Goal: Task Accomplishment & Management: Manage account settings

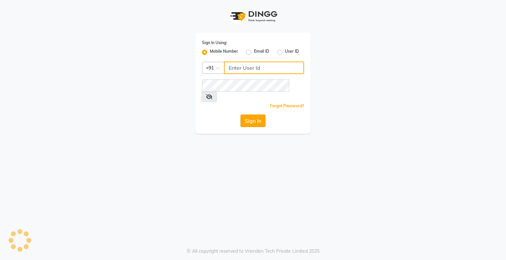
type input "8070368871"
click at [248, 115] on button "Sign In" at bounding box center [253, 121] width 25 height 13
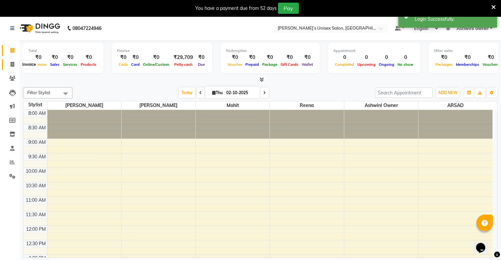
click at [7, 62] on span at bounding box center [13, 65] width 12 height 8
select select "8735"
select select "service"
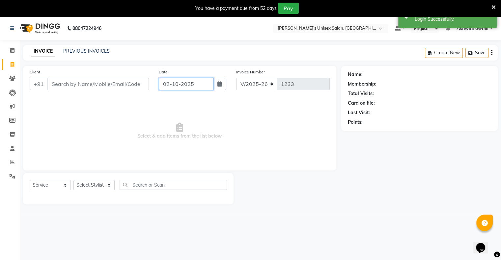
click at [184, 90] on input "02-10-2025" at bounding box center [186, 84] width 55 height 13
select select "10"
select select "2025"
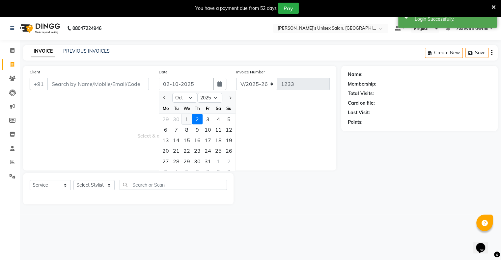
click at [186, 122] on div "1" at bounding box center [187, 119] width 11 height 11
type input "01-10-2025"
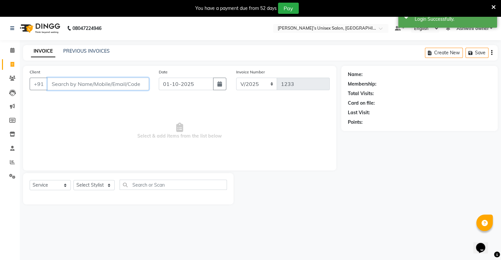
click at [141, 85] on input "Client" at bounding box center [97, 84] width 101 height 13
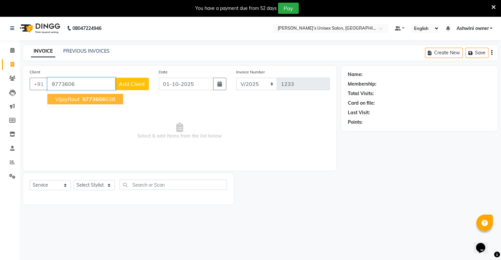
click at [88, 98] on span "9773606" at bounding box center [93, 99] width 23 height 7
type input "9773606038"
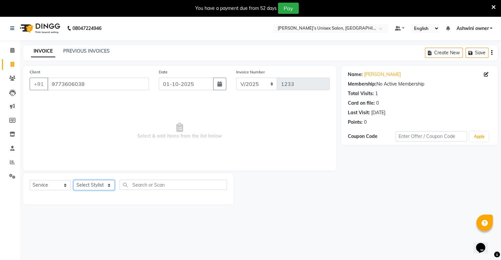
click at [90, 187] on select "Select Stylist [PERSON_NAME] owner Mohit [PERSON_NAME] [PERSON_NAME]" at bounding box center [93, 185] width 41 height 10
select select "88698"
click at [73, 181] on select "Select Stylist [PERSON_NAME] owner Mohit [PERSON_NAME] [PERSON_NAME]" at bounding box center [93, 185] width 41 height 10
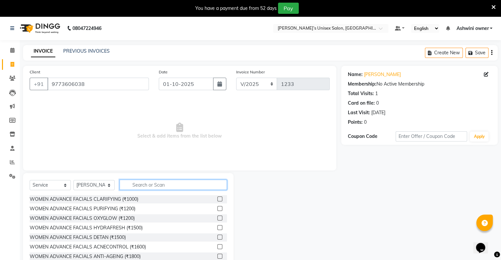
click at [152, 188] on input "text" at bounding box center [173, 185] width 107 height 10
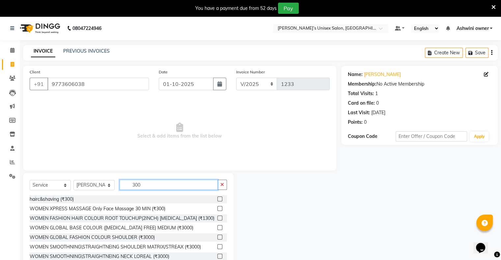
type input "300"
click at [217, 201] on label at bounding box center [219, 199] width 5 height 5
click at [217, 201] on input "checkbox" at bounding box center [219, 199] width 4 height 4
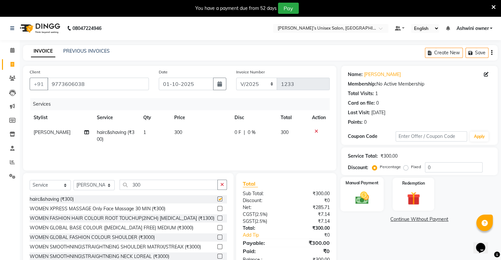
checkbox input "false"
click at [353, 196] on img at bounding box center [362, 198] width 22 height 16
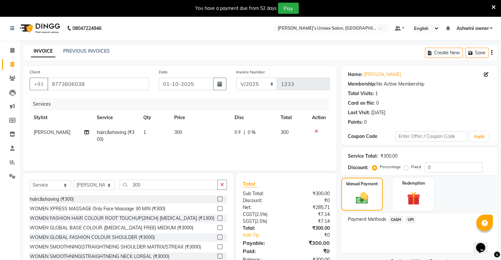
click at [411, 220] on span "UPI" at bounding box center [411, 220] width 10 height 8
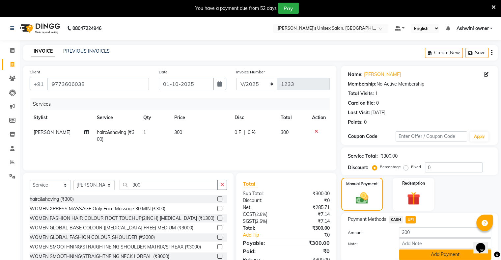
click at [420, 257] on button "Add Payment" at bounding box center [445, 255] width 92 height 10
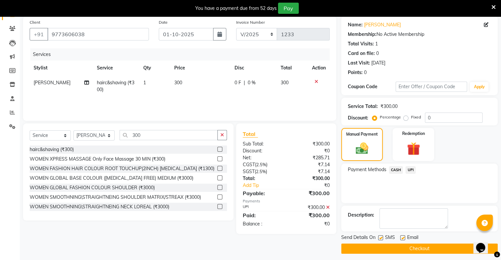
scroll to position [53, 0]
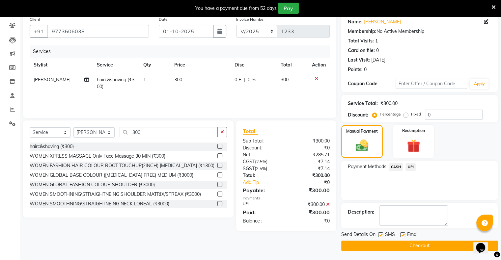
click at [411, 244] on button "Checkout" at bounding box center [419, 246] width 157 height 10
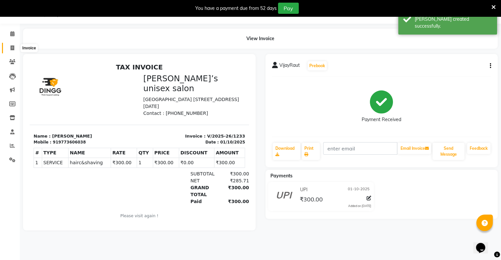
drag, startPoint x: 12, startPoint y: 46, endPoint x: 16, endPoint y: 54, distance: 8.3
click at [12, 46] on icon at bounding box center [13, 47] width 4 height 5
select select "service"
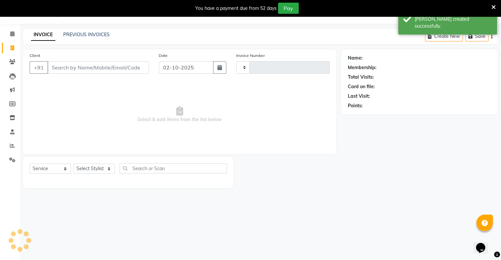
type input "1234"
click at [178, 72] on input "02-10-2025" at bounding box center [186, 67] width 55 height 13
select select "8735"
select select "10"
select select "2025"
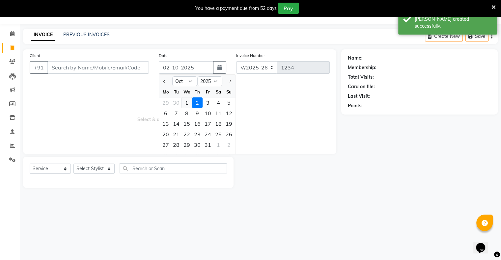
click at [189, 107] on div "1" at bounding box center [187, 103] width 11 height 11
type input "01-10-2025"
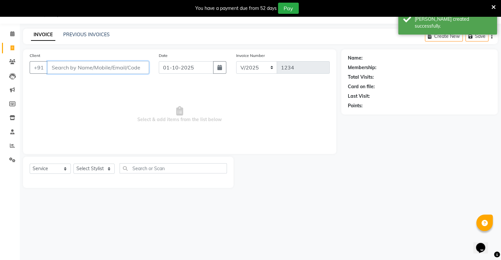
click at [126, 70] on input "Client" at bounding box center [97, 67] width 101 height 13
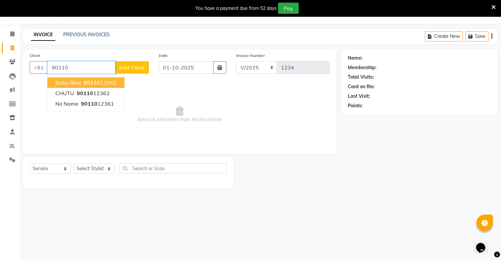
click at [108, 83] on ngb-highlight "90110 12562" at bounding box center [99, 82] width 34 height 7
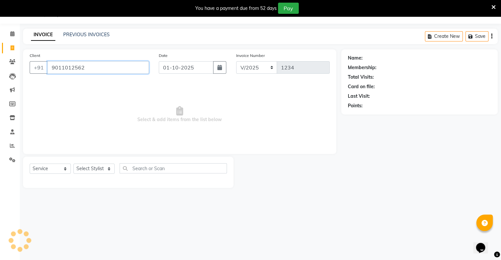
type input "9011012562"
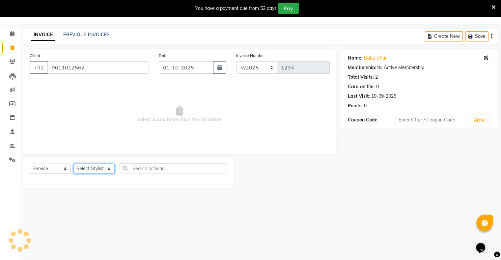
click at [96, 167] on select "Select Stylist [PERSON_NAME] owner Mohit [PERSON_NAME] [PERSON_NAME]" at bounding box center [93, 169] width 41 height 10
select select "88698"
click at [73, 164] on select "Select Stylist [PERSON_NAME] owner Mohit [PERSON_NAME] [PERSON_NAME]" at bounding box center [93, 169] width 41 height 10
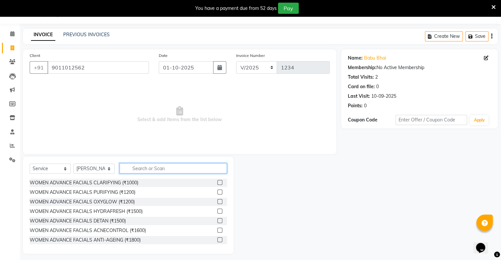
click at [156, 169] on input "text" at bounding box center [173, 168] width 107 height 10
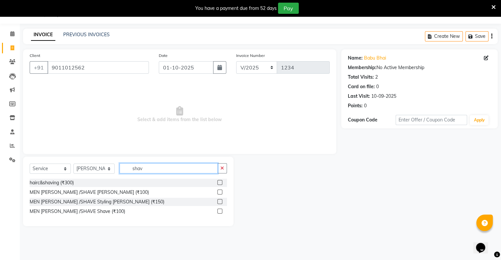
type input "shav"
click at [217, 192] on label at bounding box center [219, 192] width 5 height 5
click at [217, 192] on input "checkbox" at bounding box center [219, 192] width 4 height 4
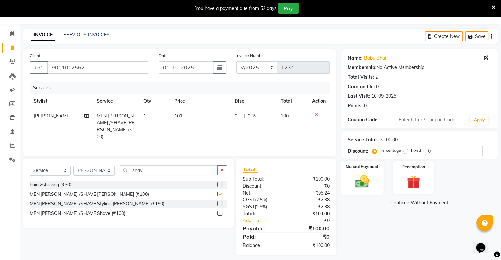
checkbox input "false"
click at [374, 185] on div "Manual Payment" at bounding box center [361, 178] width 43 height 34
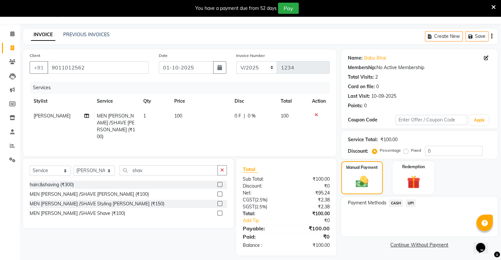
click at [407, 203] on span "UPI" at bounding box center [411, 204] width 10 height 8
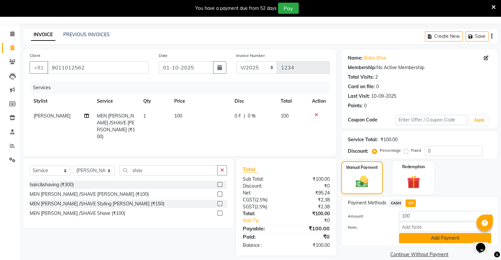
click at [416, 238] on button "Add Payment" at bounding box center [445, 238] width 92 height 10
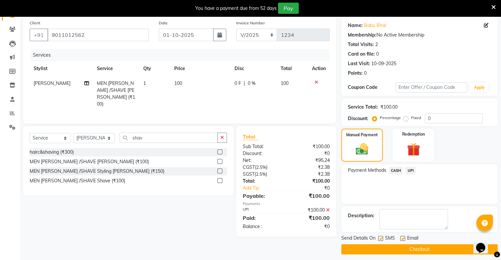
scroll to position [53, 0]
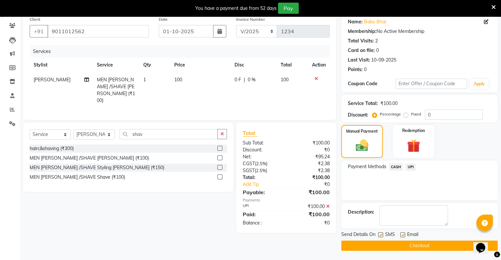
click at [417, 249] on button "Checkout" at bounding box center [419, 246] width 157 height 10
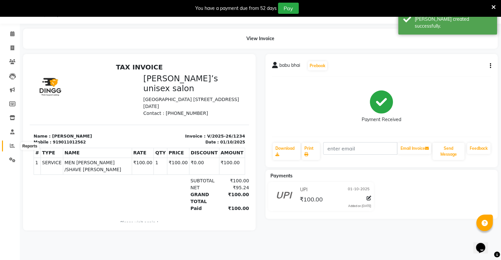
click at [12, 146] on icon at bounding box center [12, 145] width 5 height 5
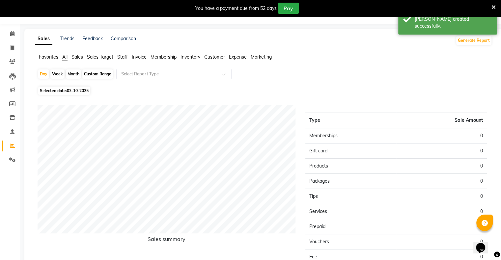
click at [53, 93] on span "Selected date: [DATE]" at bounding box center [64, 91] width 52 height 8
select select "10"
select select "2025"
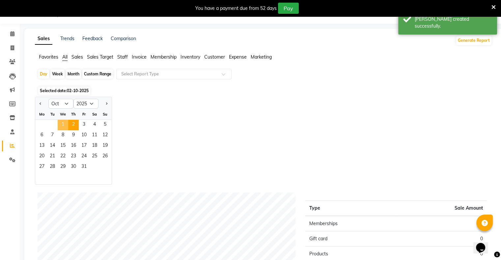
click at [66, 125] on span "1" at bounding box center [63, 125] width 11 height 11
drag, startPoint x: 66, startPoint y: 125, endPoint x: 98, endPoint y: 125, distance: 31.6
click at [69, 125] on div "1 2 3 4 5" at bounding box center [73, 125] width 76 height 11
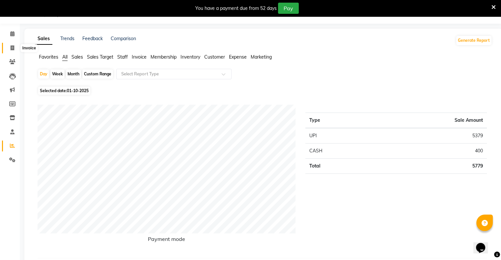
click at [12, 48] on icon at bounding box center [13, 47] width 4 height 5
select select "8735"
select select "service"
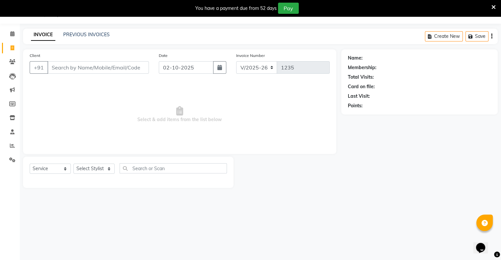
click at [163, 53] on label "Date" at bounding box center [163, 56] width 9 height 6
drag, startPoint x: 163, startPoint y: 67, endPoint x: 166, endPoint y: 72, distance: 5.8
click at [165, 69] on input "02-10-2025" at bounding box center [186, 67] width 55 height 13
select select "10"
select select "2025"
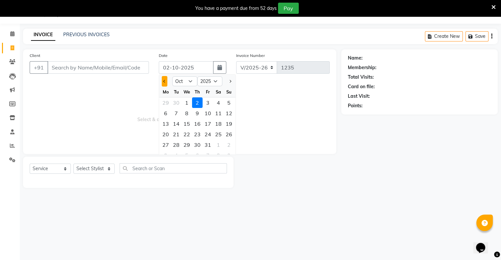
click at [167, 86] on button "Previous month" at bounding box center [165, 81] width 6 height 11
select select "9"
click at [202, 133] on div "25" at bounding box center [197, 134] width 11 height 11
type input "[DATE]"
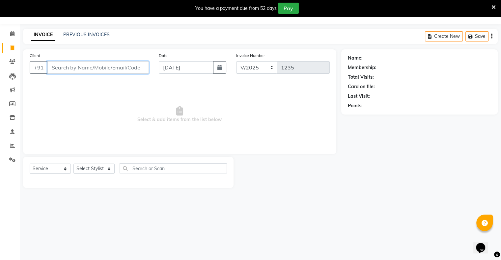
click at [122, 64] on input "Client" at bounding box center [97, 67] width 101 height 13
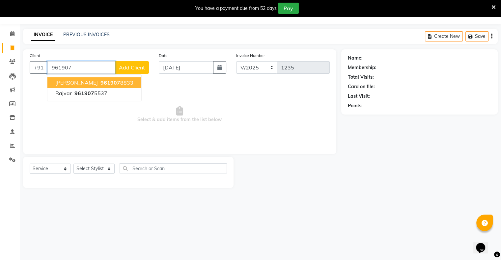
click at [101, 81] on ngb-highlight "961907 8833" at bounding box center [116, 82] width 34 height 7
type input "9619078833"
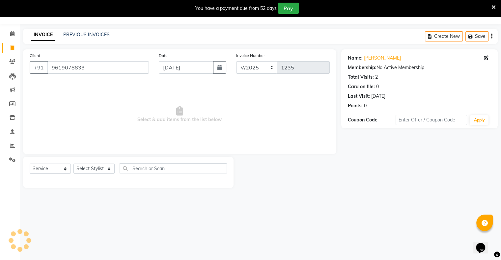
click at [91, 176] on div "Select Service Product Membership Package Voucher Prepaid Gift Card Select Styl…" at bounding box center [128, 170] width 197 height 15
click at [94, 172] on select "Select Stylist [PERSON_NAME] owner Mohit [PERSON_NAME] [PERSON_NAME]" at bounding box center [93, 169] width 41 height 10
select select "88698"
click at [73, 164] on select "Select Stylist [PERSON_NAME] owner Mohit [PERSON_NAME] [PERSON_NAME]" at bounding box center [93, 169] width 41 height 10
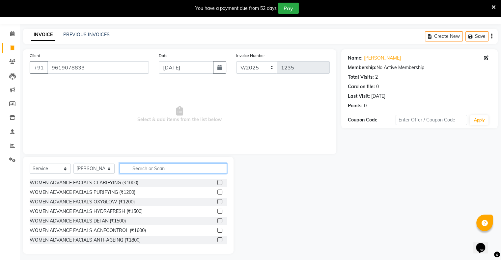
click at [145, 170] on input "text" at bounding box center [173, 168] width 107 height 10
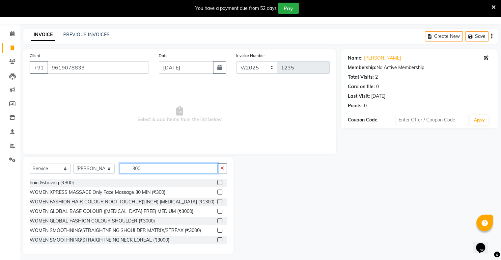
type input "300"
click at [217, 185] on label at bounding box center [219, 182] width 5 height 5
click at [217, 185] on input "checkbox" at bounding box center [219, 183] width 4 height 4
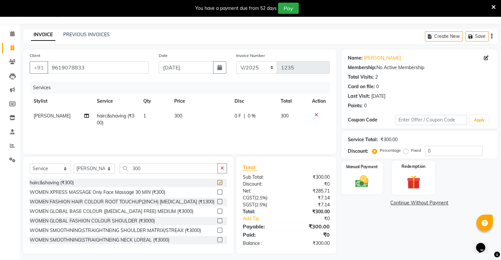
checkbox input "false"
click at [372, 185] on img at bounding box center [362, 182] width 22 height 16
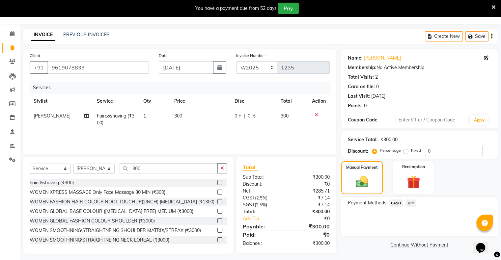
click at [409, 204] on span "UPI" at bounding box center [411, 204] width 10 height 8
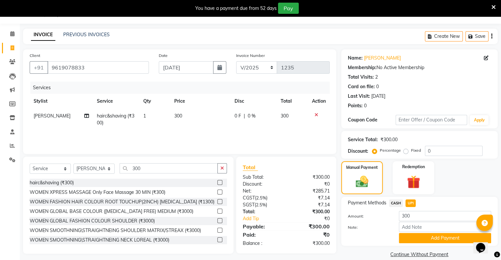
click at [411, 238] on button "Add Payment" at bounding box center [445, 238] width 92 height 10
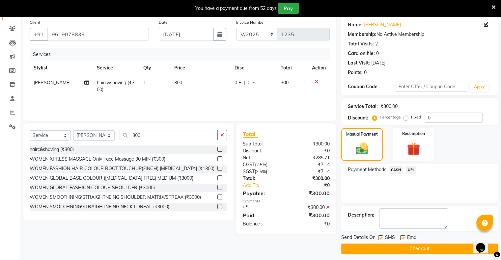
scroll to position [53, 0]
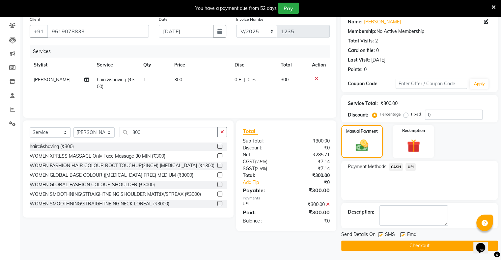
click at [412, 247] on button "Checkout" at bounding box center [419, 246] width 157 height 10
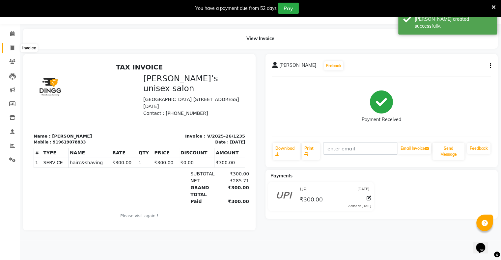
click at [14, 48] on span at bounding box center [13, 48] width 12 height 8
select select "8735"
select select "service"
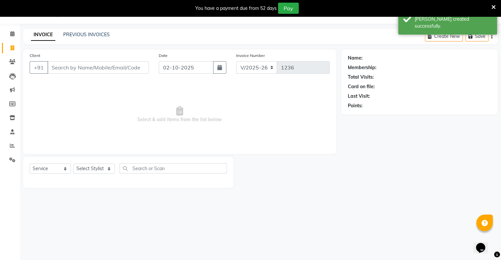
drag, startPoint x: 156, startPoint y: 69, endPoint x: 165, endPoint y: 69, distance: 9.2
click at [165, 69] on div "Date 02-10-2025" at bounding box center [192, 65] width 77 height 27
click at [165, 69] on input "02-10-2025" at bounding box center [186, 67] width 55 height 13
select select "10"
select select "2025"
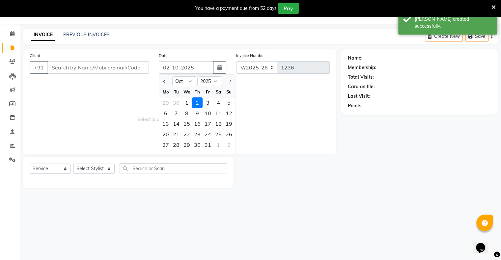
click at [163, 79] on button "Previous month" at bounding box center [165, 81] width 6 height 11
select select "9"
drag, startPoint x: 197, startPoint y: 133, endPoint x: 192, endPoint y: 127, distance: 8.0
click at [197, 133] on div "25" at bounding box center [197, 134] width 11 height 11
type input "[DATE]"
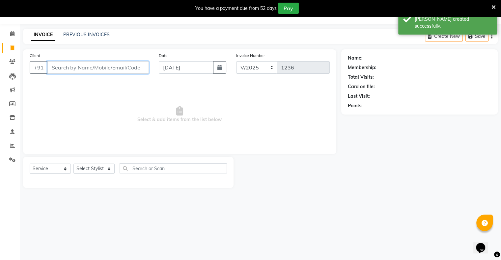
click at [135, 67] on input "Client" at bounding box center [97, 67] width 101 height 13
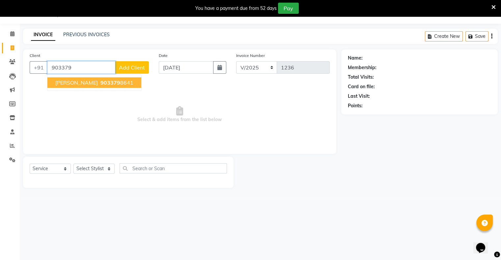
click at [83, 81] on span "pooja Mepani" at bounding box center [76, 82] width 43 height 7
type input "9033798641"
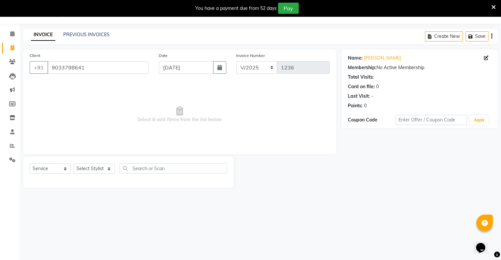
click at [80, 175] on div "Select Service Product Membership Package Voucher Prepaid Gift Card Select Styl…" at bounding box center [128, 170] width 197 height 15
click at [86, 168] on select "Select Stylist [PERSON_NAME] owner Mohit [PERSON_NAME] [PERSON_NAME]" at bounding box center [93, 169] width 41 height 10
select select "88700"
click at [73, 164] on select "Select Stylist [PERSON_NAME] owner Mohit [PERSON_NAME] [PERSON_NAME]" at bounding box center [93, 169] width 41 height 10
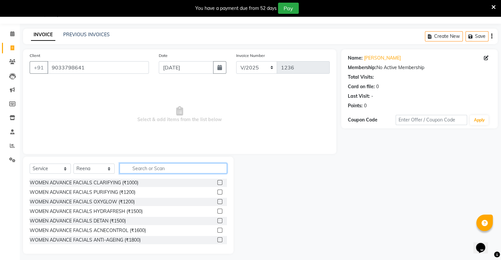
click at [146, 171] on input "text" at bounding box center [173, 168] width 107 height 10
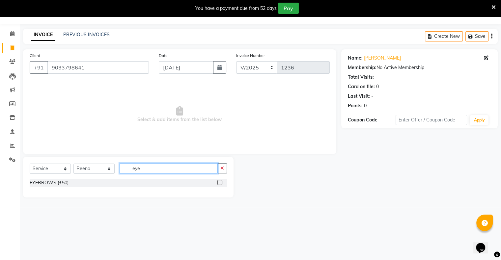
type input "eye"
click at [221, 184] on label at bounding box center [219, 182] width 5 height 5
click at [221, 184] on input "checkbox" at bounding box center [219, 183] width 4 height 4
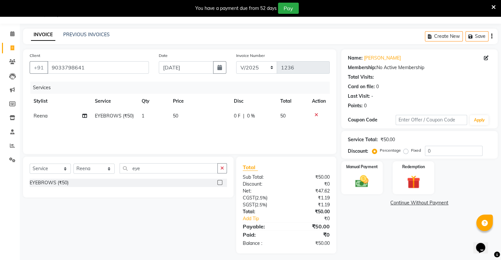
click at [219, 184] on label at bounding box center [219, 182] width 5 height 5
click at [219, 184] on input "checkbox" at bounding box center [219, 183] width 4 height 4
click at [219, 183] on label at bounding box center [219, 182] width 5 height 5
click at [219, 183] on input "checkbox" at bounding box center [219, 183] width 4 height 4
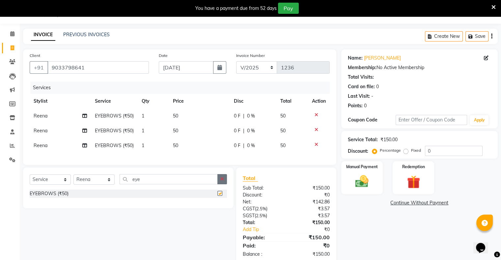
checkbox input "false"
click at [221, 182] on icon "button" at bounding box center [222, 179] width 4 height 5
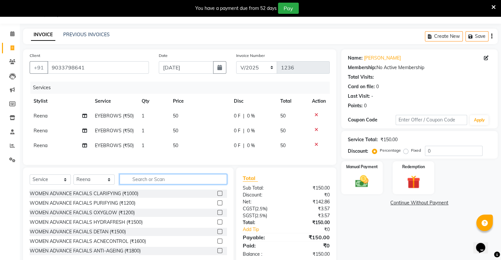
click at [213, 184] on input "text" at bounding box center [173, 179] width 107 height 10
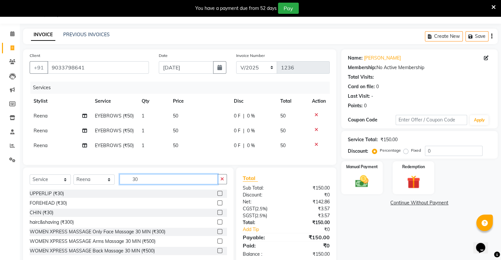
type input "30"
drag, startPoint x: 213, startPoint y: 196, endPoint x: 216, endPoint y: 203, distance: 7.5
click at [217, 196] on div at bounding box center [222, 194] width 10 height 8
click at [217, 196] on label at bounding box center [219, 193] width 5 height 5
click at [217, 196] on input "checkbox" at bounding box center [219, 194] width 4 height 4
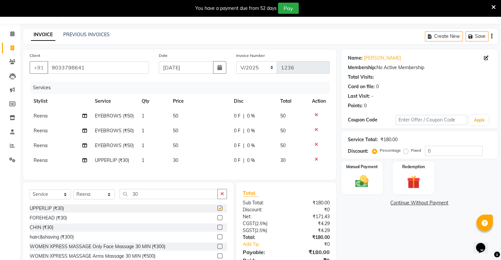
checkbox input "false"
click at [217, 220] on label at bounding box center [219, 217] width 5 height 5
click at [217, 220] on input "checkbox" at bounding box center [219, 218] width 4 height 4
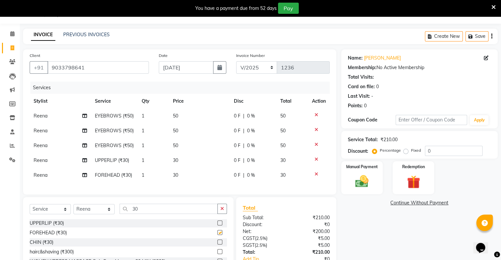
checkbox input "false"
click at [378, 183] on div "Manual Payment" at bounding box center [361, 178] width 43 height 34
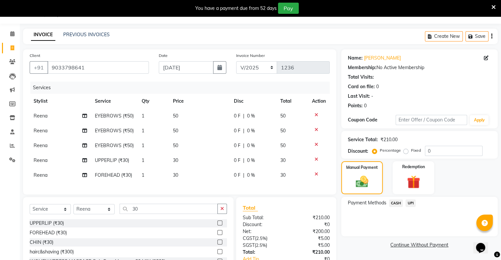
click at [409, 204] on span "UPI" at bounding box center [411, 204] width 10 height 8
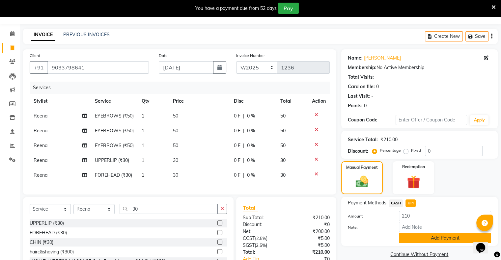
click at [416, 238] on button "Add Payment" at bounding box center [445, 238] width 92 height 10
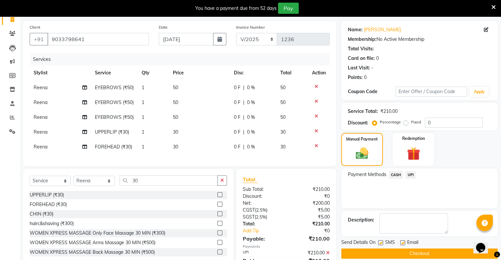
scroll to position [79, 0]
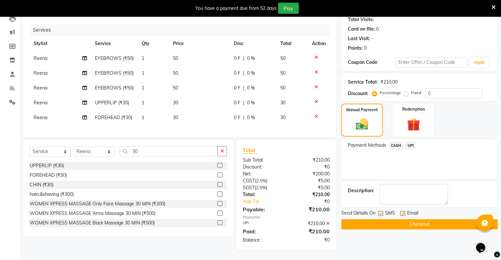
click at [411, 219] on button "Checkout" at bounding box center [419, 224] width 157 height 10
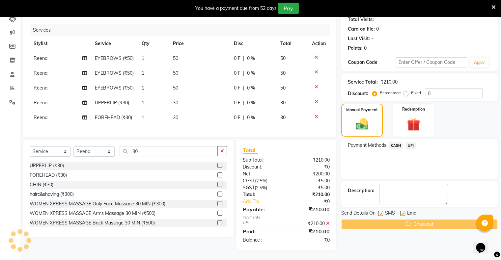
scroll to position [16, 0]
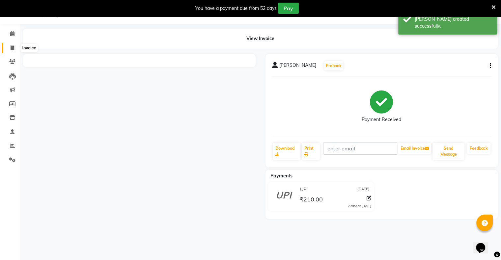
click at [16, 45] on span at bounding box center [13, 48] width 12 height 8
select select "8735"
select select "service"
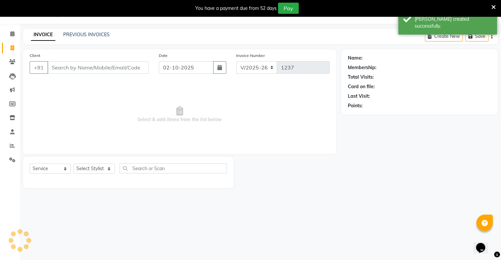
click at [156, 72] on div "Date 02-10-2025" at bounding box center [192, 65] width 77 height 27
click at [165, 72] on input "02-10-2025" at bounding box center [186, 67] width 55 height 13
select select "10"
select select "2025"
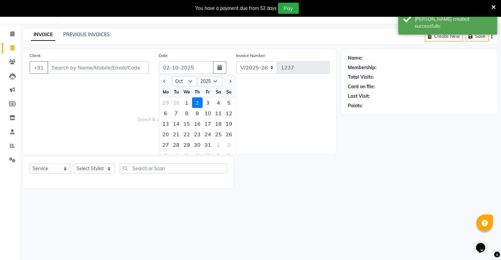
click at [163, 88] on div "Mo" at bounding box center [165, 92] width 11 height 11
click at [165, 83] on button "Previous month" at bounding box center [165, 81] width 6 height 11
select select "9"
click at [198, 132] on div "25" at bounding box center [197, 134] width 11 height 11
type input "[DATE]"
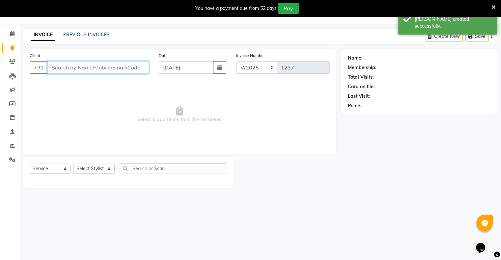
click at [142, 70] on input "Client" at bounding box center [97, 67] width 101 height 13
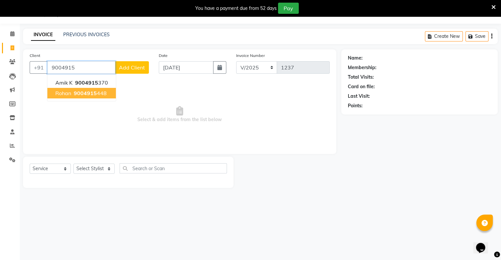
click at [83, 90] on span "9004915" at bounding box center [85, 93] width 23 height 7
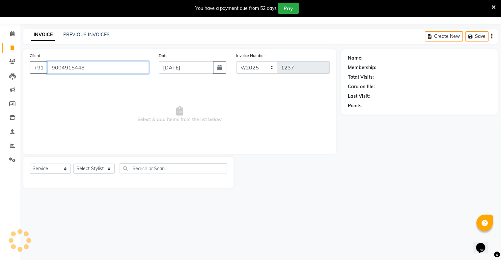
type input "9004915448"
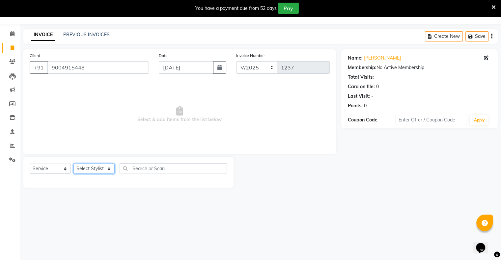
click at [87, 167] on select "Select Stylist [PERSON_NAME] owner Mohit [PERSON_NAME] [PERSON_NAME]" at bounding box center [93, 169] width 41 height 10
select select "88698"
click at [73, 164] on select "Select Stylist [PERSON_NAME] owner Mohit [PERSON_NAME] [PERSON_NAME]" at bounding box center [93, 169] width 41 height 10
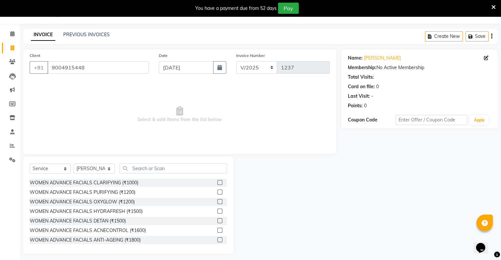
drag, startPoint x: 153, startPoint y: 162, endPoint x: 154, endPoint y: 166, distance: 3.8
click at [154, 166] on div "Select Service Product Membership Package Voucher Prepaid Gift Card Select Styl…" at bounding box center [128, 205] width 211 height 97
click at [202, 171] on input "text" at bounding box center [173, 168] width 107 height 10
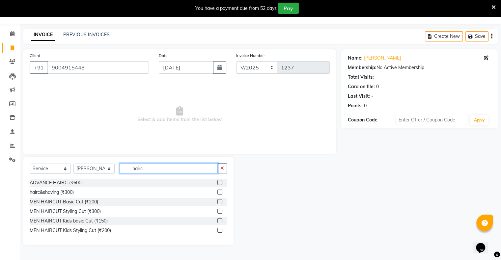
type input "hairc"
click at [220, 204] on label at bounding box center [219, 201] width 5 height 5
click at [220, 204] on input "checkbox" at bounding box center [219, 202] width 4 height 4
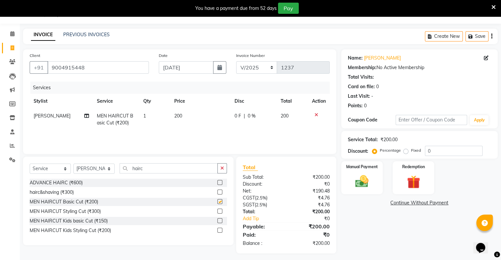
checkbox input "false"
click at [349, 187] on div "Manual Payment" at bounding box center [361, 178] width 43 height 34
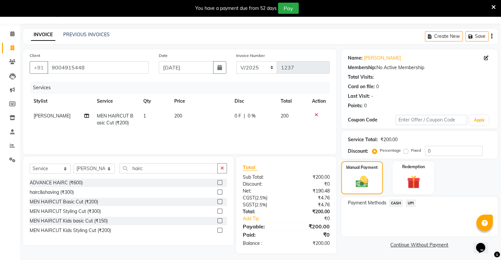
click at [398, 204] on span "CASH" at bounding box center [396, 204] width 14 height 8
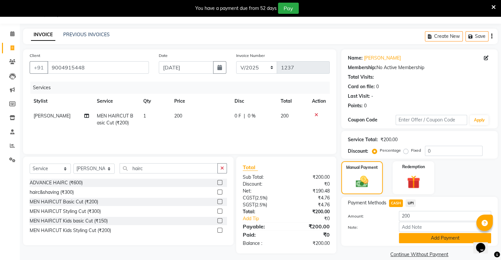
click at [409, 239] on button "Add Payment" at bounding box center [445, 238] width 92 height 10
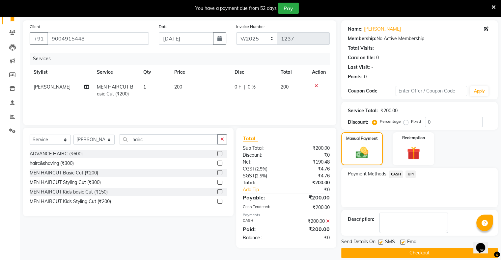
scroll to position [53, 0]
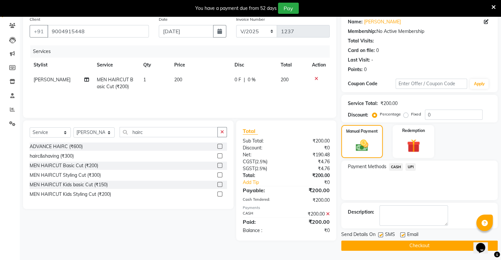
click at [413, 247] on button "Checkout" at bounding box center [419, 246] width 157 height 10
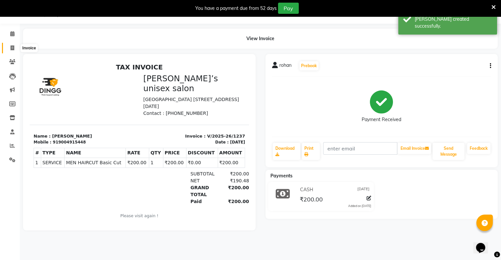
click at [13, 48] on icon at bounding box center [13, 47] width 4 height 5
select select "8735"
select select "service"
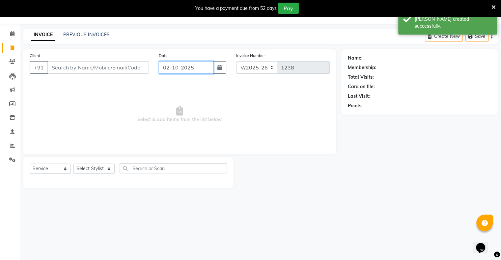
click at [170, 69] on input "02-10-2025" at bounding box center [186, 67] width 55 height 13
select select "10"
select select "2025"
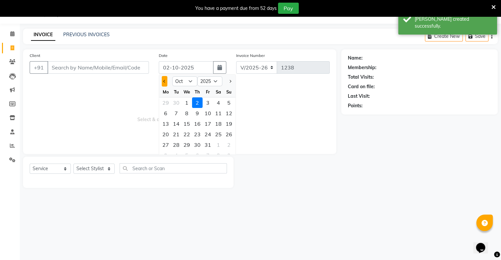
click at [163, 79] on button "Previous month" at bounding box center [165, 81] width 6 height 11
drag, startPoint x: 163, startPoint y: 79, endPoint x: 177, endPoint y: 100, distance: 24.2
click at [163, 80] on button "Previous month" at bounding box center [165, 81] width 6 height 11
click at [225, 82] on div at bounding box center [228, 81] width 13 height 11
click at [228, 84] on button "Next month" at bounding box center [230, 81] width 6 height 11
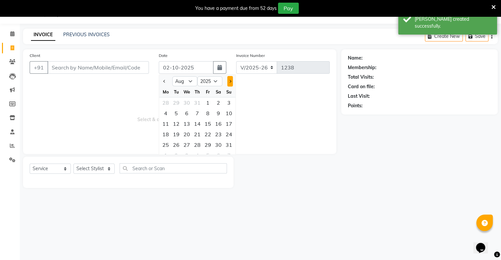
select select "9"
click at [197, 136] on div "25" at bounding box center [197, 134] width 11 height 11
type input "[DATE]"
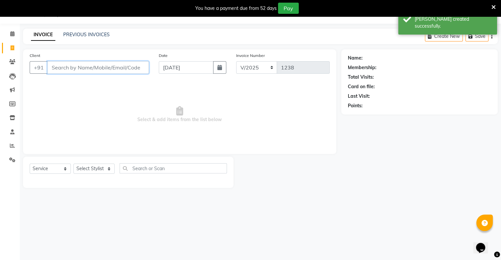
drag, startPoint x: 130, startPoint y: 65, endPoint x: 133, endPoint y: 69, distance: 4.8
click at [133, 69] on input "Client" at bounding box center [97, 67] width 101 height 13
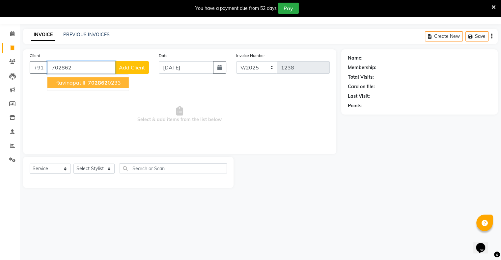
click at [111, 84] on ngb-highlight "702862 0233" at bounding box center [104, 82] width 34 height 7
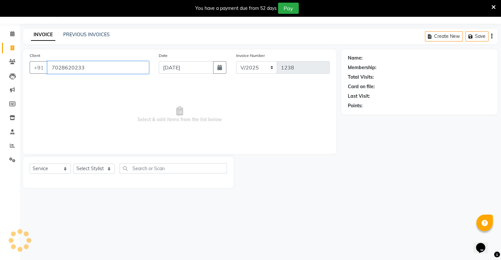
type input "7028620233"
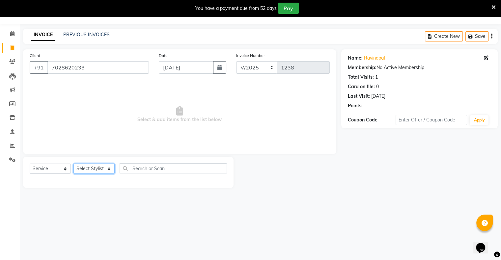
click at [99, 174] on select "Select Stylist [PERSON_NAME] owner Mohit [PERSON_NAME] [PERSON_NAME]" at bounding box center [93, 169] width 41 height 10
select select "88700"
click at [73, 164] on select "Select Stylist [PERSON_NAME] owner Mohit [PERSON_NAME] [PERSON_NAME]" at bounding box center [93, 169] width 41 height 10
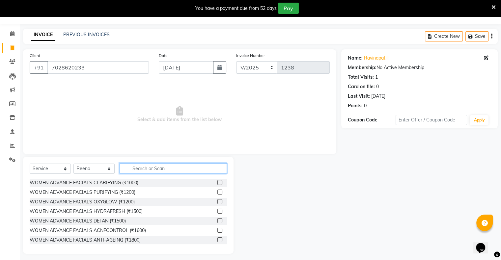
click at [151, 170] on input "text" at bounding box center [173, 168] width 107 height 10
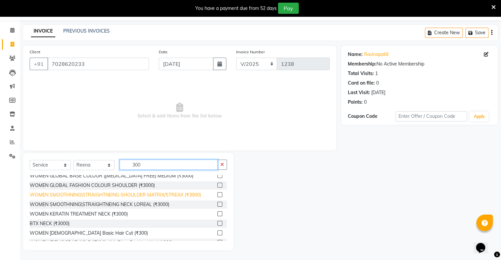
scroll to position [33, 0]
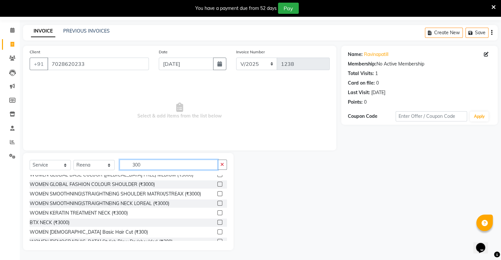
type input "300"
click at [217, 232] on label at bounding box center [219, 232] width 5 height 5
click at [217, 232] on input "checkbox" at bounding box center [219, 232] width 4 height 4
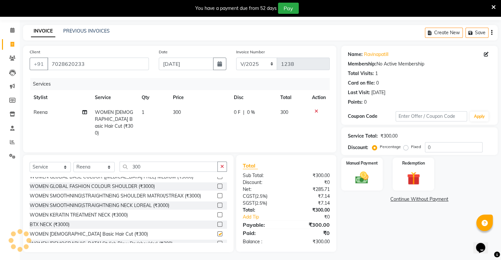
checkbox input "false"
click at [225, 167] on button "button" at bounding box center [222, 167] width 10 height 10
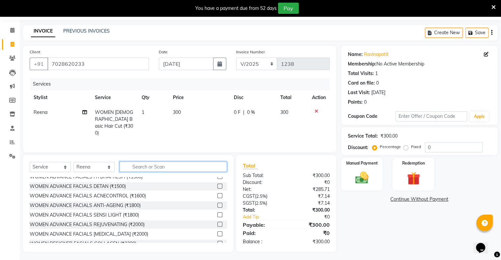
click at [191, 167] on input "text" at bounding box center [173, 167] width 107 height 10
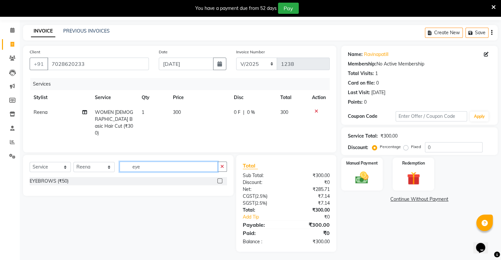
scroll to position [20, 0]
type input "eye"
click at [219, 180] on label at bounding box center [219, 181] width 5 height 5
click at [219, 180] on input "checkbox" at bounding box center [219, 182] width 4 height 4
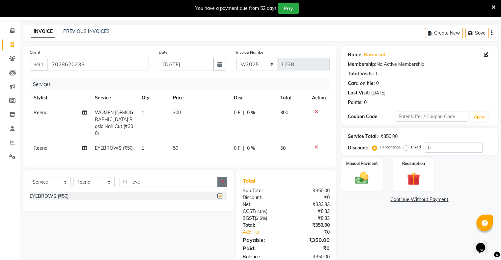
checkbox input "false"
click at [223, 177] on button "button" at bounding box center [222, 182] width 10 height 10
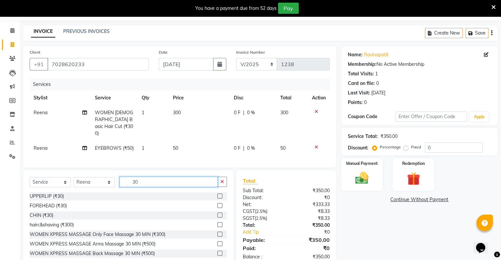
type input "30"
click at [217, 197] on div at bounding box center [219, 197] width 4 height 7
click at [217, 195] on label at bounding box center [219, 196] width 5 height 5
click at [217, 195] on input "checkbox" at bounding box center [219, 196] width 4 height 4
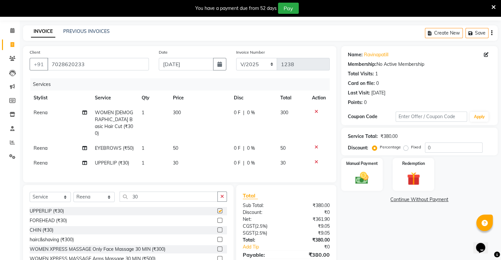
checkbox input "false"
click at [378, 173] on div "Manual Payment" at bounding box center [361, 175] width 43 height 34
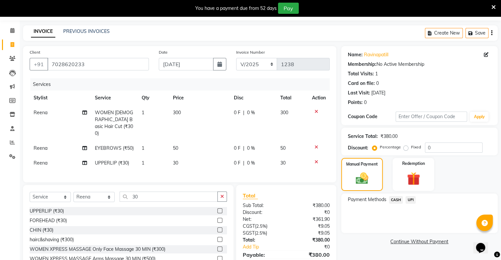
click at [414, 199] on span "UPI" at bounding box center [411, 200] width 10 height 8
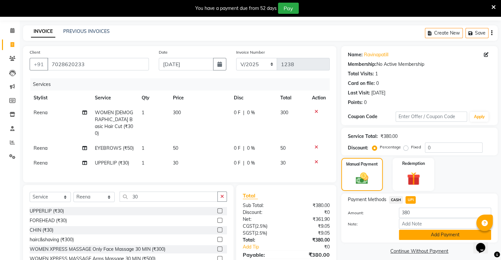
click at [418, 238] on button "Add Payment" at bounding box center [445, 235] width 92 height 10
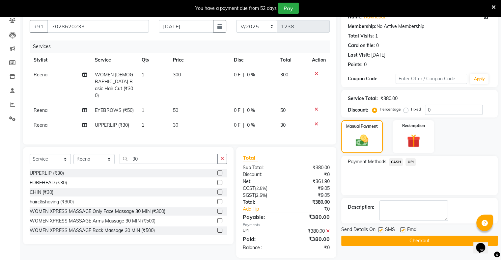
scroll to position [63, 0]
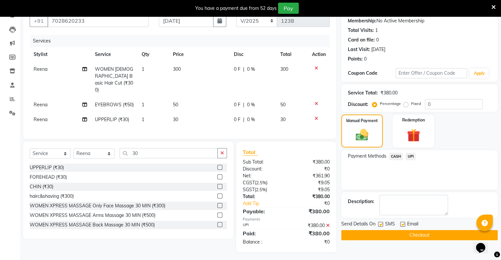
click at [418, 237] on button "Checkout" at bounding box center [419, 235] width 157 height 10
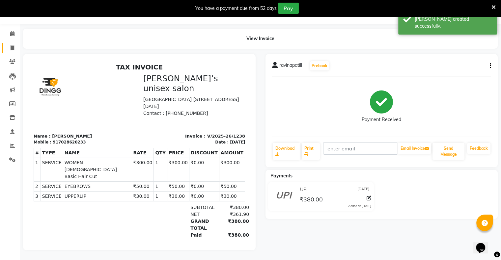
click at [12, 48] on link "Invoice" at bounding box center [10, 48] width 16 height 11
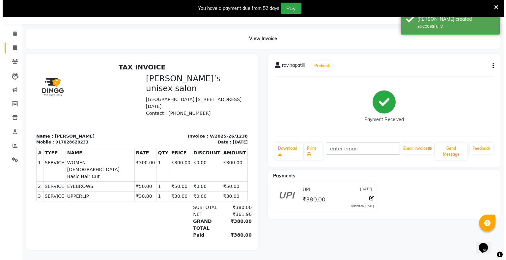
scroll to position [16, 0]
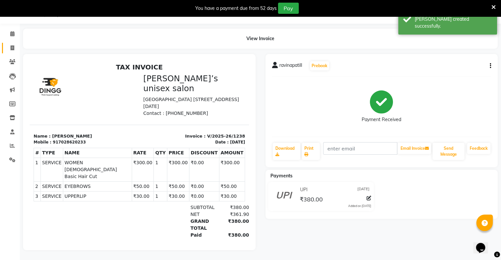
select select "8735"
select select "service"
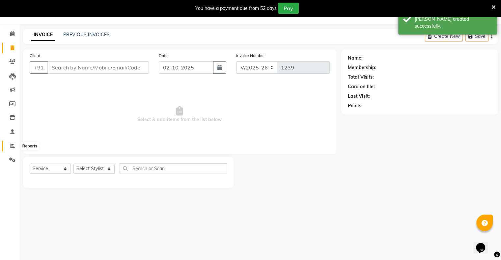
click at [13, 143] on span at bounding box center [13, 146] width 12 height 8
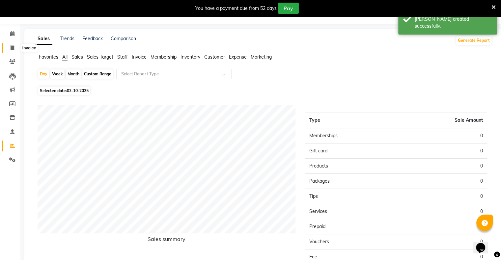
click at [11, 48] on icon at bounding box center [13, 47] width 4 height 5
select select "8735"
select select "service"
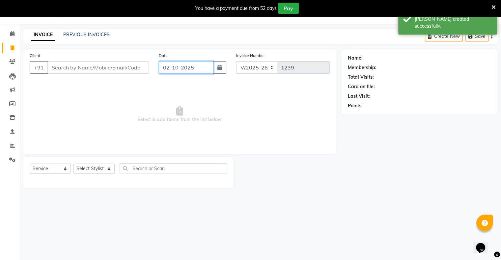
click at [169, 70] on input "02-10-2025" at bounding box center [186, 67] width 55 height 13
select select "10"
select select "2025"
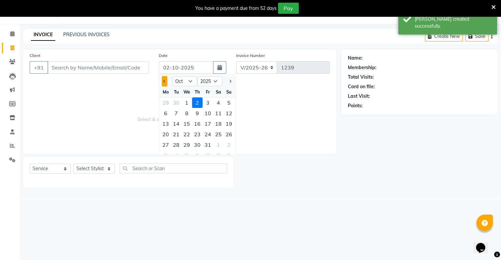
click at [162, 83] on button "Previous month" at bounding box center [165, 81] width 6 height 11
select select "9"
click at [198, 135] on div "25" at bounding box center [197, 134] width 11 height 11
type input "[DATE]"
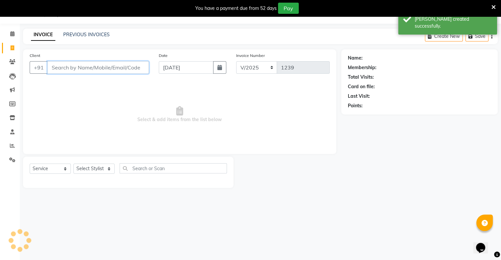
click at [134, 69] on input "Client" at bounding box center [97, 67] width 101 height 13
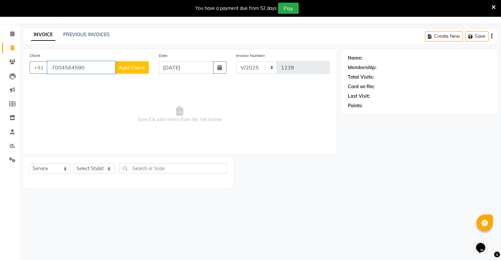
type input "7004564590"
click at [134, 69] on span "Add Client" at bounding box center [132, 67] width 26 height 7
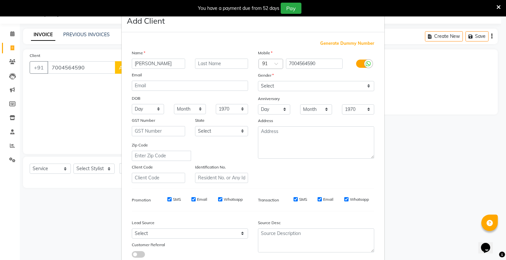
type input "[PERSON_NAME]"
click at [274, 82] on select "Select [DEMOGRAPHIC_DATA] [DEMOGRAPHIC_DATA] Other Prefer Not To Say" at bounding box center [316, 86] width 116 height 10
select select "[DEMOGRAPHIC_DATA]"
click at [258, 81] on select "Select [DEMOGRAPHIC_DATA] [DEMOGRAPHIC_DATA] Other Prefer Not To Say" at bounding box center [316, 86] width 116 height 10
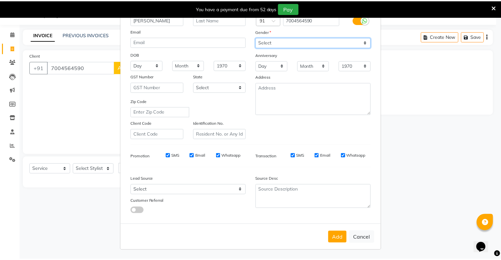
scroll to position [47, 0]
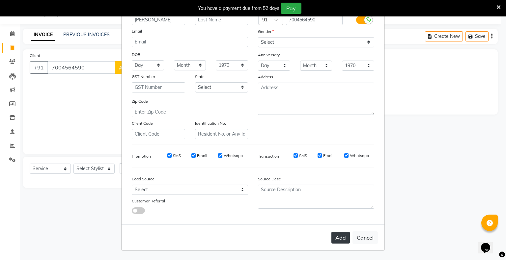
click at [341, 237] on button "Add" at bounding box center [340, 238] width 18 height 12
select select
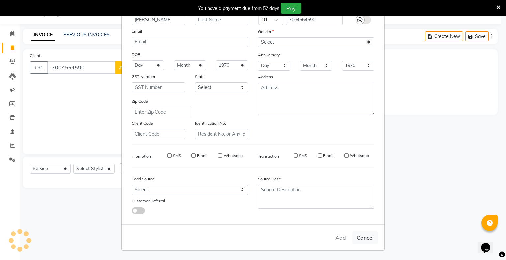
select select
checkbox input "false"
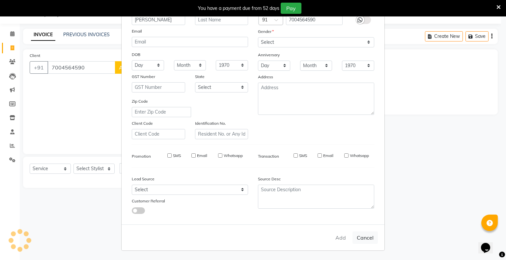
checkbox input "false"
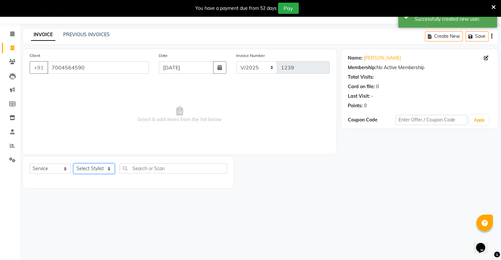
click at [99, 172] on select "Select Stylist [PERSON_NAME] owner Mohit [PERSON_NAME] [PERSON_NAME]" at bounding box center [93, 169] width 41 height 10
select select "88697"
click at [73, 164] on select "Select Stylist [PERSON_NAME] owner Mohit [PERSON_NAME] [PERSON_NAME]" at bounding box center [93, 169] width 41 height 10
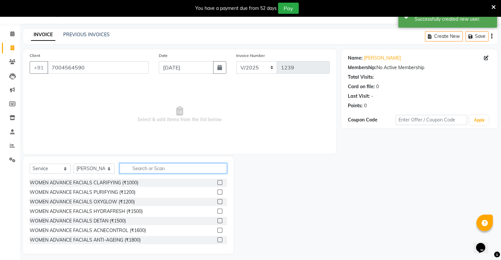
click at [144, 171] on input "text" at bounding box center [173, 168] width 107 height 10
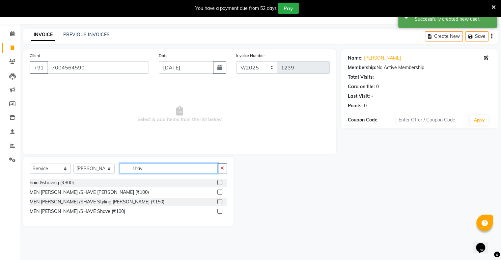
type input "shav"
click at [221, 192] on label at bounding box center [219, 192] width 5 height 5
click at [221, 192] on input "checkbox" at bounding box center [219, 192] width 4 height 4
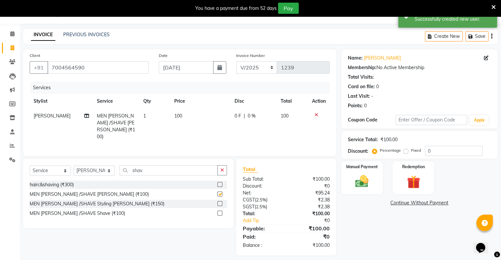
checkbox input "false"
click at [352, 187] on img at bounding box center [362, 182] width 22 height 16
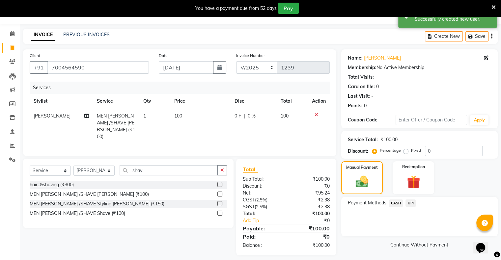
click at [399, 204] on span "CASH" at bounding box center [396, 204] width 14 height 8
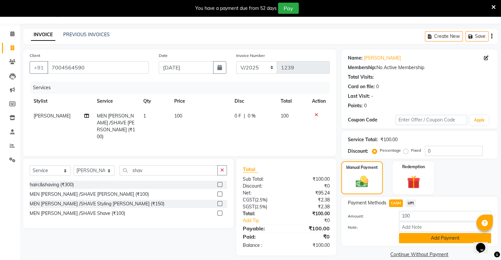
click at [409, 235] on button "Add Payment" at bounding box center [445, 238] width 92 height 10
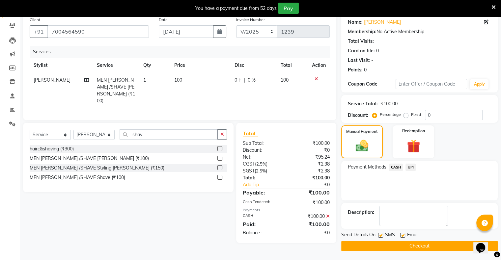
scroll to position [53, 0]
click at [418, 249] on button "Checkout" at bounding box center [419, 246] width 157 height 10
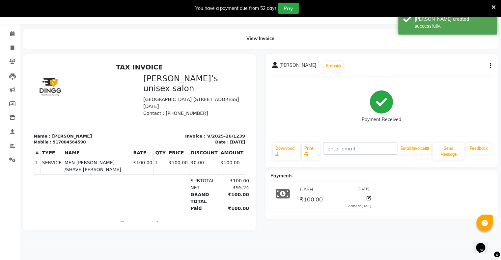
click at [491, 67] on div "abhisekh Prebook Payment Received Download Print Email Invoice Send Message Fee…" at bounding box center [382, 110] width 233 height 113
click at [487, 66] on button "button" at bounding box center [489, 66] width 4 height 7
click at [464, 66] on div "Edit Item Staff" at bounding box center [457, 66] width 45 height 8
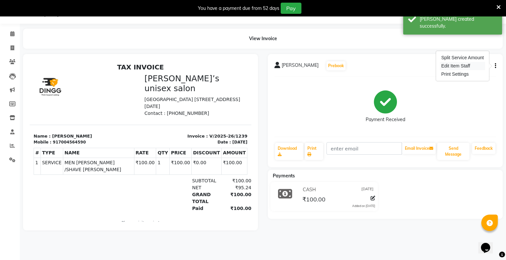
select select "88697"
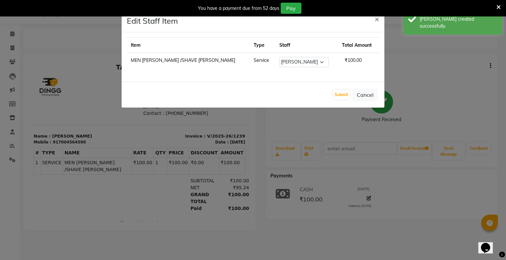
click at [419, 71] on ngb-modal-window "Edit Staff Item × Item Type Staff Total Amount MEN [PERSON_NAME] /SHAVE [PERSON…" at bounding box center [253, 130] width 506 height 260
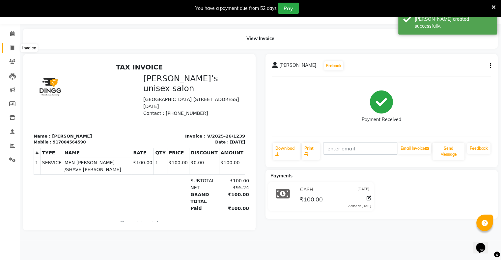
click at [11, 47] on icon at bounding box center [13, 47] width 4 height 5
select select "service"
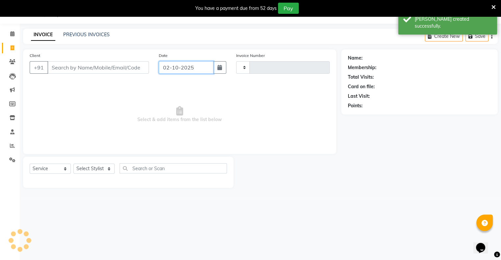
type input "1240"
select select "8735"
click at [186, 71] on input "02-10-2025" at bounding box center [186, 67] width 55 height 13
select select "10"
select select "2025"
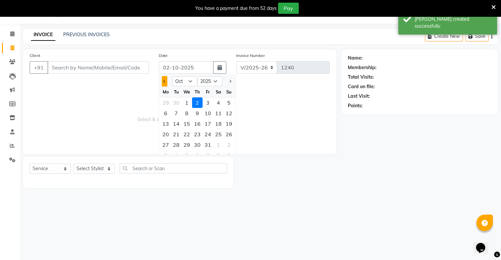
click at [165, 82] on span "Previous month" at bounding box center [164, 81] width 3 height 3
select select "9"
click at [195, 135] on div "25" at bounding box center [197, 134] width 11 height 11
type input "[DATE]"
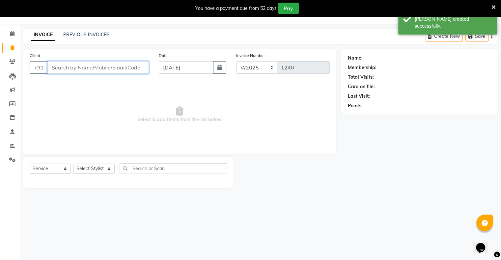
click at [134, 72] on input "Client" at bounding box center [97, 67] width 101 height 13
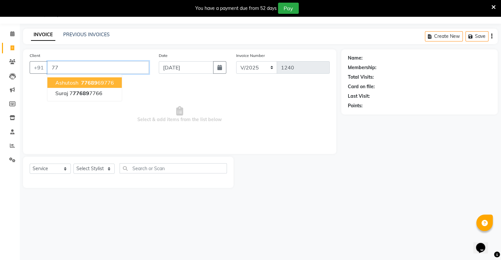
type input "7"
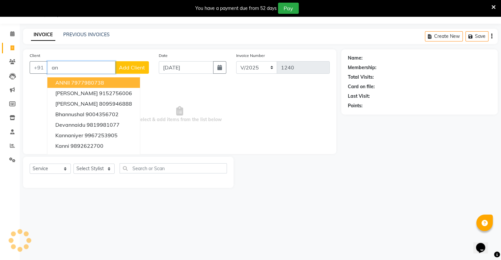
type input "a"
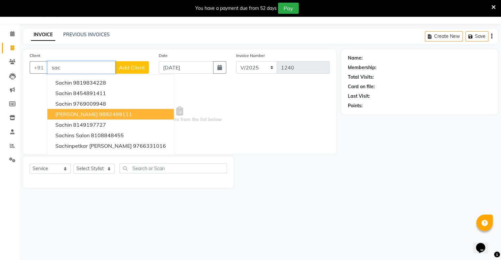
click at [108, 116] on ngb-highlight "9892499111" at bounding box center [115, 114] width 33 height 7
type input "9892499111"
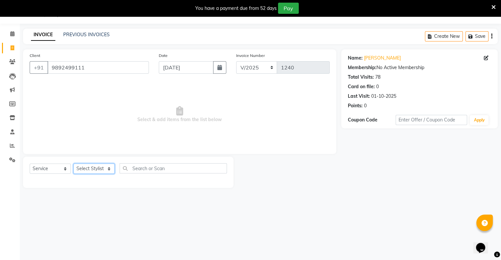
click at [94, 167] on select "Select Stylist [PERSON_NAME] owner Mohit [PERSON_NAME] [PERSON_NAME]" at bounding box center [93, 169] width 41 height 10
select select "88700"
click at [73, 164] on select "Select Stylist [PERSON_NAME] owner Mohit [PERSON_NAME] [PERSON_NAME]" at bounding box center [93, 169] width 41 height 10
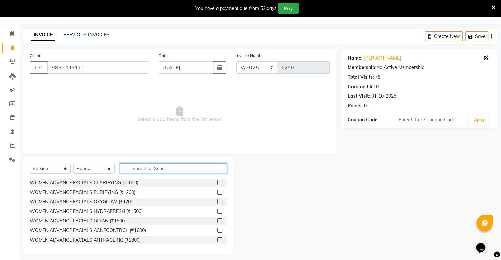
click at [190, 168] on input "text" at bounding box center [173, 168] width 107 height 10
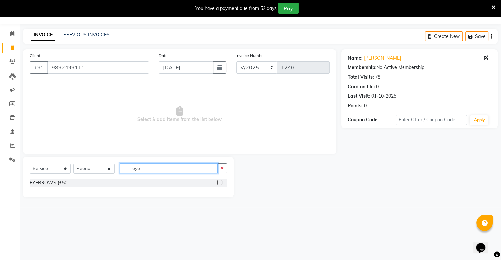
type input "eye"
click at [220, 183] on label at bounding box center [219, 182] width 5 height 5
click at [220, 183] on input "checkbox" at bounding box center [219, 183] width 4 height 4
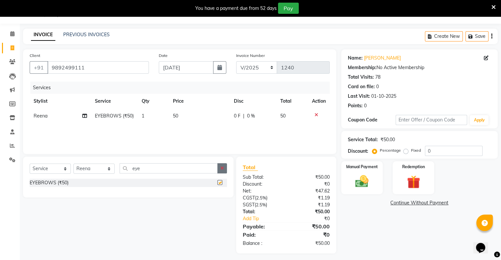
checkbox input "false"
click at [221, 170] on icon "button" at bounding box center [222, 168] width 4 height 5
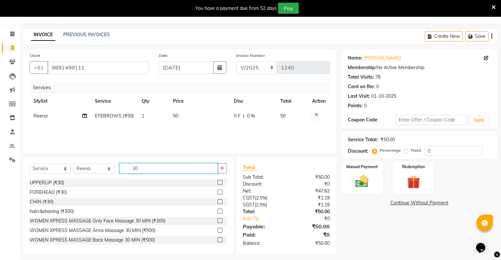
type input "30"
click at [217, 182] on label at bounding box center [219, 182] width 5 height 5
click at [217, 182] on input "checkbox" at bounding box center [219, 183] width 4 height 4
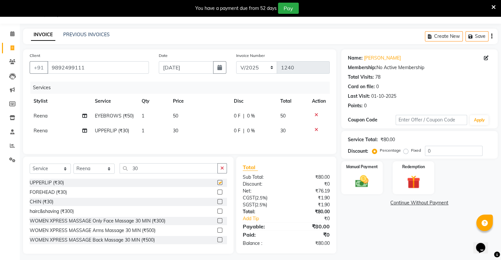
checkbox input "false"
click at [369, 177] on img at bounding box center [362, 182] width 22 height 16
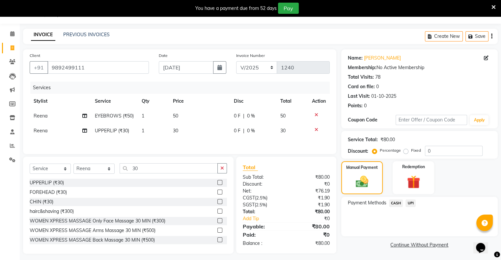
click at [412, 203] on span "UPI" at bounding box center [411, 204] width 10 height 8
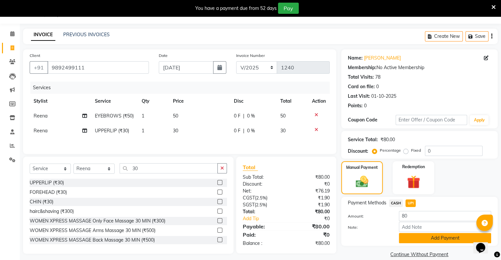
click at [421, 237] on button "Add Payment" at bounding box center [445, 238] width 92 height 10
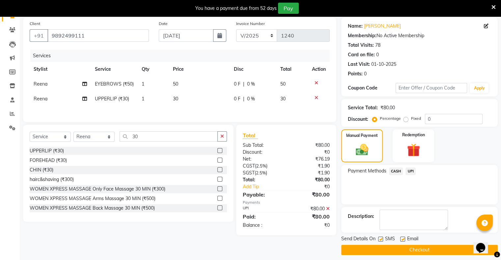
scroll to position [53, 0]
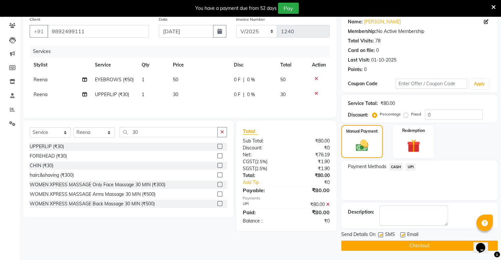
click at [423, 243] on button "Checkout" at bounding box center [419, 246] width 157 height 10
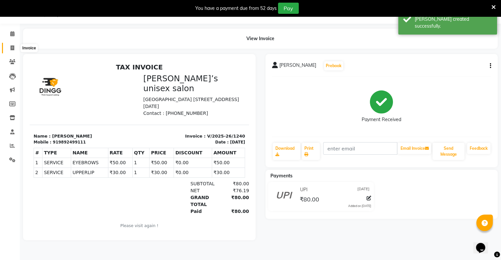
click at [16, 48] on span at bounding box center [13, 48] width 12 height 8
select select "8735"
select select "service"
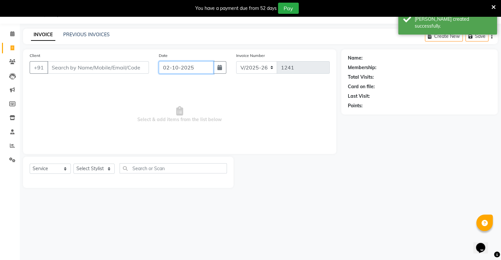
click at [169, 73] on input "02-10-2025" at bounding box center [186, 67] width 55 height 13
select select "10"
select select "2025"
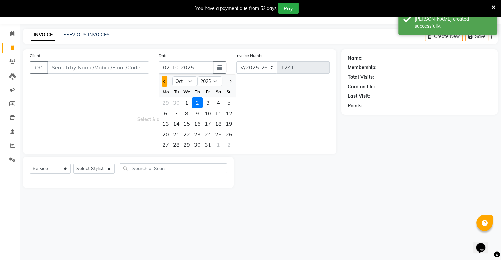
click at [163, 78] on button "Previous month" at bounding box center [165, 81] width 6 height 11
select select "9"
click at [202, 135] on div "25" at bounding box center [197, 134] width 11 height 11
type input "[DATE]"
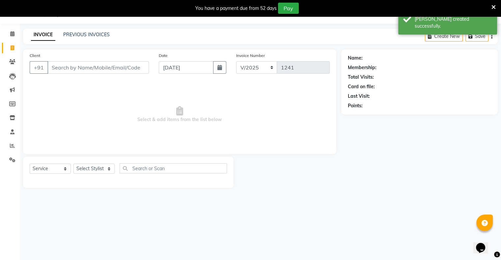
click at [128, 74] on div "Client +91" at bounding box center [89, 65] width 129 height 27
click at [128, 72] on input "Client" at bounding box center [97, 67] width 101 height 13
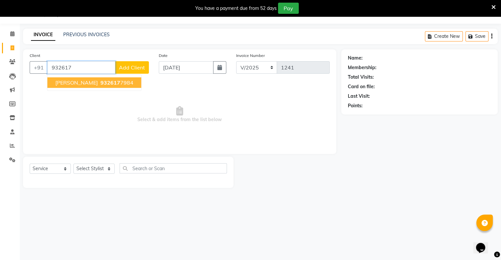
click at [100, 81] on span "932617" at bounding box center [110, 82] width 20 height 7
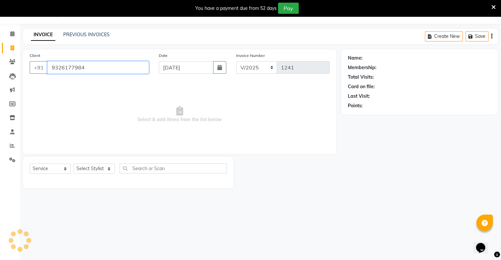
type input "9326177984"
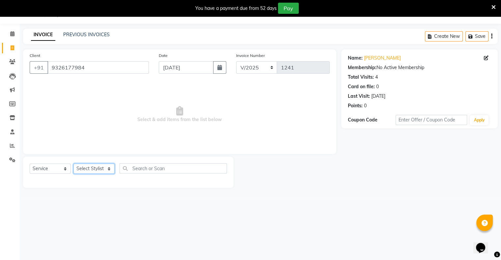
drag, startPoint x: 91, startPoint y: 173, endPoint x: 91, endPoint y: 170, distance: 3.3
click at [91, 172] on select "Select Stylist [PERSON_NAME] owner Mohit [PERSON_NAME] [PERSON_NAME]" at bounding box center [93, 169] width 41 height 10
select select "88699"
click at [73, 164] on select "Select Stylist [PERSON_NAME] owner Mohit [PERSON_NAME] [PERSON_NAME]" at bounding box center [93, 169] width 41 height 10
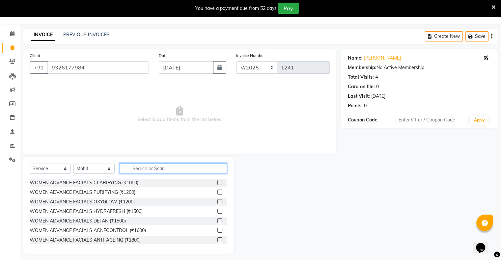
click at [145, 168] on input "text" at bounding box center [173, 168] width 107 height 10
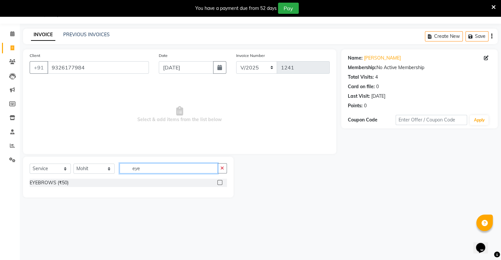
type input "eye"
click at [219, 183] on label at bounding box center [219, 182] width 5 height 5
click at [219, 183] on input "checkbox" at bounding box center [219, 183] width 4 height 4
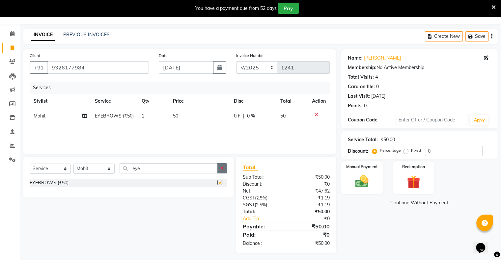
checkbox input "false"
click at [223, 168] on icon "button" at bounding box center [222, 168] width 4 height 5
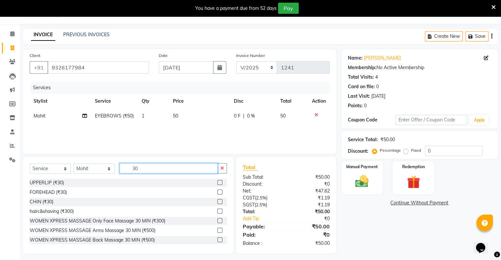
type input "30"
click at [217, 182] on label at bounding box center [219, 182] width 5 height 5
click at [217, 182] on input "checkbox" at bounding box center [219, 183] width 4 height 4
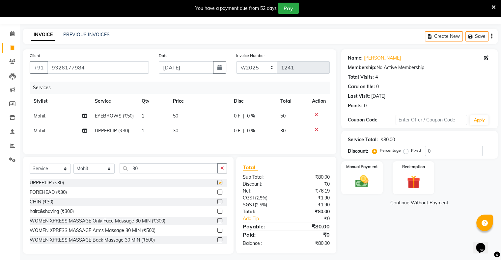
checkbox input "false"
click at [217, 194] on label at bounding box center [219, 192] width 5 height 5
click at [217, 194] on input "checkbox" at bounding box center [219, 192] width 4 height 4
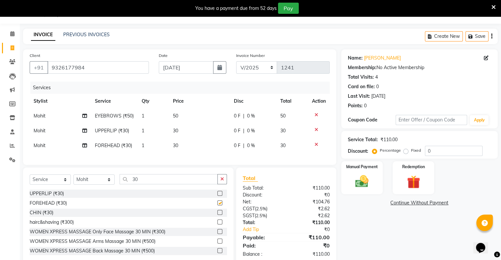
checkbox input "false"
click at [217, 215] on label at bounding box center [219, 212] width 5 height 5
click at [217, 215] on input "checkbox" at bounding box center [219, 213] width 4 height 4
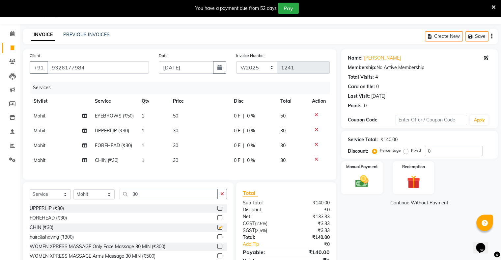
checkbox input "false"
click at [315, 160] on icon at bounding box center [317, 159] width 4 height 5
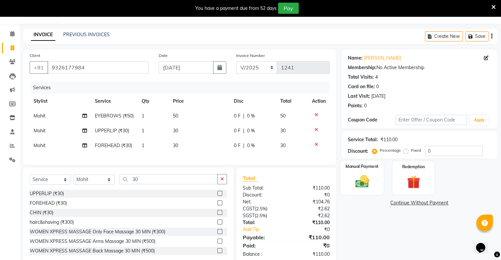
click at [371, 183] on img at bounding box center [362, 182] width 22 height 16
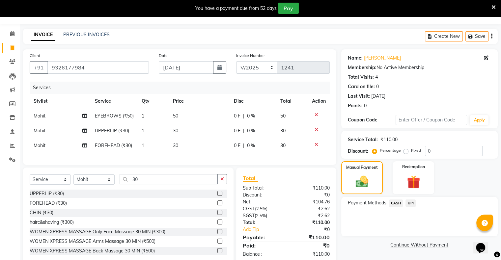
click at [409, 203] on span "UPI" at bounding box center [411, 204] width 10 height 8
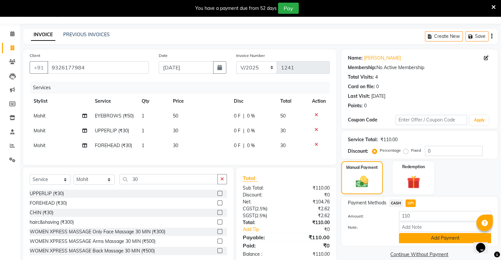
click at [416, 236] on button "Add Payment" at bounding box center [445, 238] width 92 height 10
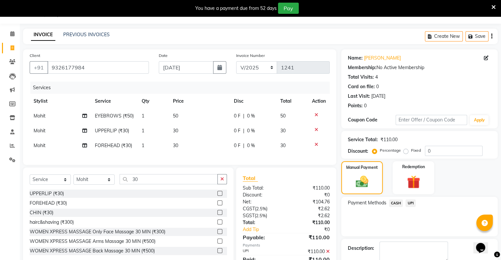
click at [43, 115] on span "Mohit" at bounding box center [40, 116] width 12 height 6
select select "88699"
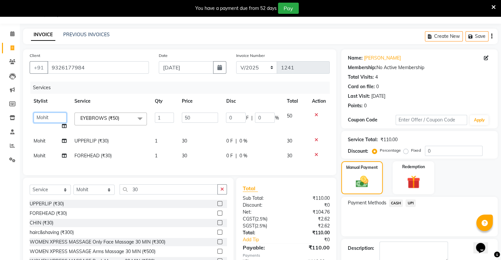
click at [50, 119] on select "Afjal ARSAD Ashwini owner Mohit Reena Zishan" at bounding box center [50, 118] width 33 height 10
select select "88700"
click at [41, 139] on span "Mohit" at bounding box center [40, 141] width 12 height 6
select select "88699"
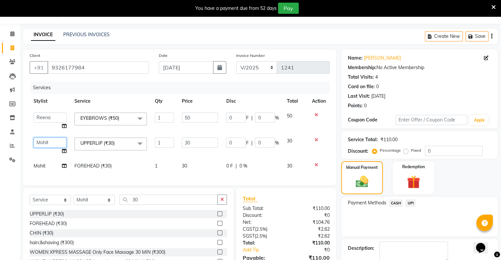
click at [51, 144] on select "Afjal ARSAD Ashwini owner Mohit Reena Zishan" at bounding box center [50, 143] width 33 height 10
select select "88700"
click at [41, 165] on span "Mohit" at bounding box center [40, 166] width 12 height 6
select select "88699"
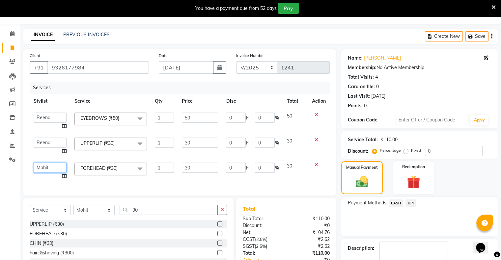
click at [43, 167] on select "Afjal ARSAD Ashwini owner Mohit Reena Zishan" at bounding box center [50, 168] width 33 height 10
click at [49, 209] on div "Select Service Product Membership Package Voucher Prepaid Gift Card Select Styl…" at bounding box center [128, 246] width 211 height 97
select select "88700"
click at [412, 204] on span "UPI" at bounding box center [411, 204] width 10 height 8
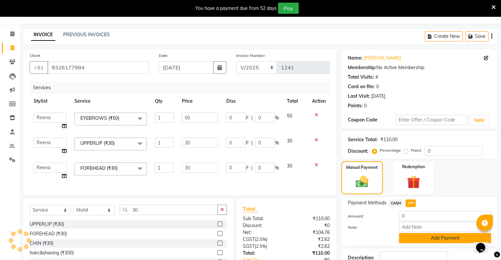
scroll to position [80, 0]
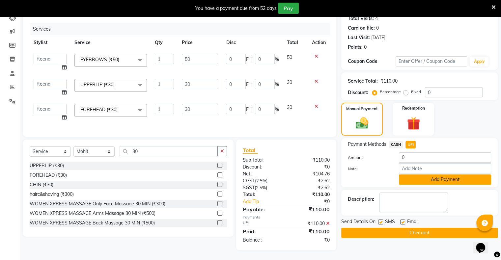
click at [420, 175] on button "Add Payment" at bounding box center [445, 180] width 92 height 10
click at [420, 175] on div "Name: Kavita Mishra Membership: No Active Membership Total Visits: 4 Card on fi…" at bounding box center [421, 121] width 161 height 260
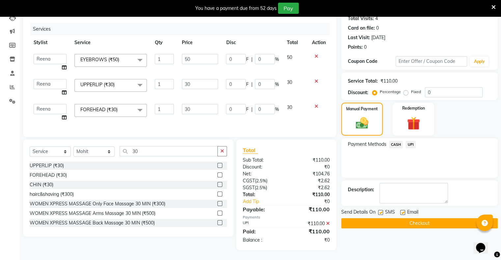
click at [420, 222] on button "Checkout" at bounding box center [419, 223] width 157 height 10
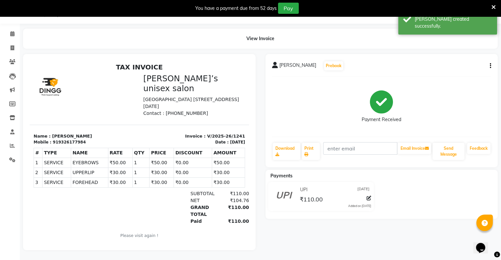
click at [488, 63] on button "button" at bounding box center [489, 66] width 4 height 7
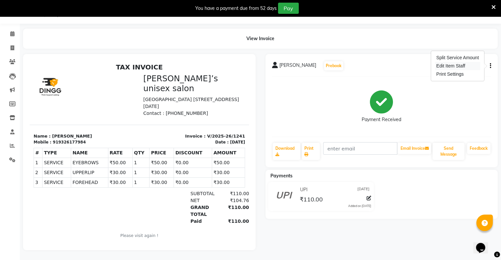
click at [455, 62] on div "Edit Item Staff" at bounding box center [457, 66] width 45 height 8
select select
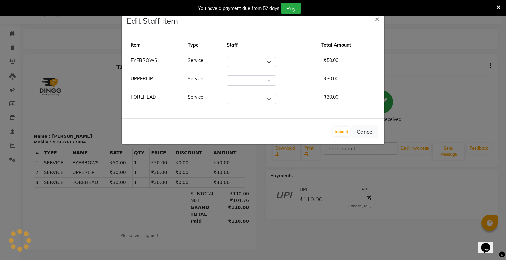
select select "88700"
click at [414, 81] on ngb-modal-window "Edit Staff Item × Item Type Staff Total Amount EYEBROWS Service Select Afjal AR…" at bounding box center [253, 130] width 506 height 260
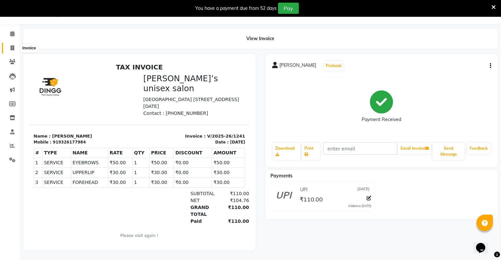
click at [11, 45] on icon at bounding box center [13, 47] width 4 height 5
select select "8735"
select select "service"
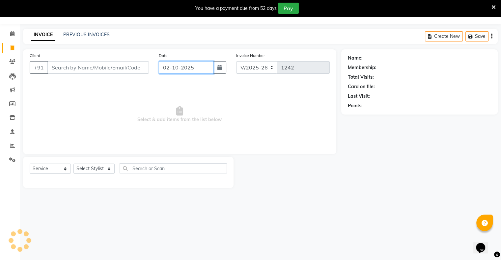
click at [162, 72] on input "02-10-2025" at bounding box center [186, 67] width 55 height 13
select select "10"
select select "2025"
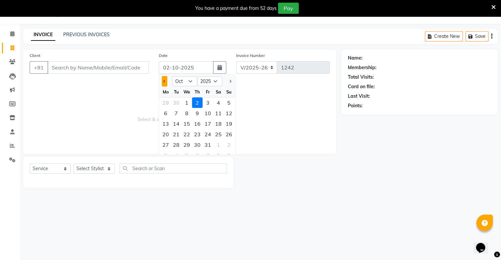
click at [164, 84] on button "Previous month" at bounding box center [165, 81] width 6 height 11
select select "9"
click at [196, 133] on div "25" at bounding box center [197, 134] width 11 height 11
type input "[DATE]"
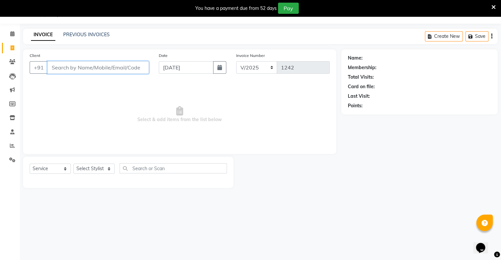
click at [131, 70] on input "Client" at bounding box center [97, 67] width 101 height 13
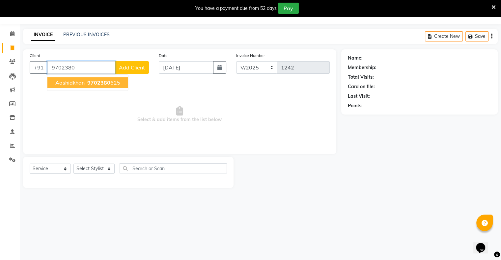
click at [108, 81] on span "9702380" at bounding box center [98, 82] width 23 height 7
type input "9702380625"
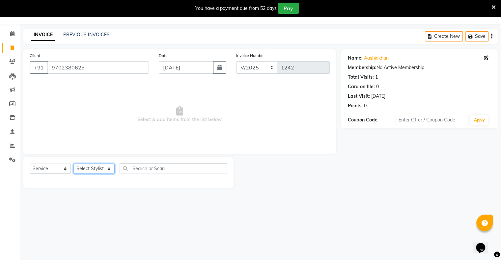
click at [88, 169] on select "Select Stylist [PERSON_NAME] owner Mohit [PERSON_NAME] [PERSON_NAME]" at bounding box center [93, 169] width 41 height 10
select select "88700"
click at [73, 164] on select "Select Stylist [PERSON_NAME] owner Mohit [PERSON_NAME] [PERSON_NAME]" at bounding box center [93, 169] width 41 height 10
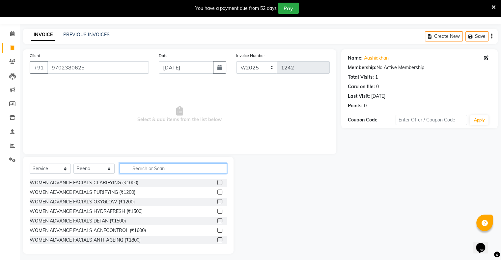
click at [154, 166] on input "text" at bounding box center [173, 168] width 107 height 10
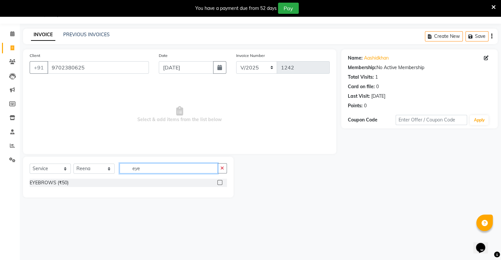
type input "eye"
click at [221, 182] on label at bounding box center [219, 182] width 5 height 5
click at [221, 182] on input "checkbox" at bounding box center [219, 183] width 4 height 4
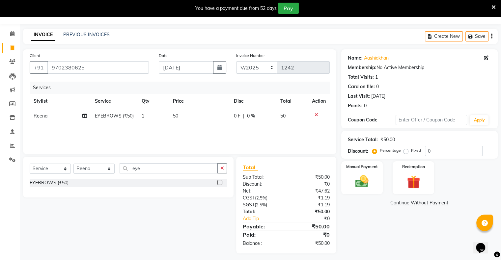
click at [221, 182] on label at bounding box center [219, 182] width 5 height 5
click at [221, 182] on input "checkbox" at bounding box center [219, 183] width 4 height 4
checkbox input "false"
click at [379, 179] on div "Manual Payment" at bounding box center [361, 178] width 43 height 34
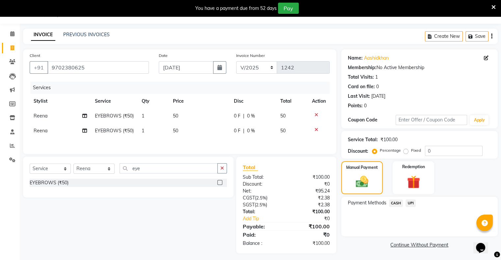
click at [411, 201] on span "UPI" at bounding box center [411, 204] width 10 height 8
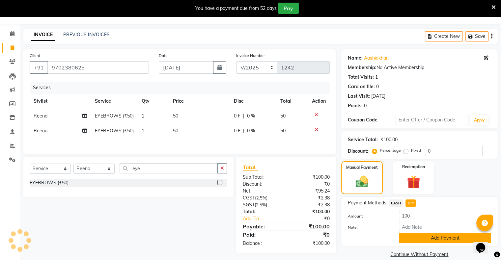
click at [420, 236] on button "Add Payment" at bounding box center [445, 238] width 92 height 10
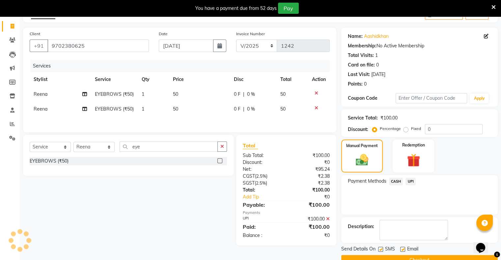
scroll to position [53, 0]
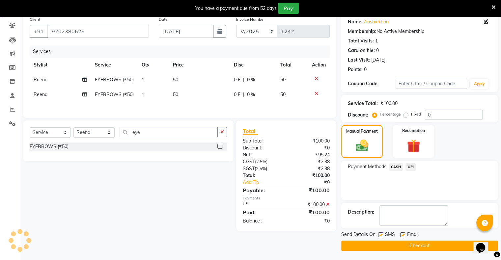
click at [420, 246] on button "Checkout" at bounding box center [419, 246] width 157 height 10
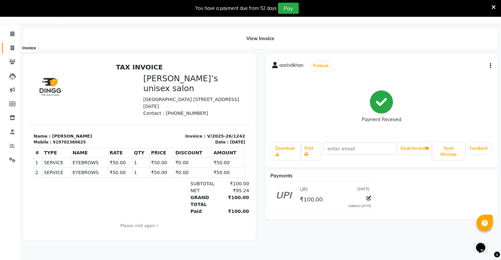
click at [13, 46] on icon at bounding box center [13, 47] width 4 height 5
select select "8735"
select select "service"
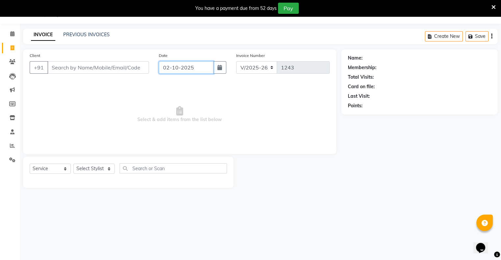
click at [165, 68] on input "02-10-2025" at bounding box center [186, 67] width 55 height 13
select select "10"
select select "2025"
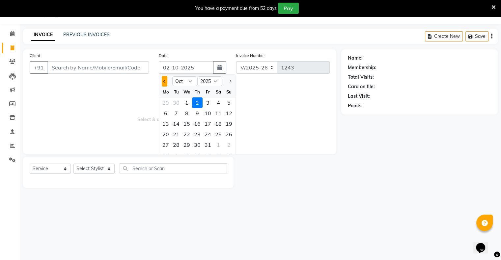
click at [167, 81] on button "Previous month" at bounding box center [165, 81] width 6 height 11
select select "9"
click at [200, 130] on div "25" at bounding box center [197, 134] width 11 height 11
type input "[DATE]"
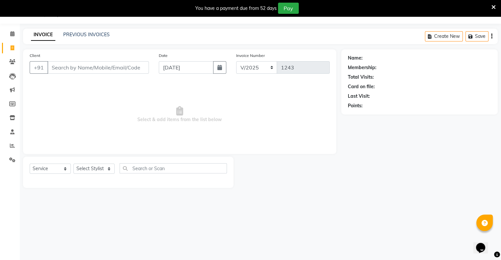
click at [133, 75] on div "Client +91" at bounding box center [89, 65] width 129 height 27
click at [131, 72] on input "Client" at bounding box center [97, 67] width 101 height 13
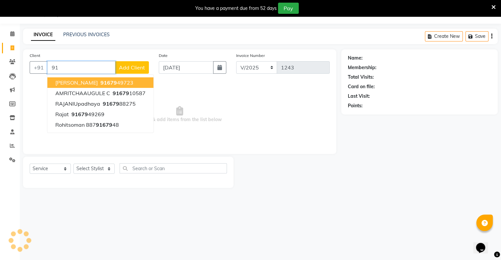
type input "9"
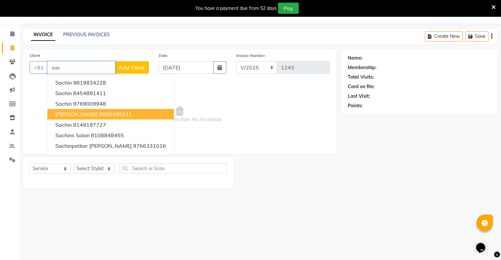
click at [123, 115] on button "[PERSON_NAME] 9892499111" at bounding box center [110, 114] width 127 height 11
type input "9892499111"
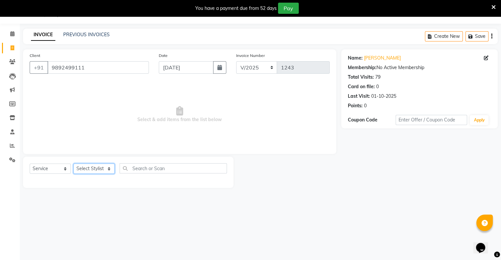
click at [94, 170] on select "Select Stylist [PERSON_NAME] owner Mohit [PERSON_NAME] [PERSON_NAME]" at bounding box center [93, 169] width 41 height 10
select select "88697"
click at [73, 164] on select "Select Stylist [PERSON_NAME] owner Mohit [PERSON_NAME] [PERSON_NAME]" at bounding box center [93, 169] width 41 height 10
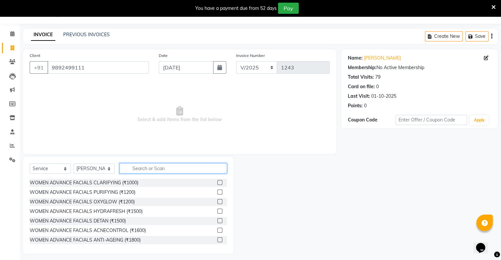
click at [138, 172] on input "text" at bounding box center [173, 168] width 107 height 10
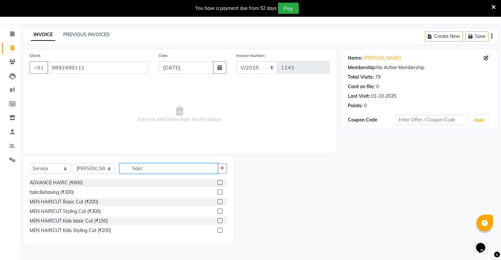
type input "hairc"
click at [220, 201] on label at bounding box center [219, 201] width 5 height 5
click at [220, 201] on input "checkbox" at bounding box center [219, 202] width 4 height 4
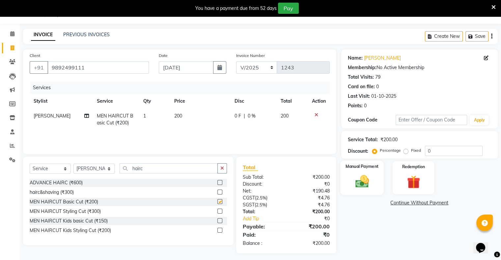
checkbox input "false"
click at [372, 187] on img at bounding box center [362, 182] width 22 height 16
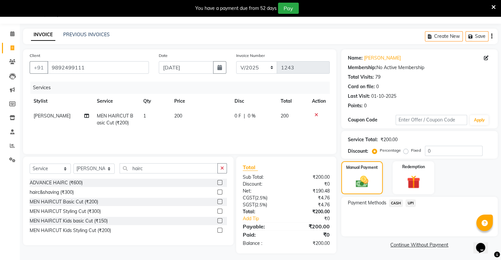
click at [397, 205] on span "CASH" at bounding box center [396, 204] width 14 height 8
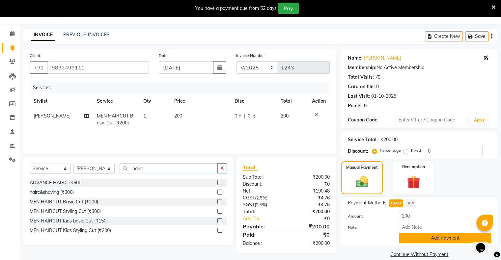
click at [410, 238] on button "Add Payment" at bounding box center [445, 238] width 92 height 10
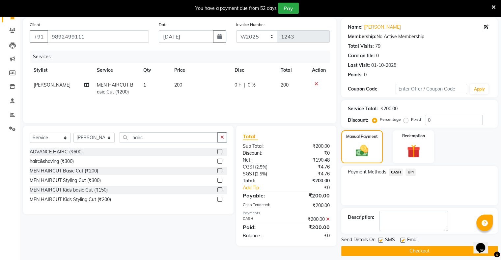
scroll to position [53, 0]
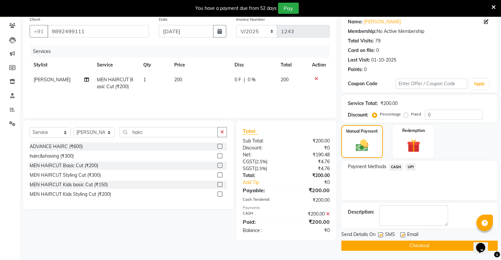
click at [413, 243] on button "Checkout" at bounding box center [419, 246] width 157 height 10
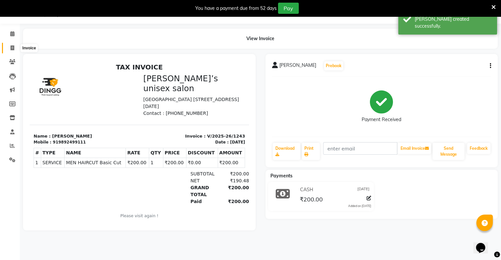
click at [14, 46] on span at bounding box center [13, 48] width 12 height 8
select select "8735"
select select "service"
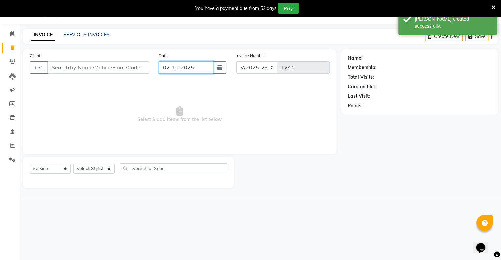
click at [172, 73] on input "02-10-2025" at bounding box center [186, 67] width 55 height 13
select select "10"
select select "2025"
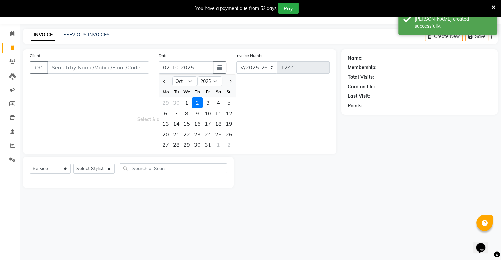
click at [167, 81] on div at bounding box center [165, 81] width 13 height 11
click at [160, 82] on div at bounding box center [165, 81] width 13 height 11
click at [163, 81] on button "Previous month" at bounding box center [165, 81] width 6 height 11
select select "9"
click at [196, 134] on div "25" at bounding box center [197, 134] width 11 height 11
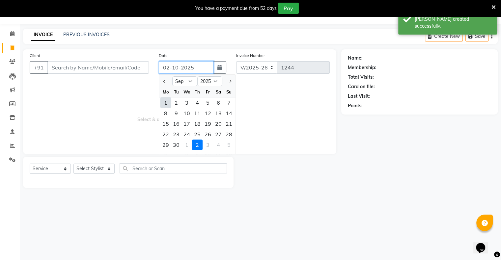
type input "[DATE]"
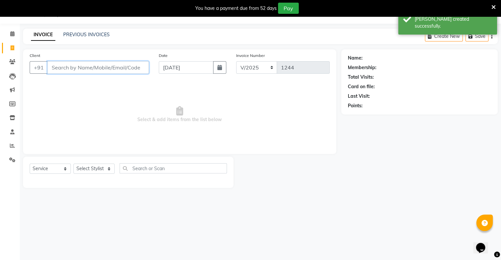
click at [116, 66] on input "Client" at bounding box center [97, 67] width 101 height 13
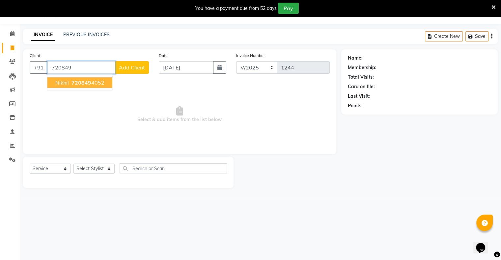
click at [84, 85] on span "720849" at bounding box center [82, 82] width 20 height 7
type input "7208494052"
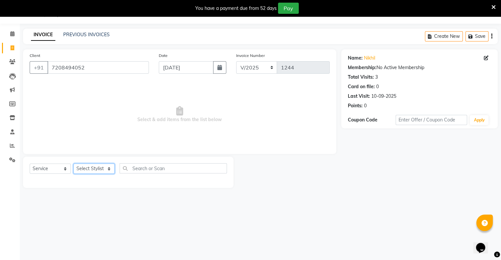
click at [96, 168] on select "Select Stylist [PERSON_NAME] owner Mohit [PERSON_NAME] [PERSON_NAME]" at bounding box center [93, 169] width 41 height 10
click at [73, 164] on select "Select Stylist [PERSON_NAME] owner Mohit [PERSON_NAME] [PERSON_NAME]" at bounding box center [93, 169] width 41 height 10
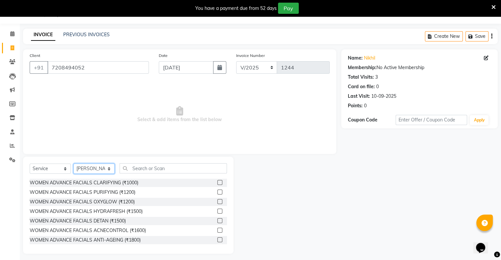
click at [96, 172] on select "Select Stylist [PERSON_NAME] owner Mohit [PERSON_NAME] [PERSON_NAME]" at bounding box center [93, 169] width 41 height 10
click at [73, 164] on select "Select Stylist [PERSON_NAME] owner Mohit [PERSON_NAME] [PERSON_NAME]" at bounding box center [93, 169] width 41 height 10
click at [101, 171] on select "Select Stylist [PERSON_NAME] owner Mohit [PERSON_NAME] [PERSON_NAME]" at bounding box center [93, 169] width 41 height 10
select select "90831"
click at [73, 164] on select "Select Stylist [PERSON_NAME] owner Mohit [PERSON_NAME] [PERSON_NAME]" at bounding box center [93, 169] width 41 height 10
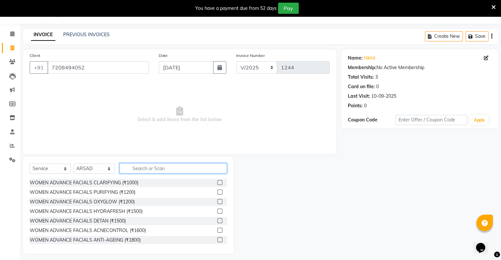
click at [149, 170] on input "text" at bounding box center [173, 168] width 107 height 10
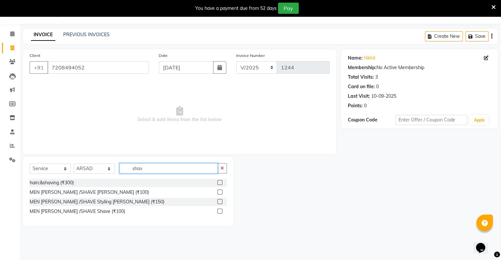
type input "shav"
click at [219, 193] on label at bounding box center [219, 192] width 5 height 5
click at [219, 193] on input "checkbox" at bounding box center [219, 192] width 4 height 4
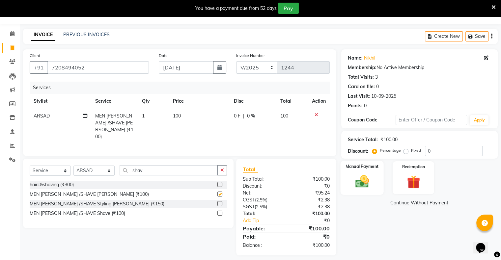
checkbox input "false"
click at [368, 175] on img at bounding box center [362, 182] width 22 height 16
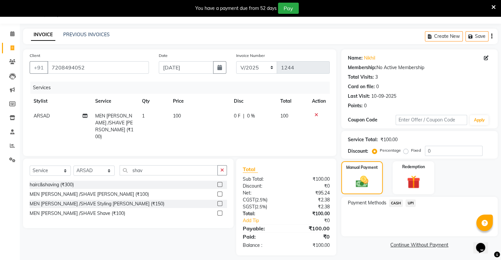
drag, startPoint x: 409, startPoint y: 202, endPoint x: 413, endPoint y: 210, distance: 8.4
click at [409, 203] on span "UPI" at bounding box center [411, 204] width 10 height 8
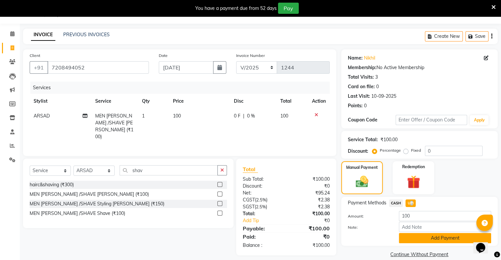
click at [416, 238] on button "Add Payment" at bounding box center [445, 238] width 92 height 10
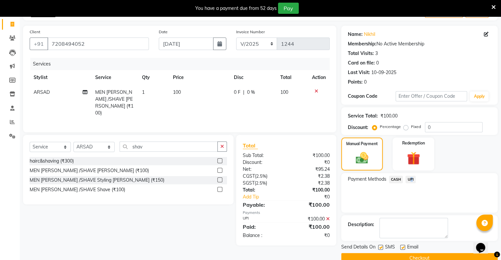
scroll to position [53, 0]
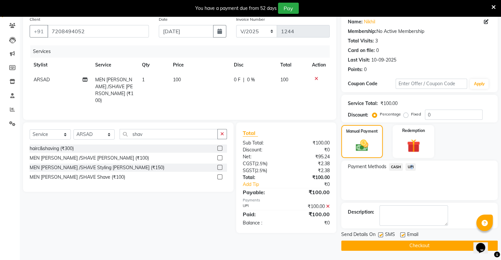
click at [419, 244] on button "Checkout" at bounding box center [419, 246] width 157 height 10
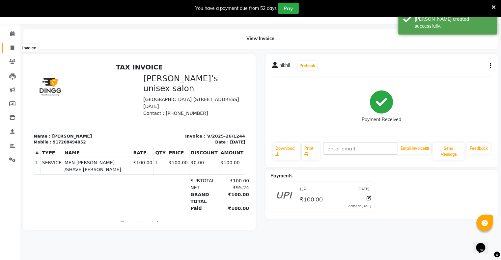
click at [12, 49] on icon at bounding box center [13, 47] width 4 height 5
select select "8735"
select select "service"
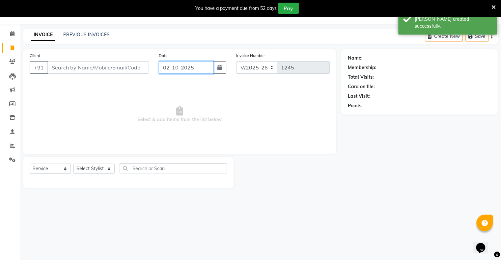
click at [171, 70] on input "02-10-2025" at bounding box center [186, 67] width 55 height 13
select select "10"
select select "2025"
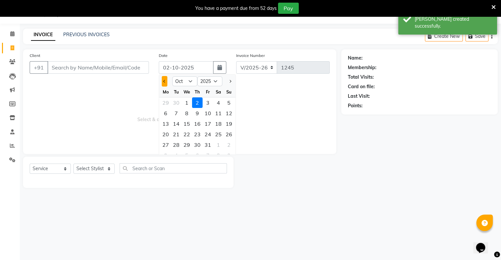
click at [165, 80] on button "Previous month" at bounding box center [165, 81] width 6 height 11
select select "9"
drag, startPoint x: 199, startPoint y: 136, endPoint x: 174, endPoint y: 118, distance: 30.5
click at [199, 136] on div "25" at bounding box center [197, 134] width 11 height 11
type input "[DATE]"
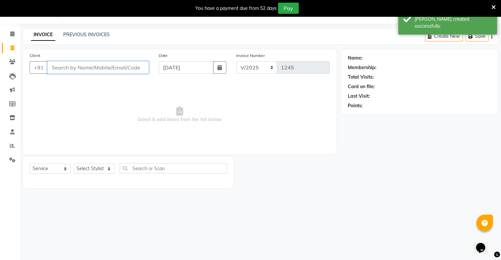
click at [124, 67] on input "Client" at bounding box center [97, 67] width 101 height 13
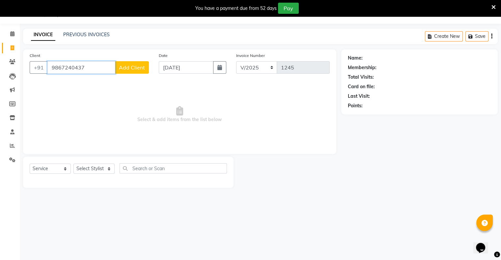
type input "9867240437"
click at [134, 70] on span "Add Client" at bounding box center [132, 67] width 26 height 7
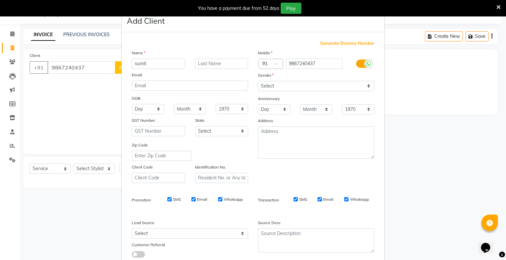
type input "sumit"
click at [272, 85] on select "Select [DEMOGRAPHIC_DATA] [DEMOGRAPHIC_DATA] Other Prefer Not To Say" at bounding box center [316, 86] width 116 height 10
select select "[DEMOGRAPHIC_DATA]"
click at [258, 81] on select "Select [DEMOGRAPHIC_DATA] [DEMOGRAPHIC_DATA] Other Prefer Not To Say" at bounding box center [316, 86] width 116 height 10
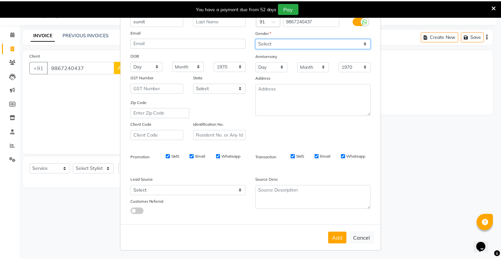
scroll to position [47, 0]
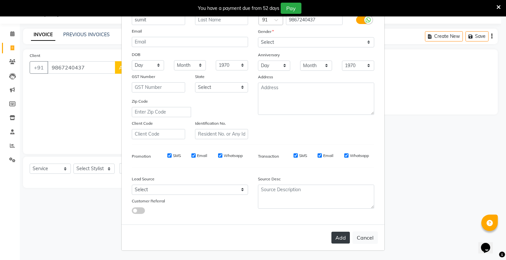
click at [339, 237] on button "Add" at bounding box center [340, 238] width 18 height 12
select select
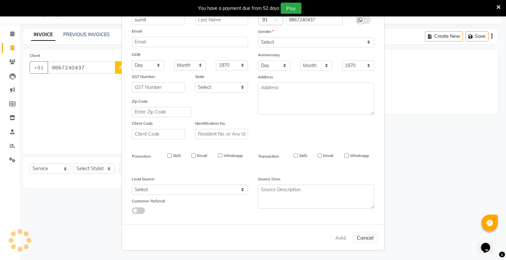
select select
checkbox input "false"
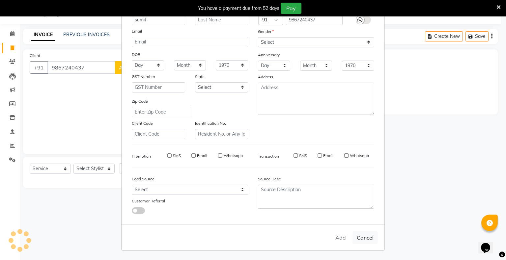
checkbox input "false"
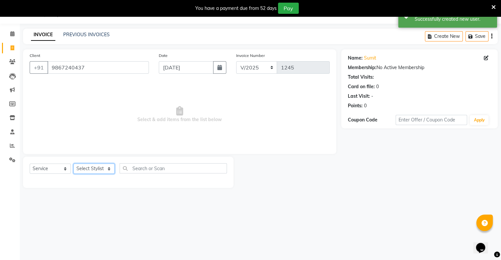
click at [94, 169] on select "Select Stylist [PERSON_NAME] owner Mohit [PERSON_NAME] [PERSON_NAME]" at bounding box center [93, 169] width 41 height 10
select select "88698"
click at [73, 164] on select "Select Stylist [PERSON_NAME] owner Mohit [PERSON_NAME] [PERSON_NAME]" at bounding box center [93, 169] width 41 height 10
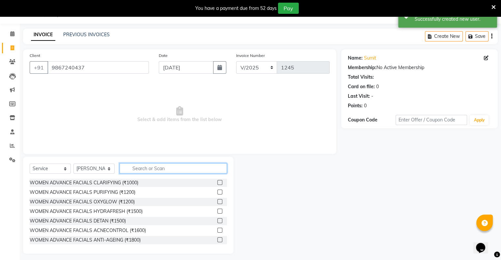
click at [137, 169] on input "text" at bounding box center [173, 168] width 107 height 10
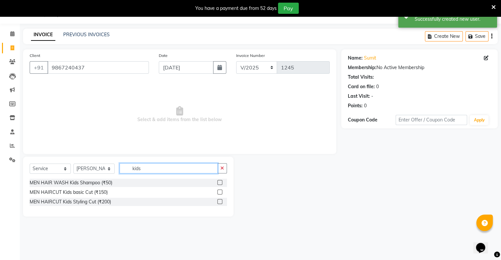
type input "kids"
click at [217, 191] on label at bounding box center [219, 192] width 5 height 5
click at [217, 191] on input "checkbox" at bounding box center [219, 192] width 4 height 4
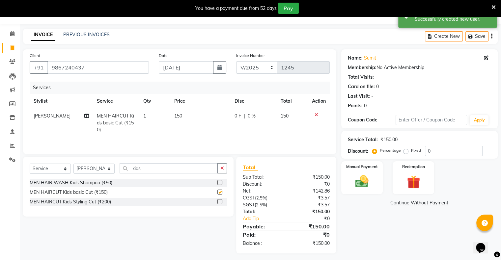
checkbox input "false"
click at [95, 169] on select "Select Stylist [PERSON_NAME] owner Mohit [PERSON_NAME] [PERSON_NAME]" at bounding box center [93, 169] width 41 height 10
select select "88697"
click at [73, 164] on select "Select Stylist [PERSON_NAME] owner Mohit [PERSON_NAME] [PERSON_NAME]" at bounding box center [93, 169] width 41 height 10
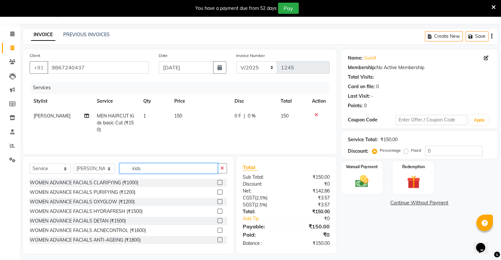
click at [160, 168] on input "kids" at bounding box center [169, 168] width 98 height 10
click at [225, 167] on button "button" at bounding box center [222, 168] width 10 height 10
click at [196, 166] on input "text" at bounding box center [173, 168] width 107 height 10
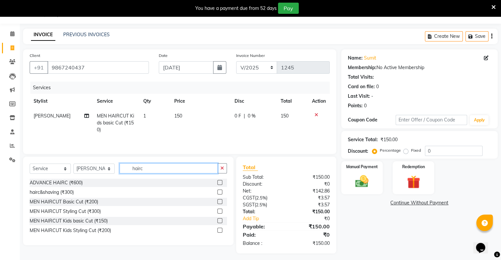
type input "hairc"
click at [221, 201] on label at bounding box center [219, 201] width 5 height 5
click at [221, 201] on input "checkbox" at bounding box center [219, 202] width 4 height 4
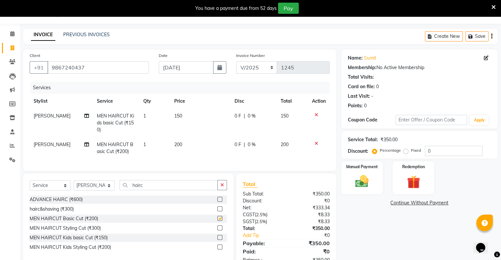
checkbox input "false"
click at [367, 186] on img at bounding box center [362, 182] width 22 height 16
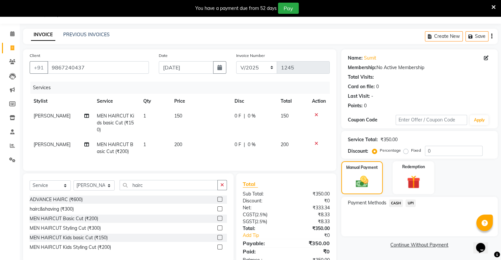
click at [410, 204] on span "UPI" at bounding box center [411, 204] width 10 height 8
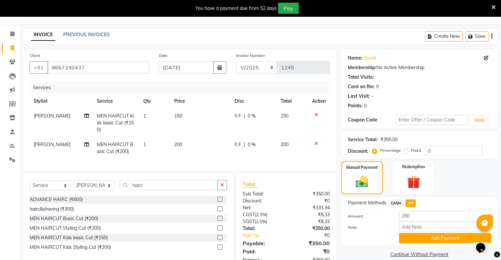
click at [418, 237] on button "Add Payment" at bounding box center [445, 238] width 92 height 10
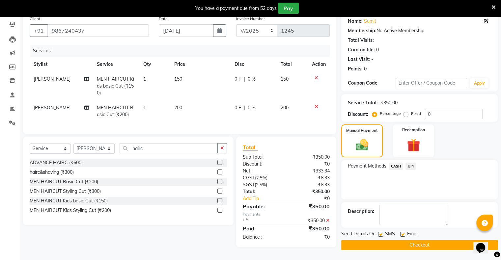
scroll to position [55, 0]
click at [420, 243] on button "Checkout" at bounding box center [419, 245] width 157 height 10
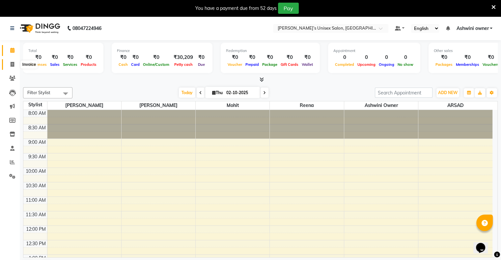
click at [11, 64] on icon at bounding box center [13, 64] width 4 height 5
select select "8735"
select select "service"
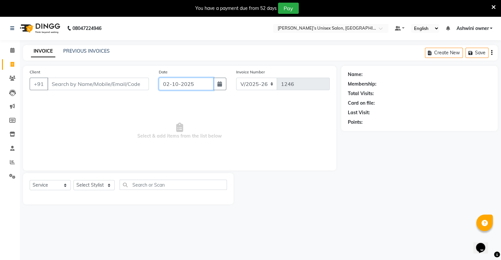
click at [162, 86] on input "02-10-2025" at bounding box center [186, 84] width 55 height 13
select select "10"
select select "2025"
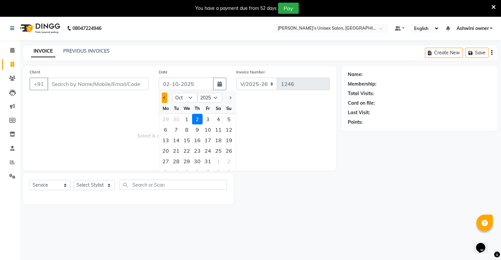
click at [166, 99] on button "Previous month" at bounding box center [165, 98] width 6 height 11
select select "9"
click at [195, 148] on div "25" at bounding box center [197, 151] width 11 height 11
type input "[DATE]"
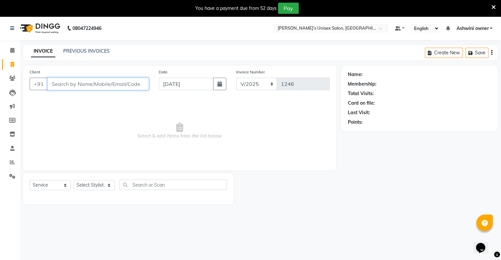
drag, startPoint x: 125, startPoint y: 90, endPoint x: 128, endPoint y: 84, distance: 6.7
click at [127, 87] on input "Client" at bounding box center [97, 84] width 101 height 13
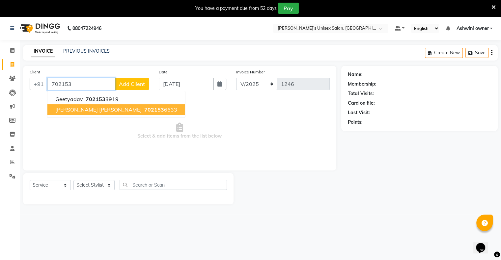
click at [101, 110] on button "manasi UPASANA 702153 6633" at bounding box center [116, 109] width 138 height 11
type input "7021536633"
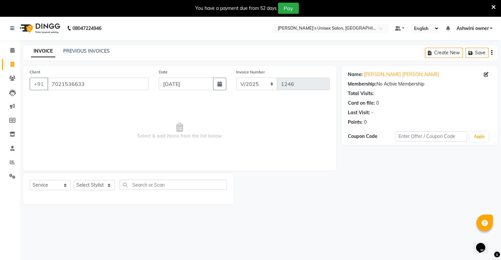
click at [90, 191] on div "Select Service Product Membership Package Voucher Prepaid Gift Card Select Styl…" at bounding box center [128, 187] width 197 height 15
click at [102, 181] on select "Select Stylist [PERSON_NAME] owner Mohit [PERSON_NAME] [PERSON_NAME]" at bounding box center [93, 185] width 41 height 10
click at [73, 181] on select "Select Stylist [PERSON_NAME] owner Mohit [PERSON_NAME] [PERSON_NAME]" at bounding box center [93, 185] width 41 height 10
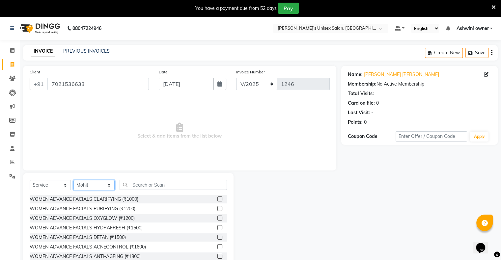
drag, startPoint x: 98, startPoint y: 186, endPoint x: 98, endPoint y: 190, distance: 4.9
click at [98, 187] on select "Select Stylist [PERSON_NAME] owner Mohit [PERSON_NAME] [PERSON_NAME]" at bounding box center [93, 185] width 41 height 10
select select "88776"
click at [73, 181] on select "Select Stylist [PERSON_NAME] owner Mohit [PERSON_NAME] [PERSON_NAME]" at bounding box center [93, 185] width 41 height 10
click at [148, 186] on input "text" at bounding box center [173, 185] width 107 height 10
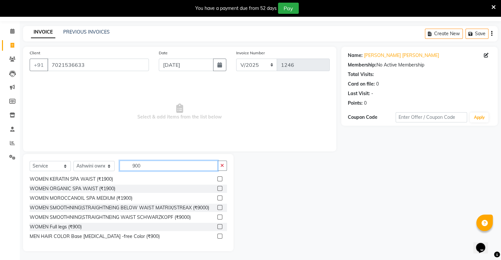
scroll to position [20, 0]
type input "900"
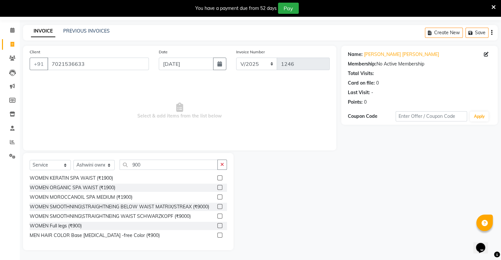
click at [217, 236] on label at bounding box center [219, 235] width 5 height 5
click at [217, 236] on input "checkbox" at bounding box center [219, 236] width 4 height 4
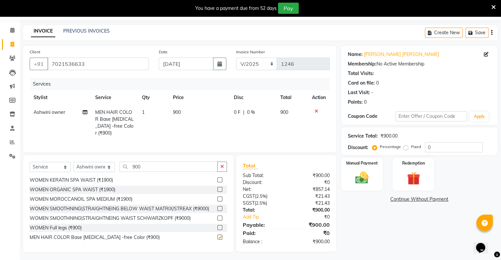
checkbox input "false"
click at [221, 166] on icon "button" at bounding box center [222, 166] width 4 height 5
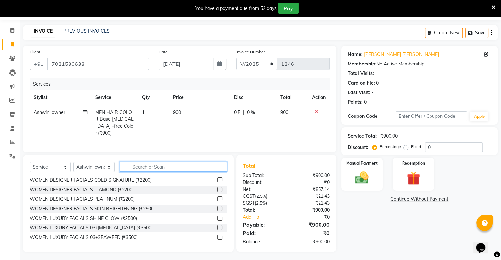
click at [198, 168] on input "text" at bounding box center [173, 167] width 107 height 10
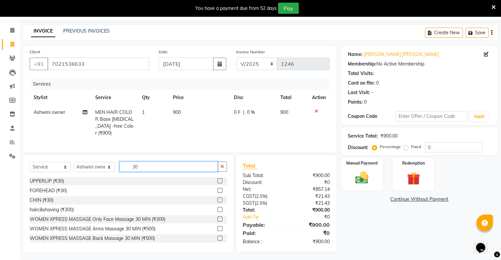
type input "30"
click at [217, 179] on label at bounding box center [219, 181] width 5 height 5
click at [217, 179] on input "checkbox" at bounding box center [219, 181] width 4 height 4
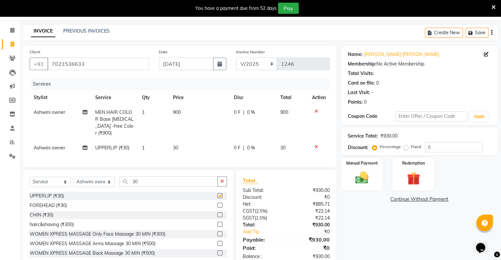
checkbox input "false"
click at [374, 176] on div "Manual Payment" at bounding box center [361, 174] width 43 height 34
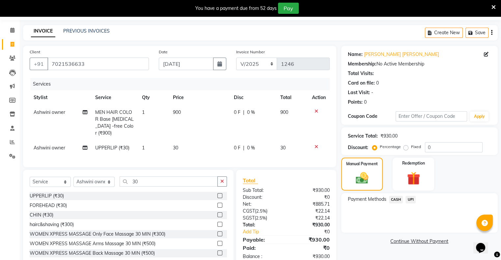
click at [411, 198] on span "UPI" at bounding box center [411, 200] width 10 height 8
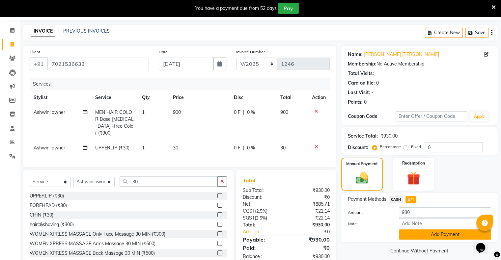
click at [414, 233] on button "Add Payment" at bounding box center [445, 235] width 92 height 10
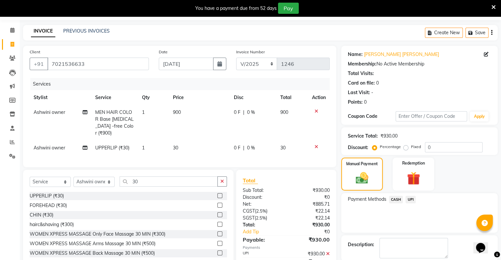
scroll to position [53, 0]
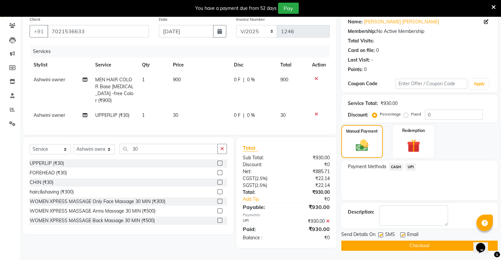
click at [416, 248] on button "Checkout" at bounding box center [419, 246] width 157 height 10
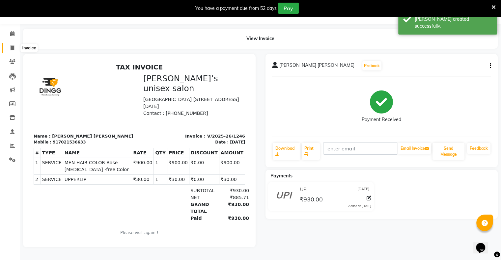
click at [14, 45] on span at bounding box center [13, 48] width 12 height 8
select select "8735"
select select "service"
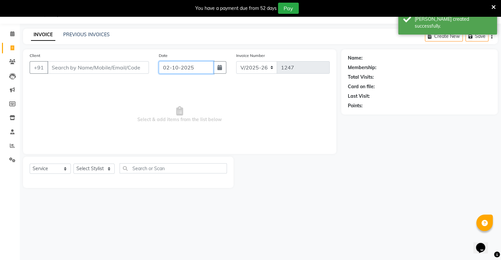
click at [174, 72] on input "02-10-2025" at bounding box center [186, 67] width 55 height 13
select select "10"
select select "2025"
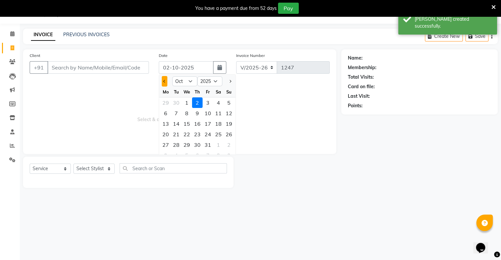
click at [162, 81] on button "Previous month" at bounding box center [165, 81] width 6 height 11
select select "9"
click at [194, 131] on div "25" at bounding box center [197, 134] width 11 height 11
type input "[DATE]"
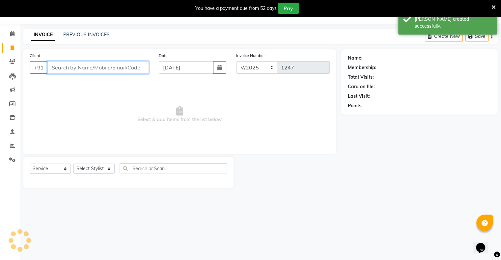
click at [124, 64] on input "Client" at bounding box center [97, 67] width 101 height 13
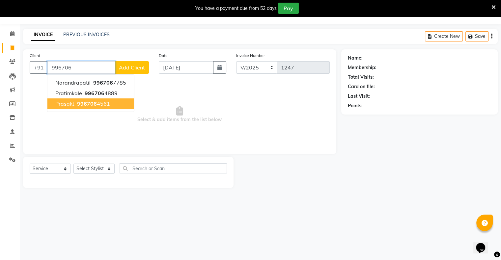
click at [99, 106] on ngb-highlight "996706 4561" at bounding box center [93, 103] width 34 height 7
type input "9967064561"
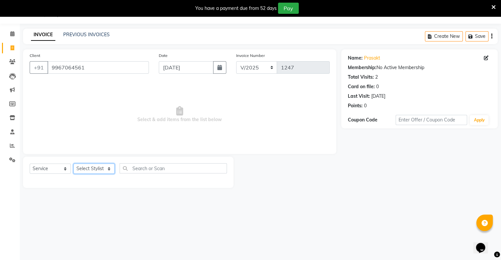
click at [101, 168] on select "Select Stylist [PERSON_NAME] owner Mohit [PERSON_NAME] [PERSON_NAME]" at bounding box center [93, 169] width 41 height 10
select select "88700"
click at [73, 164] on select "Select Stylist [PERSON_NAME] owner Mohit [PERSON_NAME] [PERSON_NAME]" at bounding box center [93, 169] width 41 height 10
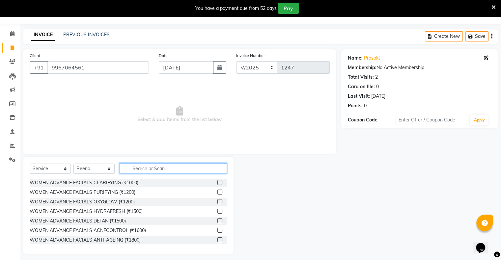
click at [140, 169] on input "text" at bounding box center [173, 168] width 107 height 10
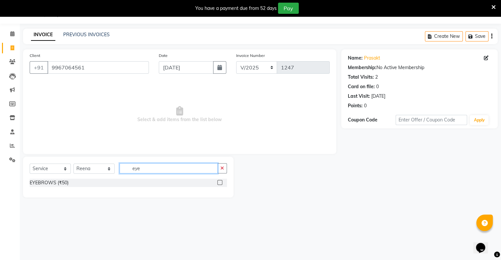
type input "eye"
click at [218, 184] on label at bounding box center [219, 182] width 5 height 5
click at [218, 184] on input "checkbox" at bounding box center [219, 183] width 4 height 4
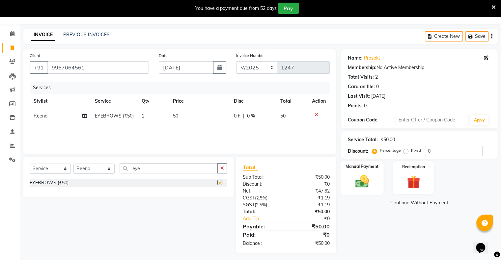
checkbox input "false"
click at [348, 175] on div "Manual Payment" at bounding box center [361, 178] width 43 height 34
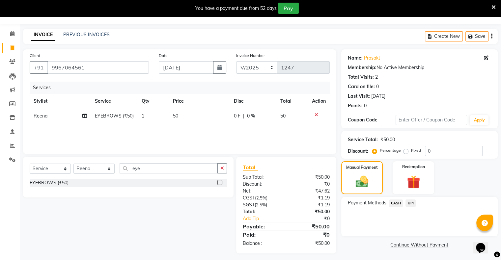
click at [411, 202] on span "UPI" at bounding box center [411, 204] width 10 height 8
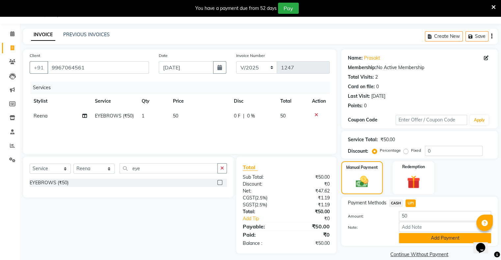
click at [420, 235] on button "Add Payment" at bounding box center [445, 238] width 92 height 10
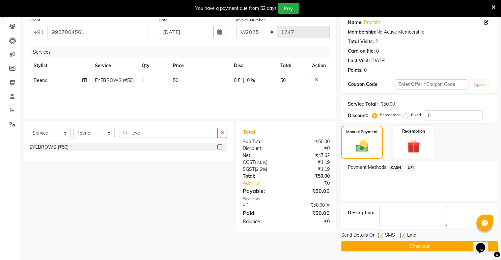
scroll to position [53, 0]
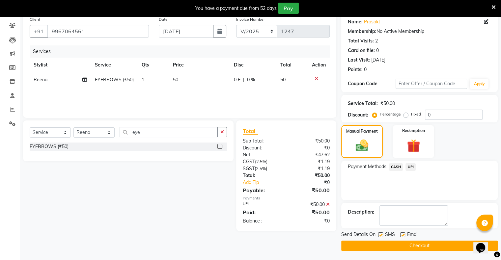
click at [421, 245] on button "Checkout" at bounding box center [419, 246] width 157 height 10
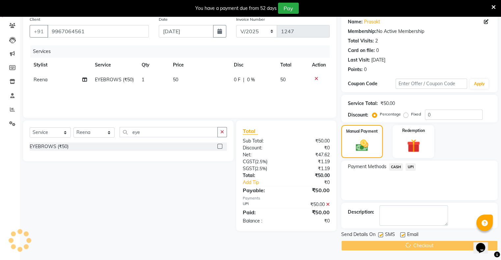
scroll to position [16, 0]
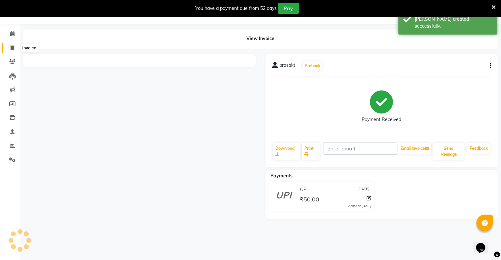
click at [12, 48] on icon at bounding box center [13, 47] width 4 height 5
select select "service"
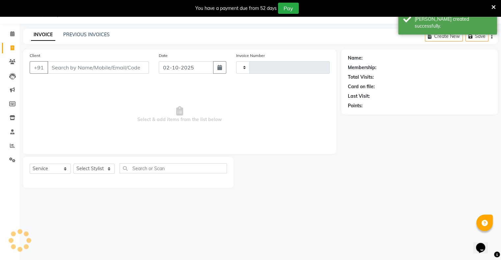
type input "1248"
select select "8735"
click at [169, 69] on input "02-10-2025" at bounding box center [186, 67] width 55 height 13
select select "10"
select select "2025"
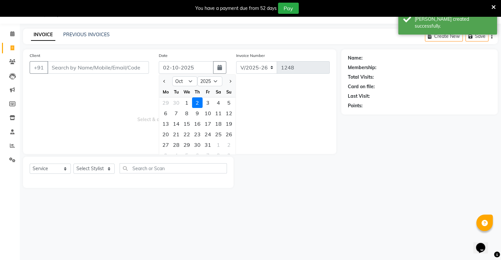
drag, startPoint x: 163, startPoint y: 80, endPoint x: 167, endPoint y: 88, distance: 8.8
click at [163, 80] on button "Previous month" at bounding box center [165, 81] width 6 height 11
select select "9"
click at [193, 129] on div "25" at bounding box center [197, 134] width 11 height 11
type input "[DATE]"
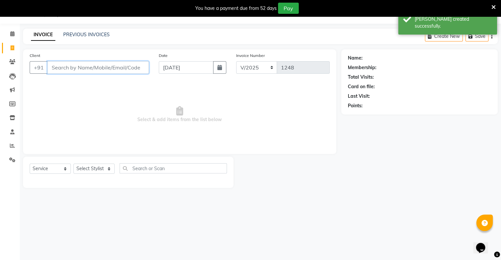
click at [128, 67] on input "Client" at bounding box center [97, 67] width 101 height 13
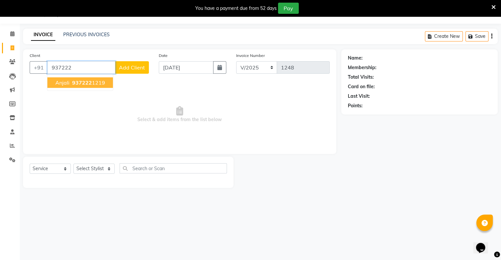
click at [97, 79] on button "anjali 937222 1219" at bounding box center [80, 82] width 66 height 11
type input "9372221219"
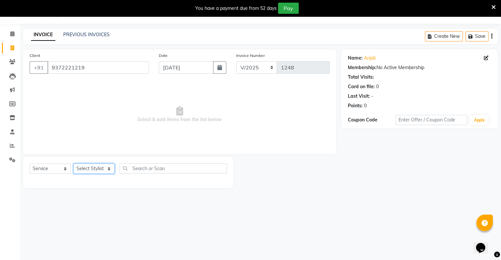
click at [88, 167] on select "Select Stylist [PERSON_NAME] owner Mohit [PERSON_NAME] [PERSON_NAME]" at bounding box center [93, 169] width 41 height 10
select select "88776"
click at [73, 164] on select "Select Stylist [PERSON_NAME] owner Mohit [PERSON_NAME] [PERSON_NAME]" at bounding box center [93, 169] width 41 height 10
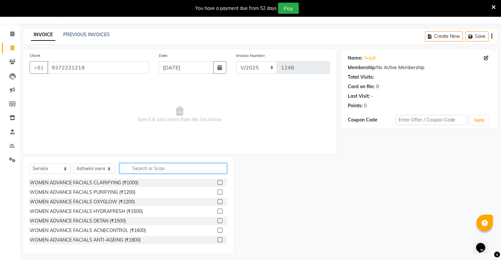
click at [147, 171] on input "text" at bounding box center [173, 168] width 107 height 10
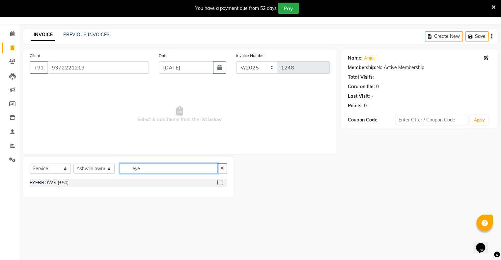
type input "eye"
click at [219, 184] on label at bounding box center [219, 182] width 5 height 5
click at [219, 184] on input "checkbox" at bounding box center [219, 183] width 4 height 4
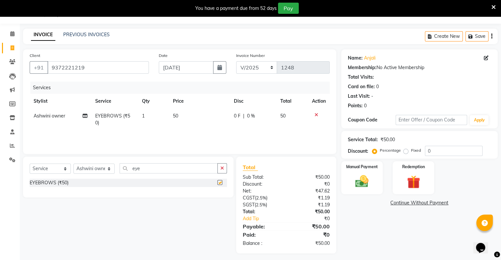
checkbox input "false"
click at [380, 181] on div "Manual Payment" at bounding box center [361, 178] width 43 height 34
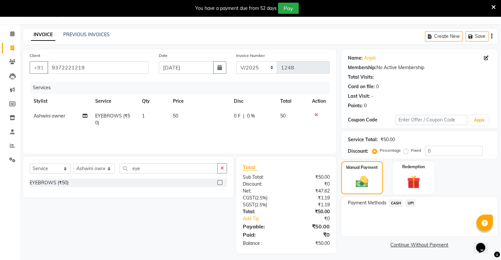
click at [414, 202] on span "UPI" at bounding box center [411, 204] width 10 height 8
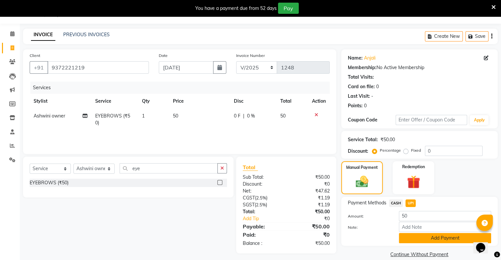
click at [424, 242] on button "Add Payment" at bounding box center [445, 238] width 92 height 10
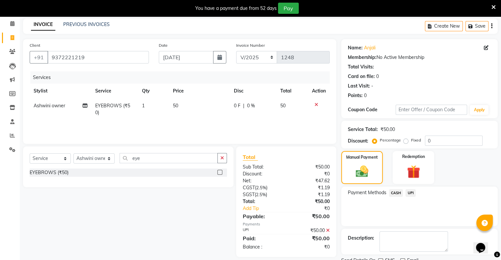
scroll to position [53, 0]
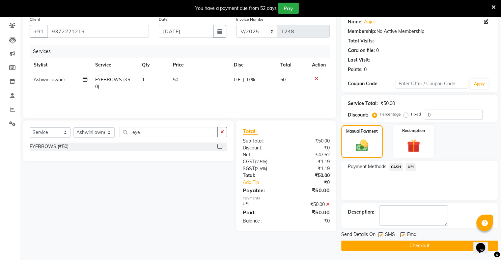
click at [418, 244] on button "Checkout" at bounding box center [419, 246] width 157 height 10
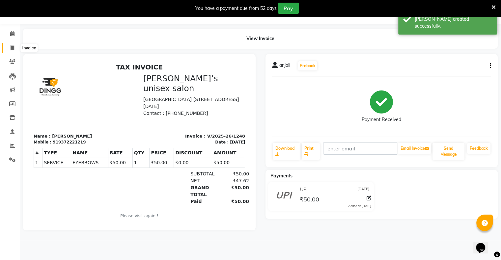
click at [12, 49] on icon at bounding box center [13, 47] width 4 height 5
select select "service"
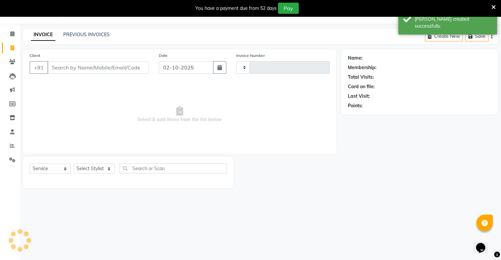
type input "1249"
select select "8735"
click at [165, 71] on input "02-10-2025" at bounding box center [186, 67] width 55 height 13
select select "10"
select select "2025"
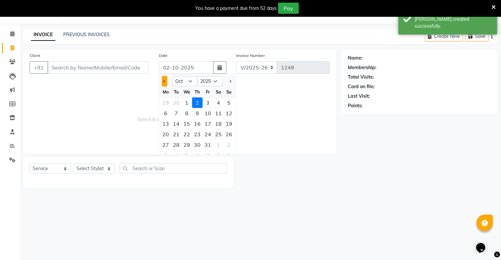
click at [163, 78] on button "Previous month" at bounding box center [165, 81] width 6 height 11
select select "9"
click at [198, 134] on div "25" at bounding box center [197, 134] width 11 height 11
type input "[DATE]"
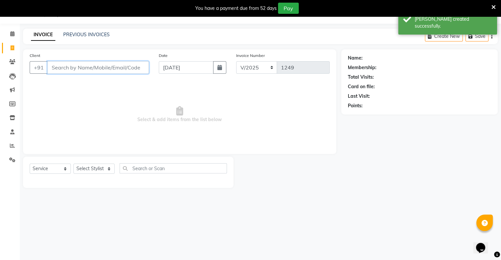
click at [136, 68] on input "Client" at bounding box center [97, 67] width 101 height 13
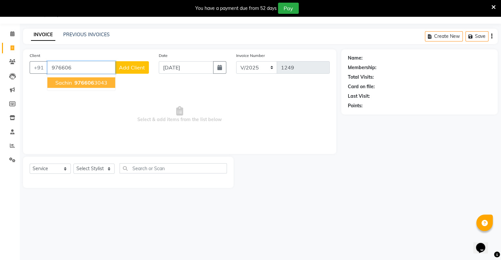
click at [86, 87] on button "sachin 976606 3043" at bounding box center [81, 82] width 68 height 11
type input "9766063043"
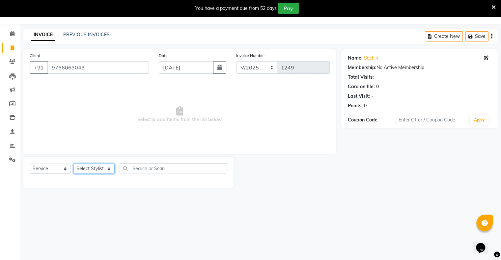
click at [93, 165] on select "Select Stylist [PERSON_NAME] owner Mohit [PERSON_NAME] [PERSON_NAME]" at bounding box center [93, 169] width 41 height 10
click at [73, 164] on select "Select Stylist [PERSON_NAME] owner Mohit [PERSON_NAME] [PERSON_NAME]" at bounding box center [93, 169] width 41 height 10
click at [104, 171] on select "Select Stylist [PERSON_NAME] owner Mohit [PERSON_NAME] [PERSON_NAME]" at bounding box center [93, 169] width 41 height 10
select select "88698"
click at [73, 164] on select "Select Stylist [PERSON_NAME] owner Mohit [PERSON_NAME] [PERSON_NAME]" at bounding box center [93, 169] width 41 height 10
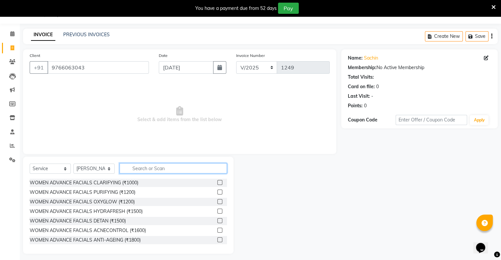
click at [142, 169] on input "text" at bounding box center [173, 168] width 107 height 10
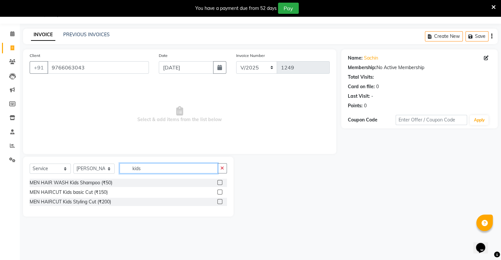
type input "kids"
click at [220, 192] on label at bounding box center [219, 192] width 5 height 5
click at [220, 192] on input "checkbox" at bounding box center [219, 192] width 4 height 4
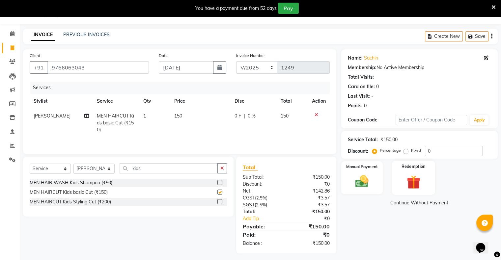
checkbox input "false"
click at [365, 179] on img at bounding box center [362, 182] width 22 height 16
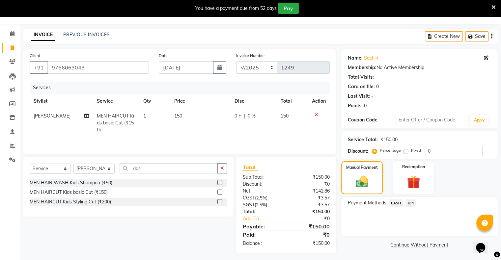
click at [411, 202] on span "UPI" at bounding box center [411, 204] width 10 height 8
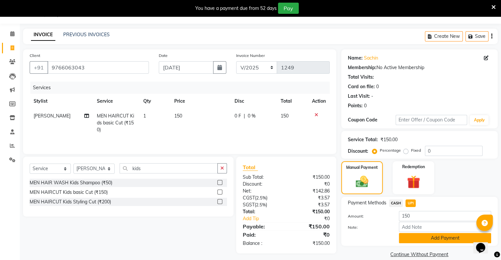
click at [419, 239] on button "Add Payment" at bounding box center [445, 238] width 92 height 10
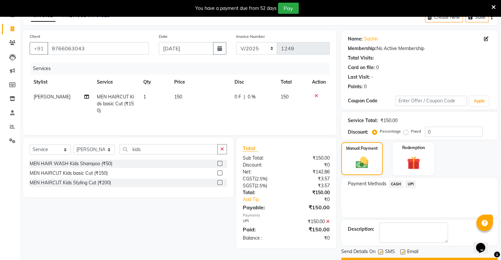
scroll to position [53, 0]
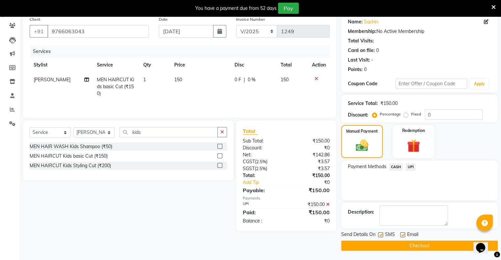
click at [426, 249] on button "Checkout" at bounding box center [419, 246] width 157 height 10
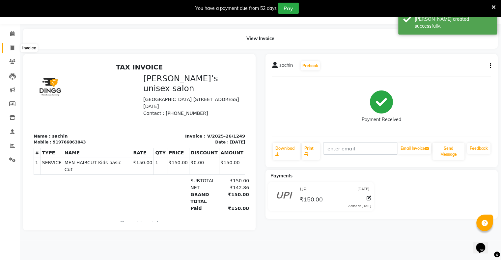
click at [14, 48] on span at bounding box center [13, 48] width 12 height 8
select select "8735"
select select "service"
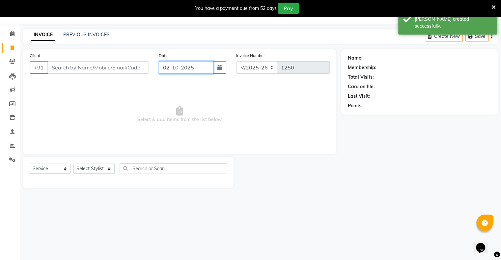
click at [192, 73] on input "02-10-2025" at bounding box center [186, 67] width 55 height 13
select select "10"
select select "2025"
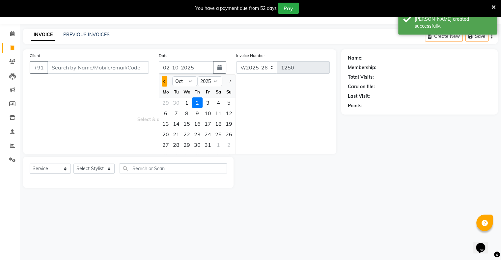
click at [165, 81] on span "Previous month" at bounding box center [164, 81] width 3 height 3
select select "9"
click at [195, 132] on div "25" at bounding box center [197, 134] width 11 height 11
type input "[DATE]"
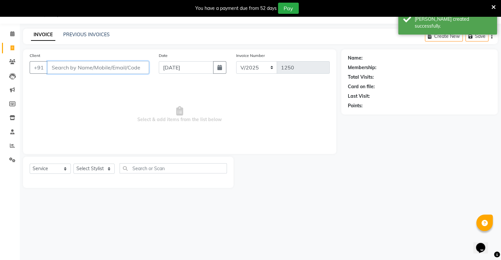
click at [130, 68] on input "Client" at bounding box center [97, 67] width 101 height 13
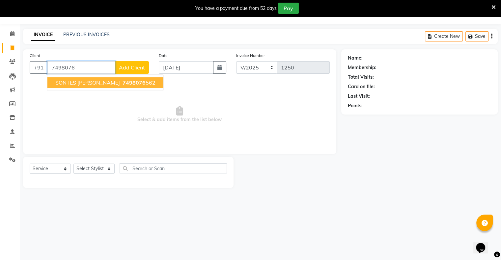
click at [115, 78] on button "SONTES powar 7498076 562" at bounding box center [105, 82] width 116 height 11
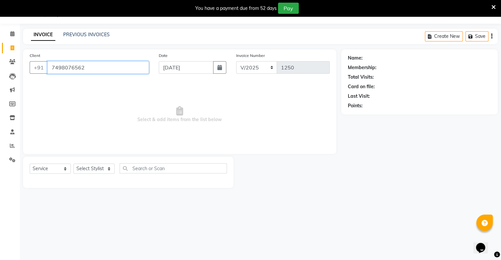
type input "7498076562"
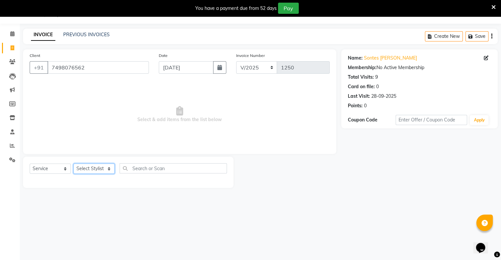
click at [91, 168] on select "Select Stylist [PERSON_NAME] owner Mohit [PERSON_NAME] [PERSON_NAME]" at bounding box center [93, 169] width 41 height 10
select select "88697"
click at [73, 164] on select "Select Stylist [PERSON_NAME] owner Mohit [PERSON_NAME] [PERSON_NAME]" at bounding box center [93, 169] width 41 height 10
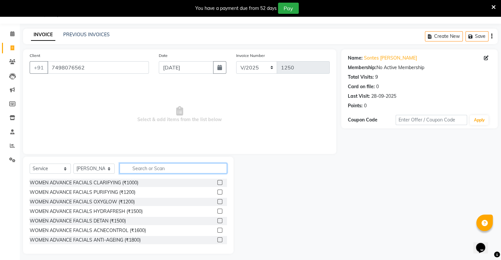
click at [147, 169] on input "text" at bounding box center [173, 168] width 107 height 10
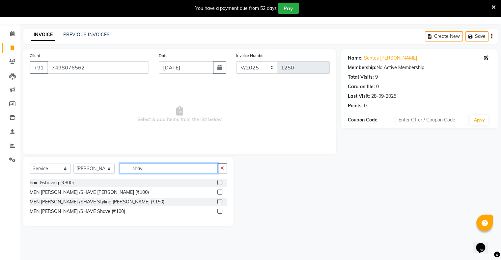
type input "shav"
click at [220, 191] on label at bounding box center [219, 192] width 5 height 5
click at [220, 191] on input "checkbox" at bounding box center [219, 192] width 4 height 4
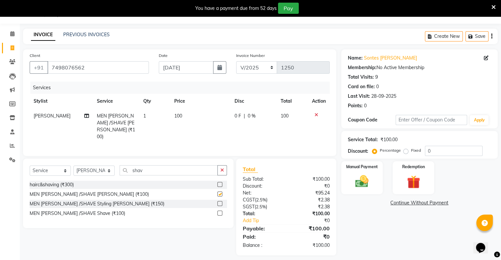
checkbox input "false"
click at [372, 186] on img at bounding box center [362, 182] width 22 height 16
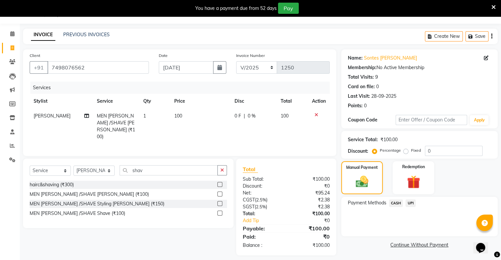
click at [410, 204] on span "UPI" at bounding box center [411, 204] width 10 height 8
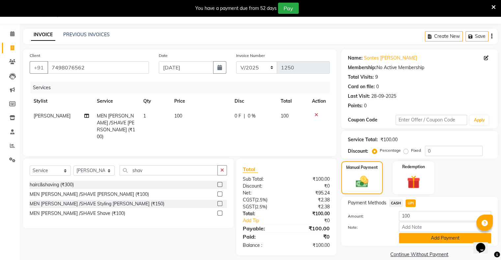
click at [415, 236] on button "Add Payment" at bounding box center [445, 238] width 92 height 10
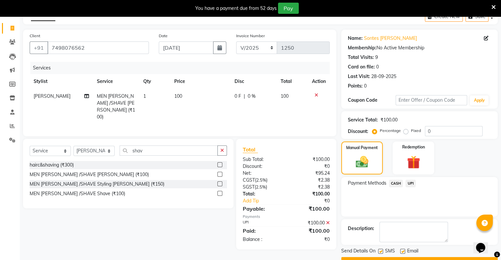
scroll to position [53, 0]
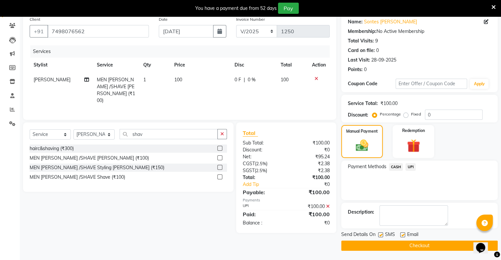
click at [424, 248] on button "Checkout" at bounding box center [419, 246] width 157 height 10
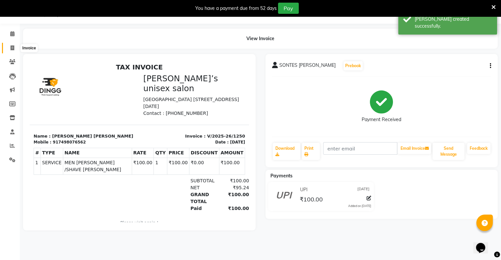
click at [13, 48] on icon at bounding box center [13, 47] width 4 height 5
select select "8735"
select select "service"
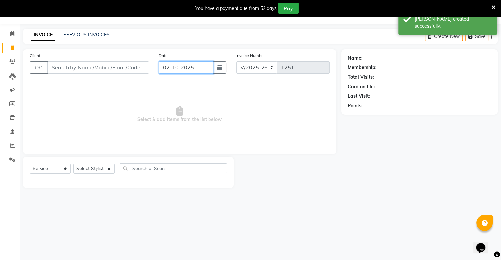
click at [176, 66] on input "02-10-2025" at bounding box center [186, 67] width 55 height 13
select select "10"
select select "2025"
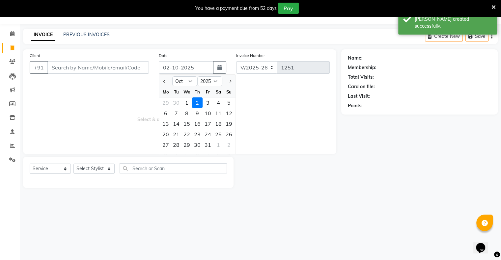
click at [164, 87] on div "Mo" at bounding box center [165, 92] width 11 height 11
drag, startPoint x: 163, startPoint y: 81, endPoint x: 184, endPoint y: 125, distance: 48.5
click at [163, 81] on span "Previous month" at bounding box center [164, 81] width 3 height 3
select select "9"
click at [197, 135] on div "25" at bounding box center [197, 134] width 11 height 11
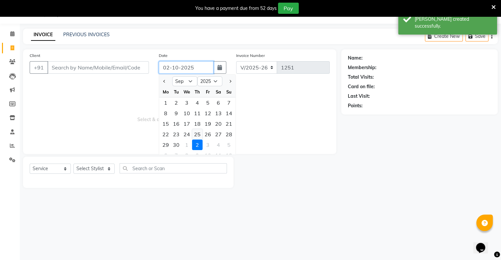
type input "[DATE]"
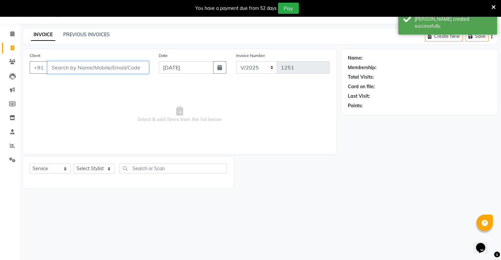
click at [118, 67] on input "Client" at bounding box center [97, 67] width 101 height 13
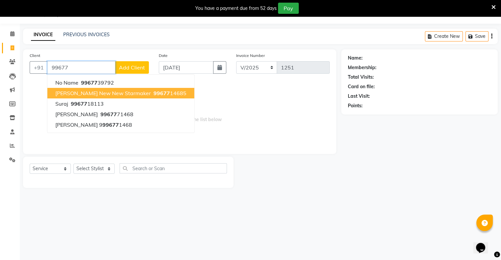
click at [152, 93] on ngb-highlight "99677 14685" at bounding box center [169, 93] width 34 height 7
type input "9967714685"
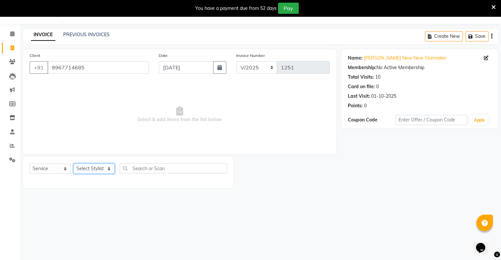
click at [94, 170] on select "Select Stylist [PERSON_NAME] owner Mohit [PERSON_NAME] [PERSON_NAME]" at bounding box center [93, 169] width 41 height 10
select select "88697"
click at [73, 164] on select "Select Stylist [PERSON_NAME] owner Mohit [PERSON_NAME] [PERSON_NAME]" at bounding box center [93, 169] width 41 height 10
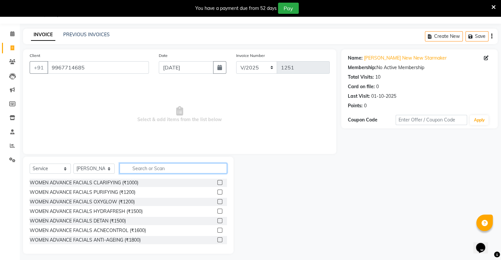
click at [148, 169] on input "text" at bounding box center [173, 168] width 107 height 10
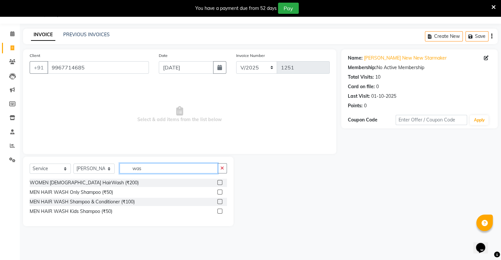
type input "was"
click at [218, 183] on label at bounding box center [219, 182] width 5 height 5
click at [218, 183] on input "checkbox" at bounding box center [219, 183] width 4 height 4
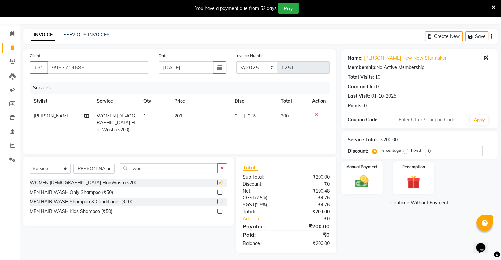
checkbox input "false"
click at [368, 184] on img at bounding box center [362, 182] width 22 height 16
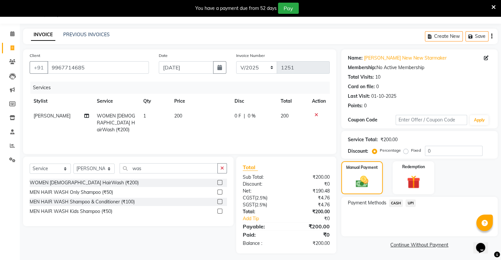
click at [407, 203] on span "UPI" at bounding box center [411, 204] width 10 height 8
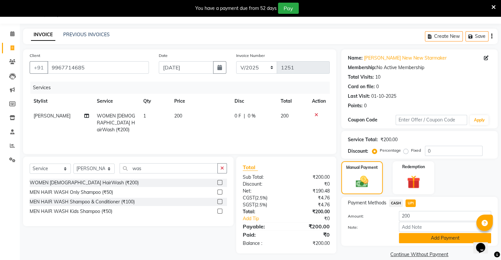
click at [414, 237] on button "Add Payment" at bounding box center [445, 238] width 92 height 10
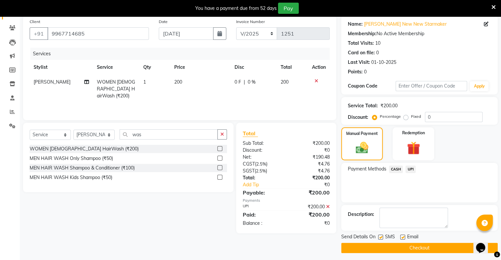
scroll to position [53, 0]
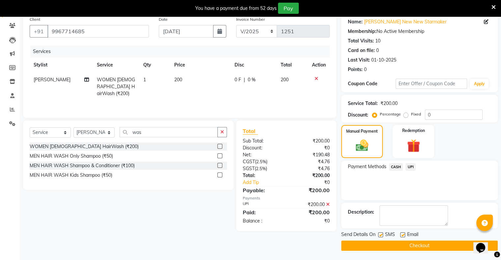
click at [414, 244] on button "Checkout" at bounding box center [419, 246] width 157 height 10
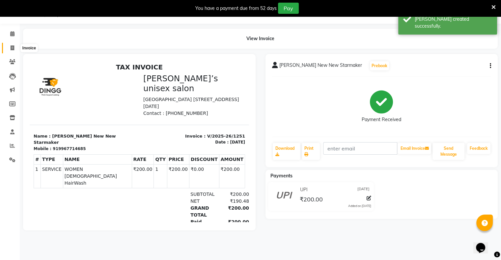
click at [15, 47] on span at bounding box center [13, 48] width 12 height 8
select select "8735"
select select "service"
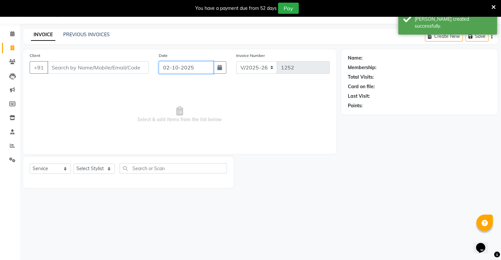
click at [189, 68] on input "02-10-2025" at bounding box center [186, 67] width 55 height 13
select select "10"
select select "2025"
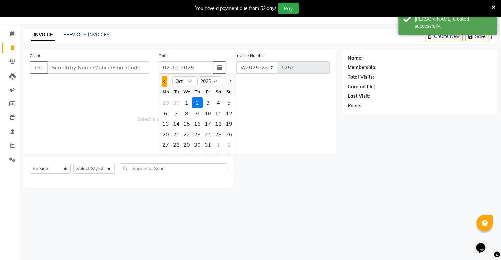
click at [164, 83] on button "Previous month" at bounding box center [165, 81] width 6 height 11
select select "9"
click at [199, 132] on div "25" at bounding box center [197, 134] width 11 height 11
type input "[DATE]"
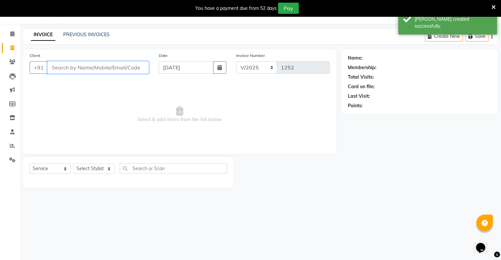
click at [143, 69] on input "Client" at bounding box center [97, 67] width 101 height 13
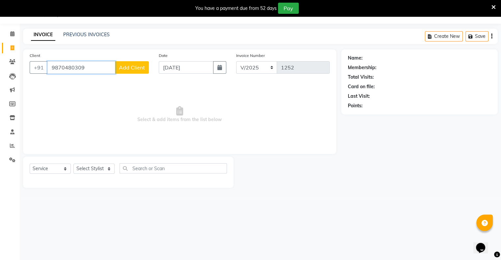
type input "9870480309"
click at [143, 69] on span "Add Client" at bounding box center [132, 67] width 26 height 7
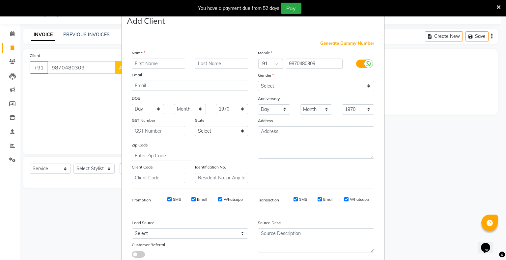
click at [170, 66] on input "text" at bounding box center [158, 64] width 53 height 10
type input "nitin"
click at [259, 89] on select "Select [DEMOGRAPHIC_DATA] [DEMOGRAPHIC_DATA] Other Prefer Not To Say" at bounding box center [316, 86] width 116 height 10
select select "[DEMOGRAPHIC_DATA]"
click at [258, 81] on select "Select [DEMOGRAPHIC_DATA] [DEMOGRAPHIC_DATA] Other Prefer Not To Say" at bounding box center [316, 86] width 116 height 10
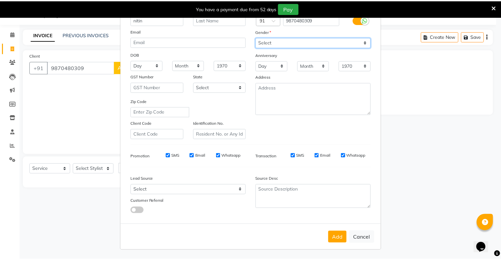
scroll to position [47, 0]
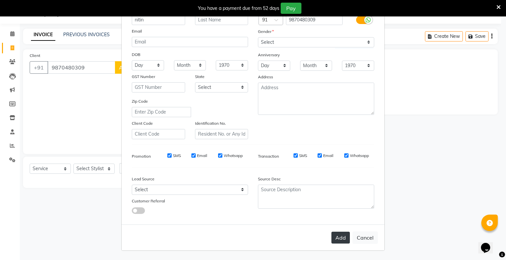
click at [337, 239] on button "Add" at bounding box center [340, 238] width 18 height 12
select select
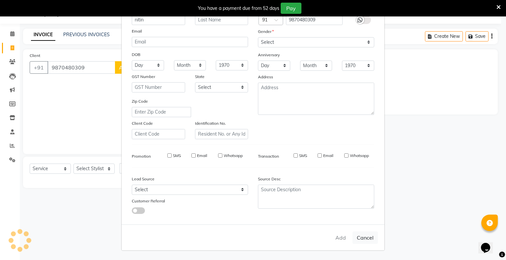
select select
checkbox input "false"
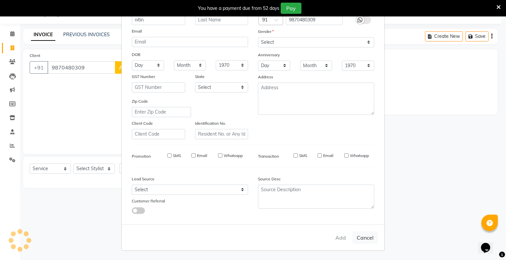
checkbox input "false"
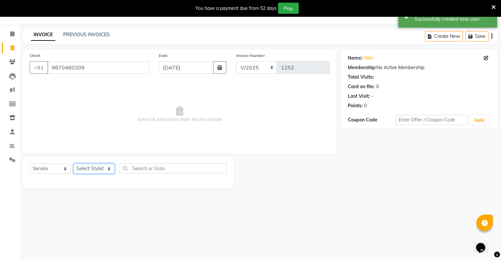
click at [86, 169] on select "Select Stylist [PERSON_NAME] owner Mohit [PERSON_NAME] [PERSON_NAME]" at bounding box center [93, 169] width 41 height 10
select select "90831"
click at [73, 164] on select "Select Stylist [PERSON_NAME] owner Mohit [PERSON_NAME] [PERSON_NAME]" at bounding box center [93, 169] width 41 height 10
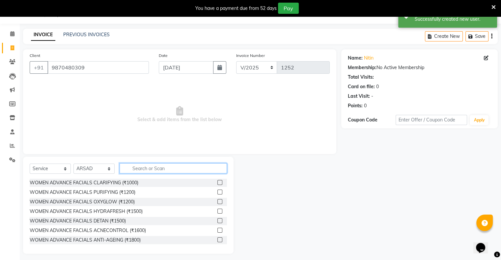
click at [156, 168] on input "text" at bounding box center [173, 168] width 107 height 10
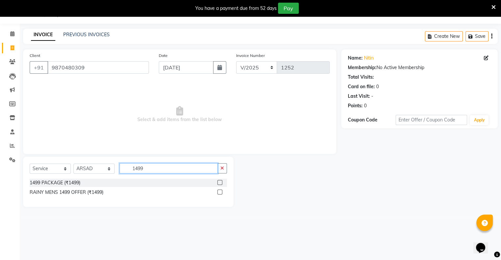
type input "1499"
click at [220, 185] on label at bounding box center [219, 182] width 5 height 5
click at [220, 185] on input "checkbox" at bounding box center [219, 183] width 4 height 4
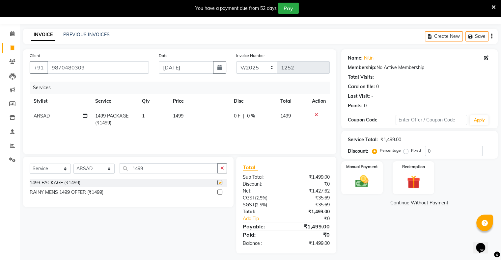
checkbox input "false"
click at [371, 178] on img at bounding box center [362, 182] width 22 height 16
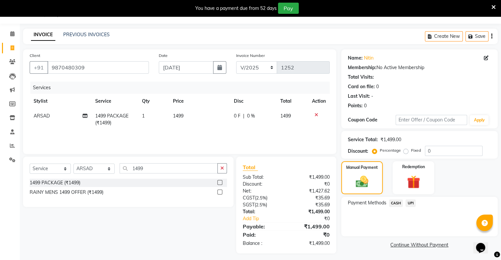
click at [410, 203] on span "UPI" at bounding box center [411, 204] width 10 height 8
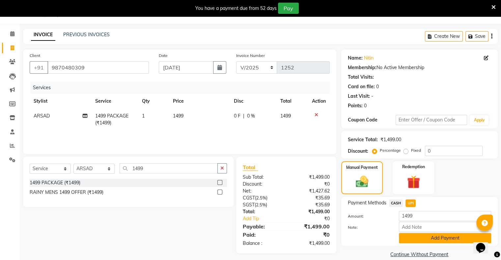
click at [424, 239] on button "Add Payment" at bounding box center [445, 238] width 92 height 10
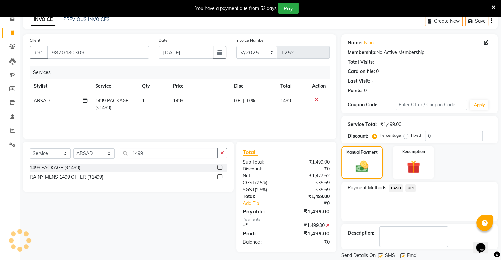
scroll to position [53, 0]
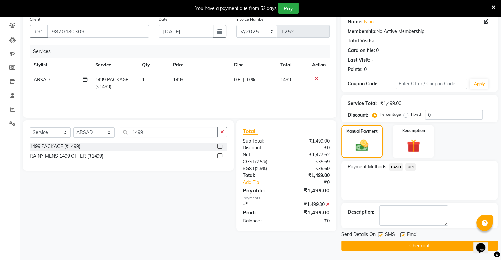
click at [426, 243] on button "Checkout" at bounding box center [419, 246] width 157 height 10
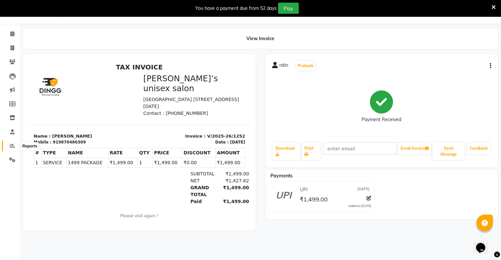
click at [10, 143] on icon at bounding box center [12, 145] width 5 height 5
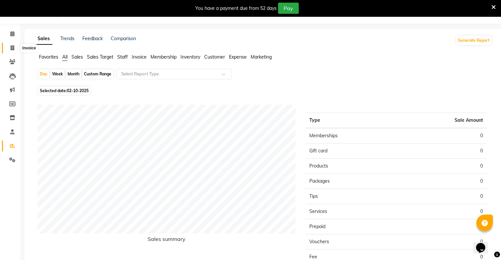
click at [12, 50] on icon at bounding box center [13, 47] width 4 height 5
select select "8735"
select select "service"
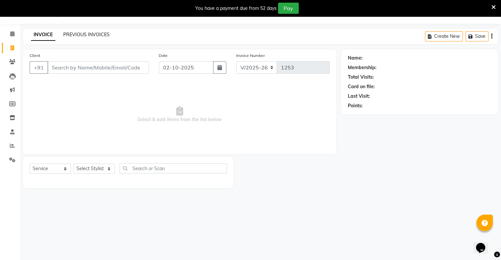
click at [100, 36] on link "PREVIOUS INVOICES" at bounding box center [86, 35] width 46 height 6
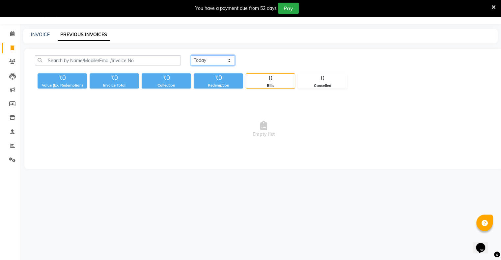
click at [227, 62] on select "[DATE] [DATE] Custom Range" at bounding box center [213, 60] width 44 height 10
select select "range"
click at [191, 55] on select "[DATE] [DATE] Custom Range" at bounding box center [213, 60] width 44 height 10
click at [254, 60] on input "02-10-2025" at bounding box center [267, 60] width 46 height 9
select select "10"
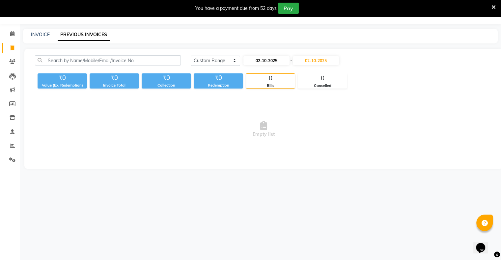
select select "2025"
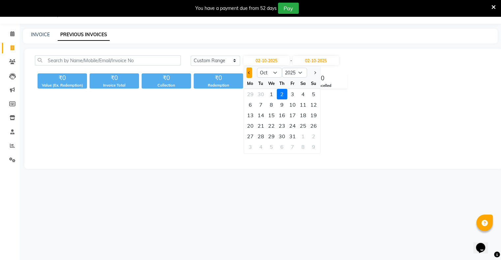
click at [248, 69] on button "Previous month" at bounding box center [249, 73] width 6 height 11
select select "9"
click at [278, 127] on div "25" at bounding box center [282, 126] width 11 height 11
type input "[DATE]"
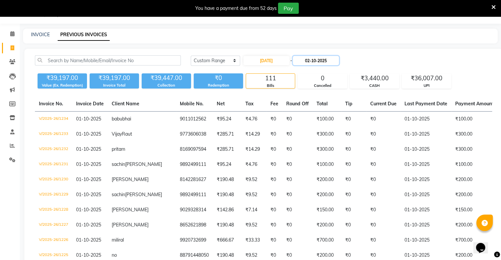
click at [303, 61] on input "02-10-2025" at bounding box center [316, 60] width 46 height 9
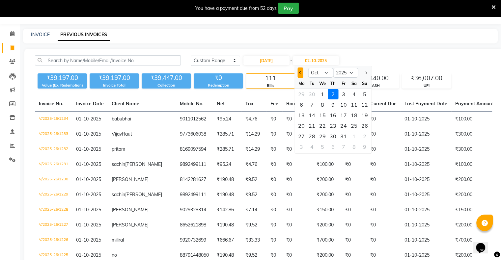
click at [301, 73] on button "Previous month" at bounding box center [301, 73] width 6 height 11
select select "9"
click at [331, 126] on div "25" at bounding box center [333, 126] width 11 height 11
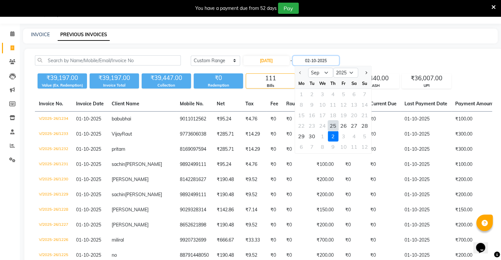
type input "[DATE]"
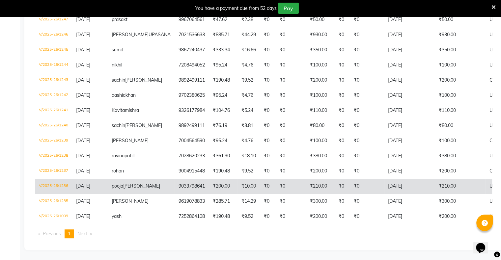
scroll to position [237, 0]
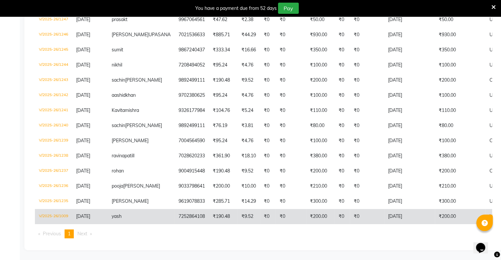
click at [209, 210] on td "₹190.48" at bounding box center [223, 216] width 29 height 15
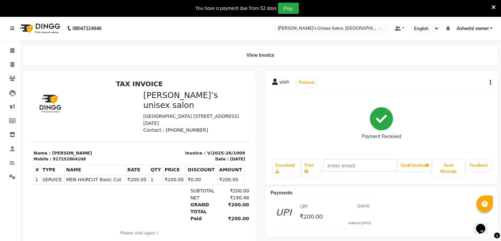
click at [493, 82] on div "yash Prebook Payment Received Download Print Email Invoice Send Message Feedback" at bounding box center [382, 127] width 233 height 113
click at [490, 83] on icon "button" at bounding box center [490, 82] width 1 height 0
click at [469, 85] on div "Edit Item Staff" at bounding box center [457, 82] width 45 height 8
select select "88698"
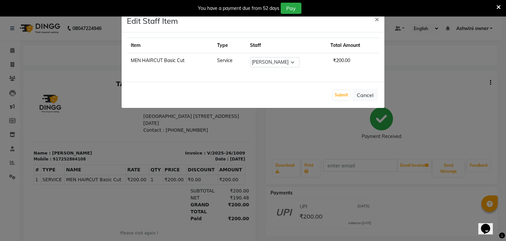
click at [439, 66] on ngb-modal-window "Edit Staff Item × Item Type Staff Total Amount MEN HAIRCUT Basic Cut Service Se…" at bounding box center [253, 120] width 506 height 241
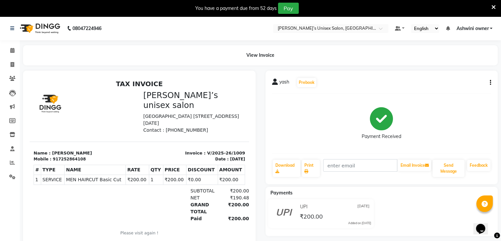
click at [492, 11] on div at bounding box center [494, 8] width 4 height 11
click at [497, 4] on div "You have a payment due from 52 days Pay" at bounding box center [250, 8] width 501 height 16
click at [492, 7] on icon at bounding box center [494, 7] width 4 height 6
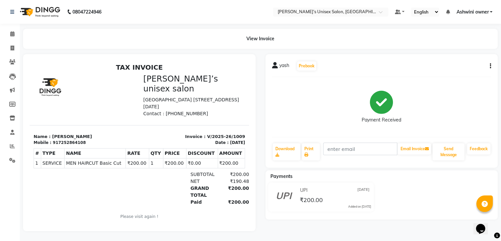
click at [491, 68] on div "yash Prebook Payment Received Download Print Email Invoice Send Message Feedback" at bounding box center [382, 110] width 233 height 113
click at [488, 66] on button "button" at bounding box center [489, 66] width 4 height 7
click at [463, 69] on div "Edit Item Staff" at bounding box center [457, 66] width 45 height 8
select select "88698"
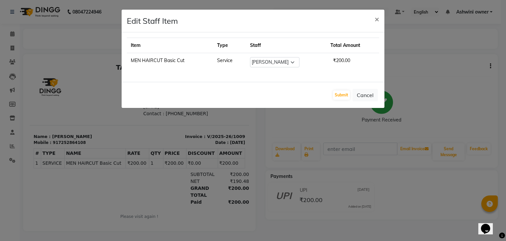
click at [412, 65] on ngb-modal-window "Edit Staff Item × Item Type Staff Total Amount MEN HAIRCUT Basic Cut Service Se…" at bounding box center [253, 120] width 506 height 241
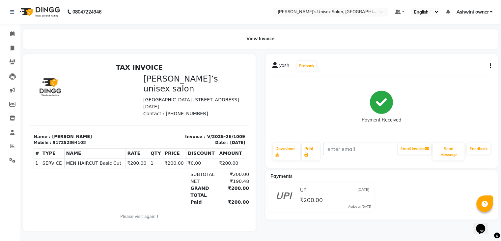
scroll to position [5, 0]
click at [9, 44] on span at bounding box center [13, 48] width 12 height 8
select select "8735"
select select "service"
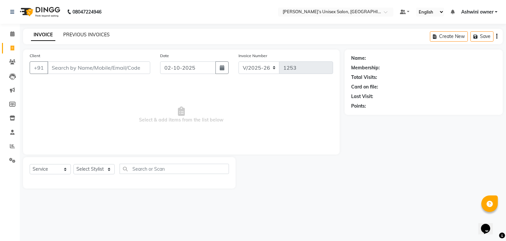
click at [91, 32] on link "PREVIOUS INVOICES" at bounding box center [86, 35] width 46 height 6
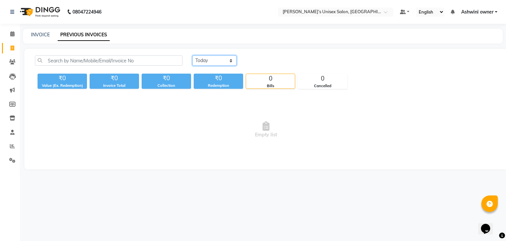
click at [205, 64] on select "[DATE] [DATE] Custom Range" at bounding box center [214, 60] width 44 height 10
select select "range"
click at [192, 55] on select "[DATE] [DATE] Custom Range" at bounding box center [214, 60] width 44 height 10
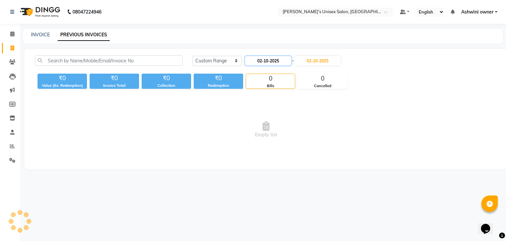
click at [254, 59] on input "02-10-2025" at bounding box center [268, 60] width 46 height 9
select select "10"
select select "2025"
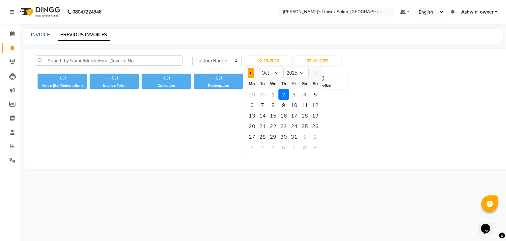
click at [250, 73] on span "Previous month" at bounding box center [251, 73] width 3 height 3
select select "9"
click at [281, 123] on div "25" at bounding box center [283, 126] width 11 height 11
type input "[DATE]"
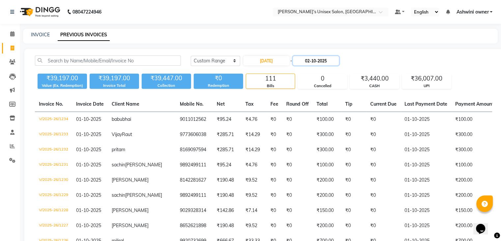
click at [304, 60] on input "02-10-2025" at bounding box center [316, 60] width 46 height 9
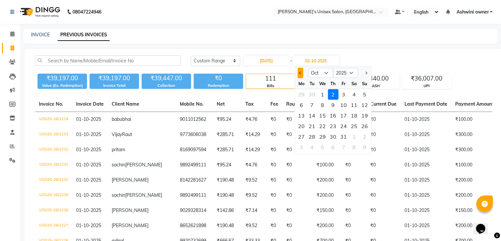
click at [301, 76] on button "Previous month" at bounding box center [301, 73] width 6 height 11
select select "9"
click at [331, 127] on div "25" at bounding box center [333, 126] width 11 height 11
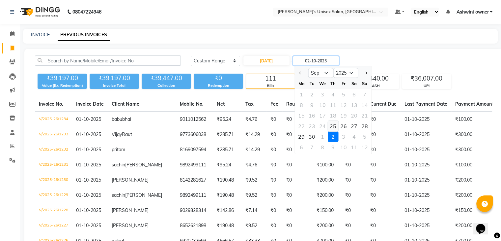
type input "[DATE]"
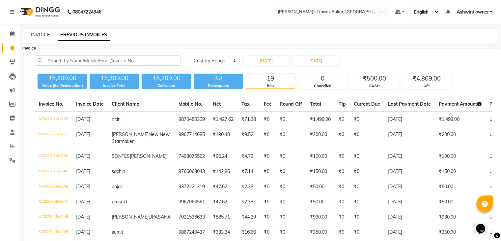
click at [11, 46] on icon at bounding box center [13, 47] width 4 height 5
select select "8735"
select select "service"
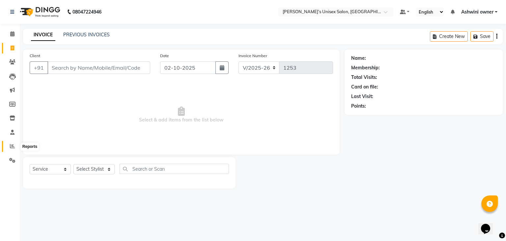
click at [7, 146] on span at bounding box center [13, 146] width 12 height 8
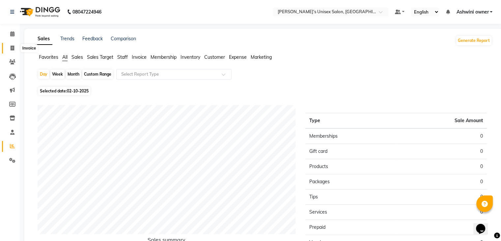
click at [15, 44] on span at bounding box center [13, 48] width 12 height 8
select select "8735"
select select "service"
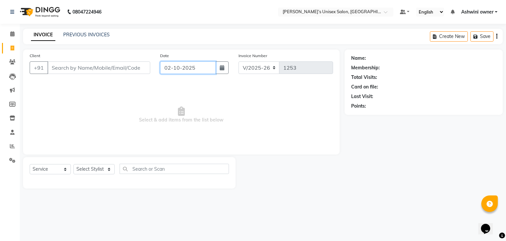
click at [169, 71] on input "02-10-2025" at bounding box center [188, 67] width 56 height 13
select select "10"
select select "2025"
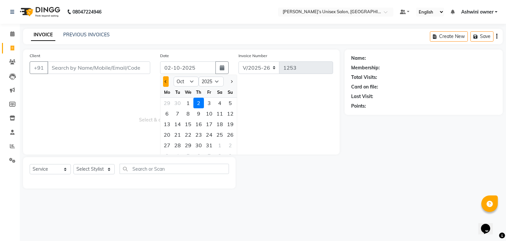
click at [167, 85] on button "Previous month" at bounding box center [166, 81] width 6 height 11
select select "9"
click at [178, 145] on div "30" at bounding box center [177, 145] width 11 height 11
type input "[DATE]"
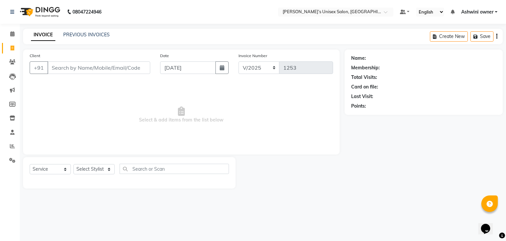
drag, startPoint x: 123, startPoint y: 75, endPoint x: 124, endPoint y: 71, distance: 4.1
click at [123, 75] on div "Client +91" at bounding box center [90, 65] width 130 height 27
click at [124, 69] on input "Client" at bounding box center [98, 67] width 103 height 13
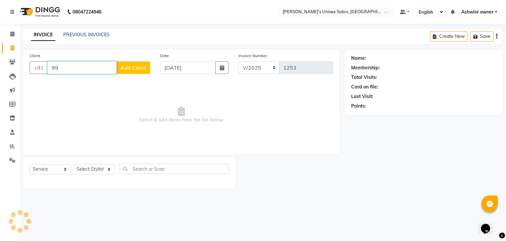
type input "9"
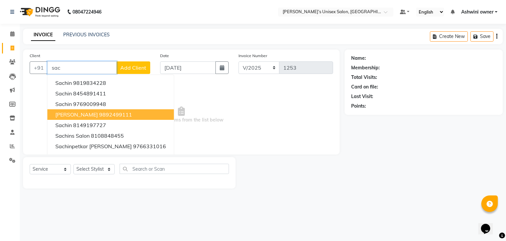
click at [117, 113] on ngb-highlight "9892499111" at bounding box center [115, 114] width 33 height 7
type input "9892499111"
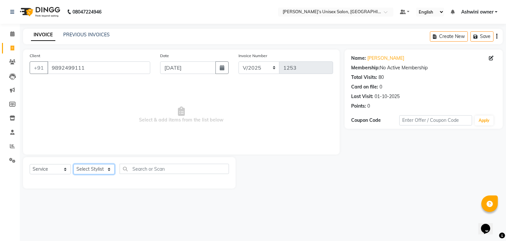
click at [98, 169] on select "Select Stylist [PERSON_NAME] owner Mohit [PERSON_NAME] [PERSON_NAME]" at bounding box center [93, 169] width 41 height 10
select select "88697"
click at [73, 164] on select "Select Stylist [PERSON_NAME] owner Mohit [PERSON_NAME] [PERSON_NAME]" at bounding box center [93, 169] width 41 height 10
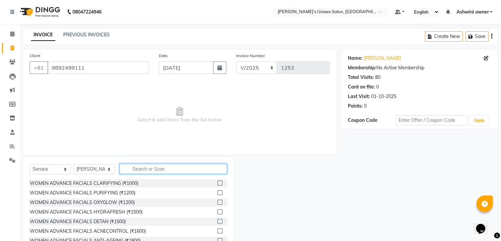
click at [166, 170] on input "text" at bounding box center [173, 168] width 107 height 10
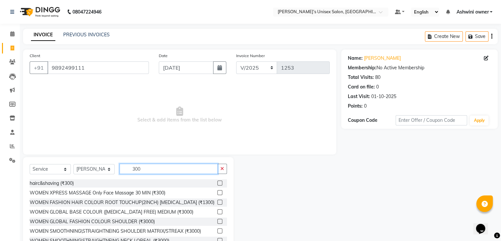
type input "300"
click at [217, 185] on label at bounding box center [219, 182] width 5 height 5
click at [217, 185] on input "checkbox" at bounding box center [219, 183] width 4 height 4
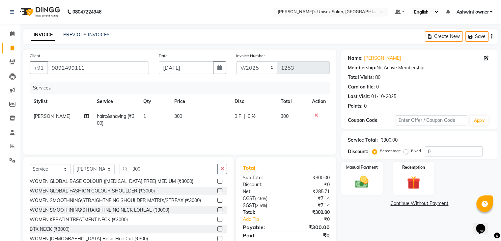
scroll to position [106, 0]
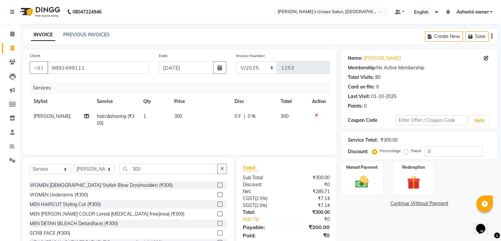
checkbox input "false"
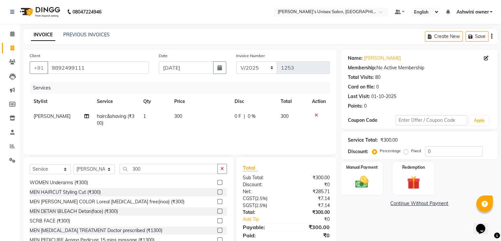
click at [217, 209] on label at bounding box center [219, 210] width 5 height 5
click at [217, 209] on input "checkbox" at bounding box center [219, 211] width 4 height 4
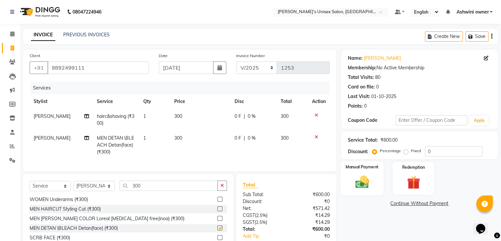
checkbox input "false"
click at [369, 169] on label "Manual Payment" at bounding box center [362, 166] width 33 height 6
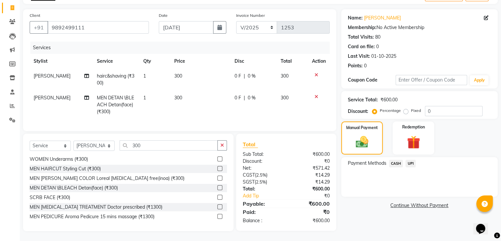
scroll to position [45, 0]
click at [411, 159] on span "UPI" at bounding box center [411, 163] width 10 height 8
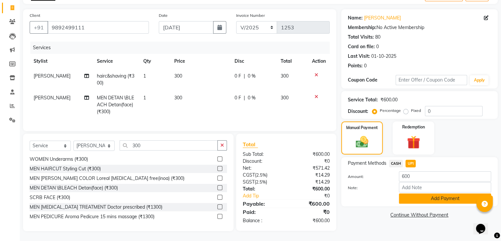
click at [423, 193] on button "Add Payment" at bounding box center [445, 198] width 92 height 10
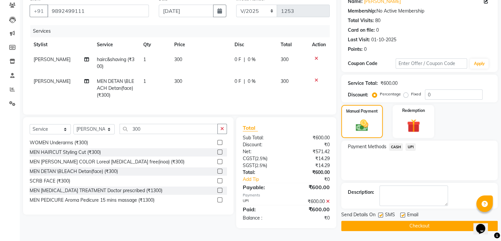
scroll to position [59, 0]
click at [424, 224] on button "Checkout" at bounding box center [419, 225] width 157 height 10
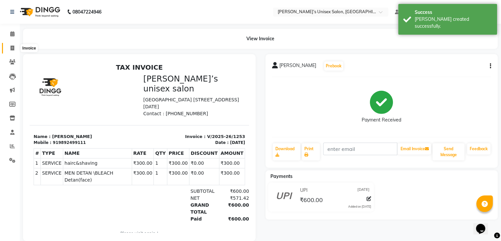
click at [14, 49] on icon at bounding box center [13, 47] width 4 height 5
select select "8735"
select select "service"
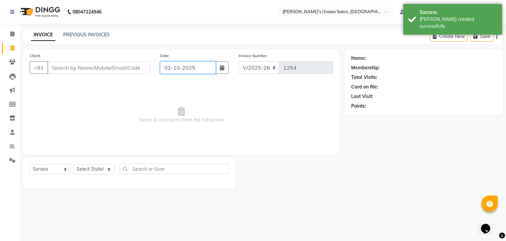
click at [198, 72] on input "02-10-2025" at bounding box center [188, 67] width 56 height 13
select select "10"
select select "2025"
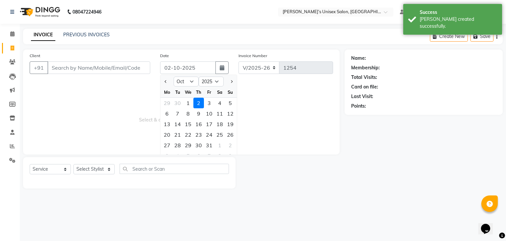
click at [174, 85] on ngb-datepicker-navigation "Jan Feb Mar Apr May Jun [DATE] Aug Sep Oct Nov [DATE] 2016 2017 2018 2019 2020 …" at bounding box center [198, 81] width 76 height 11
click at [164, 83] on button "Previous month" at bounding box center [166, 81] width 6 height 11
select select "9"
click at [176, 142] on div "30" at bounding box center [177, 145] width 11 height 11
type input "[DATE]"
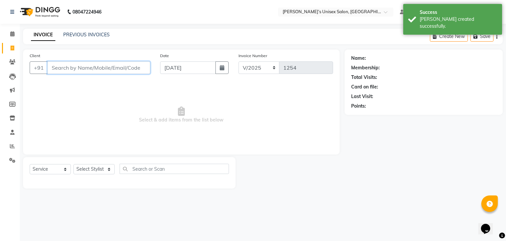
click at [142, 65] on input "Client" at bounding box center [98, 67] width 103 height 13
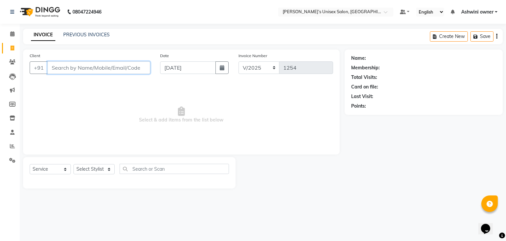
click at [83, 67] on input "Client" at bounding box center [98, 67] width 103 height 13
click at [107, 66] on input "Client" at bounding box center [98, 67] width 103 height 13
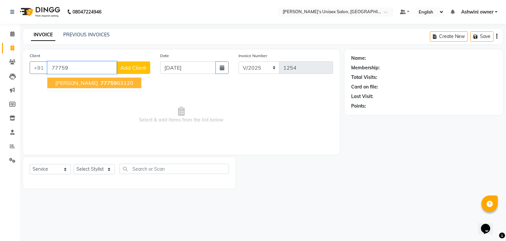
click at [100, 83] on span "77759" at bounding box center [108, 82] width 16 height 7
type input "7775963120"
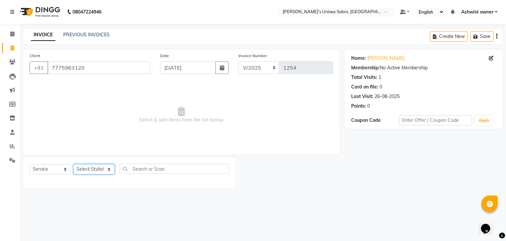
click at [91, 170] on select "Select Stylist [PERSON_NAME] owner Mohit [PERSON_NAME] [PERSON_NAME]" at bounding box center [93, 169] width 41 height 10
select select "88698"
click at [73, 164] on select "Select Stylist [PERSON_NAME] owner Mohit [PERSON_NAME] [PERSON_NAME]" at bounding box center [93, 169] width 41 height 10
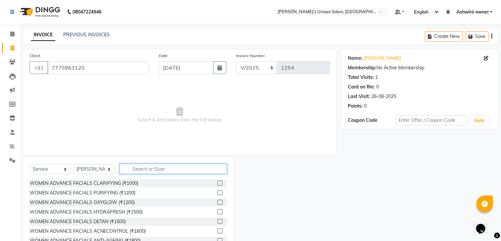
click at [136, 166] on input "text" at bounding box center [173, 168] width 107 height 10
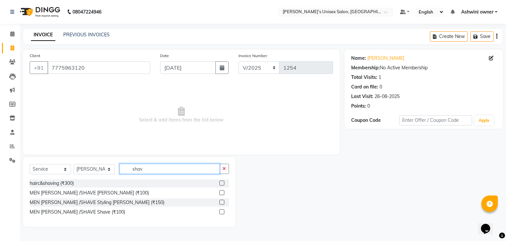
type input "shav"
click at [220, 194] on label at bounding box center [221, 192] width 5 height 5
click at [220, 194] on input "checkbox" at bounding box center [221, 192] width 4 height 4
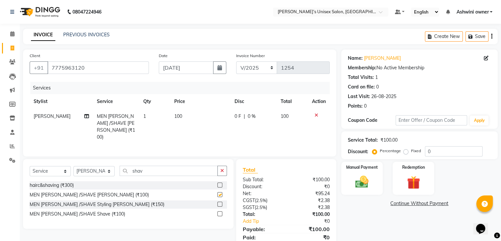
checkbox input "false"
click at [357, 181] on img at bounding box center [362, 182] width 22 height 16
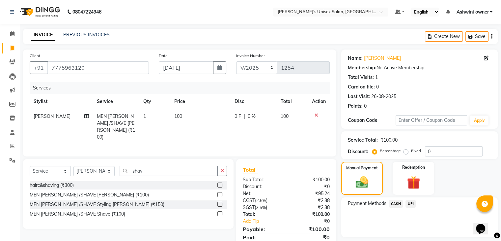
click at [393, 205] on span "CASH" at bounding box center [396, 204] width 14 height 8
click at [420, 238] on button "Add Payment" at bounding box center [445, 238] width 92 height 10
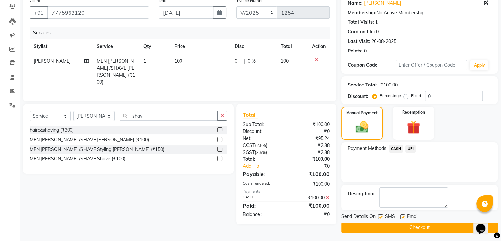
scroll to position [56, 0]
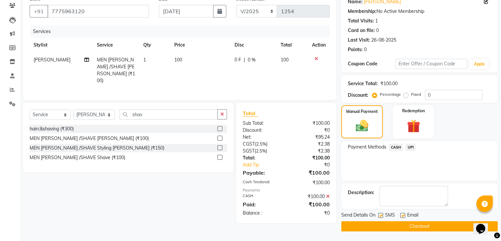
click at [418, 226] on button "Checkout" at bounding box center [419, 226] width 157 height 10
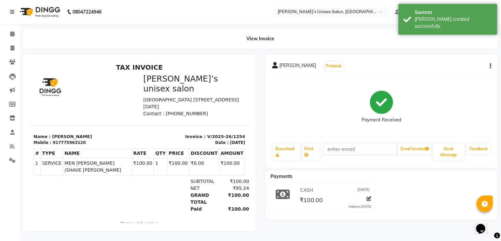
click at [489, 64] on button "button" at bounding box center [489, 66] width 4 height 7
click at [453, 67] on div "Edit Item Staff" at bounding box center [457, 66] width 45 height 8
select select "88698"
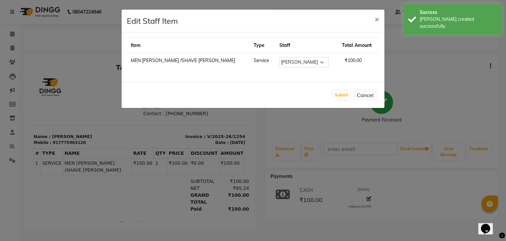
click at [281, 138] on ngb-modal-window "Edit Staff Item × Item Type Staff Total Amount MEN [PERSON_NAME] /SHAVE [PERSON…" at bounding box center [253, 120] width 506 height 241
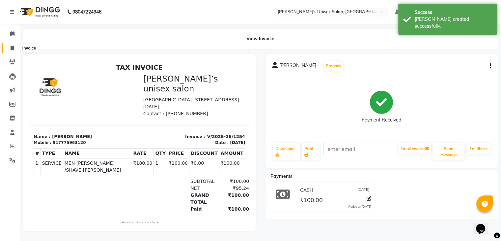
click at [13, 44] on span at bounding box center [13, 48] width 12 height 8
select select "8735"
select select "service"
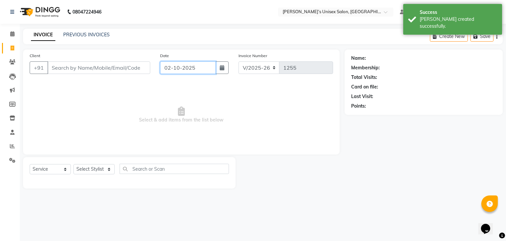
click at [176, 69] on input "02-10-2025" at bounding box center [188, 67] width 56 height 13
select select "10"
select select "2025"
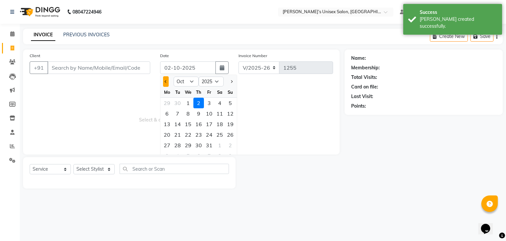
click at [168, 78] on button "Previous month" at bounding box center [166, 81] width 6 height 11
select select "9"
click at [179, 144] on div "30" at bounding box center [177, 145] width 11 height 11
type input "[DATE]"
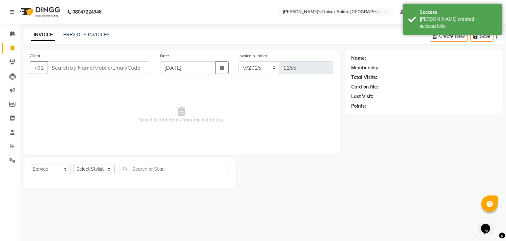
click at [129, 60] on div "Client +91" at bounding box center [90, 65] width 130 height 27
click at [129, 68] on input "Client" at bounding box center [98, 67] width 103 height 13
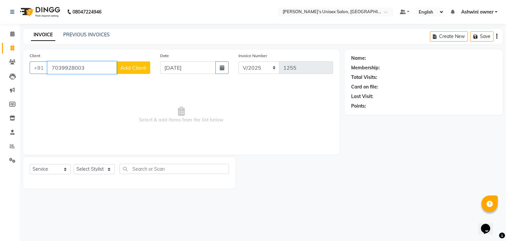
type input "7039928003"
click at [129, 64] on button "Add Client" at bounding box center [133, 67] width 34 height 13
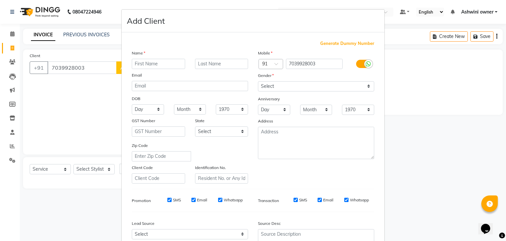
click at [157, 61] on input "text" at bounding box center [158, 64] width 53 height 10
click at [146, 66] on input "[PERSON_NAME]" at bounding box center [158, 64] width 53 height 10
type input "[PERSON_NAME]"
click at [268, 83] on select "Select [DEMOGRAPHIC_DATA] [DEMOGRAPHIC_DATA] Other Prefer Not To Say" at bounding box center [316, 86] width 116 height 10
select select "[DEMOGRAPHIC_DATA]"
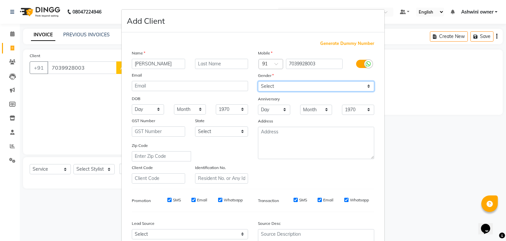
click at [258, 81] on select "Select [DEMOGRAPHIC_DATA] [DEMOGRAPHIC_DATA] Other Prefer Not To Say" at bounding box center [316, 86] width 116 height 10
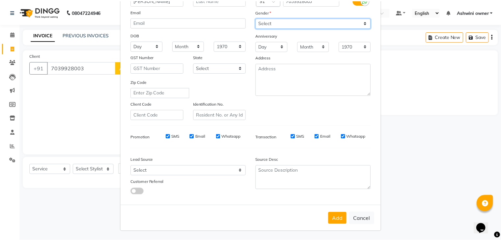
scroll to position [67, 0]
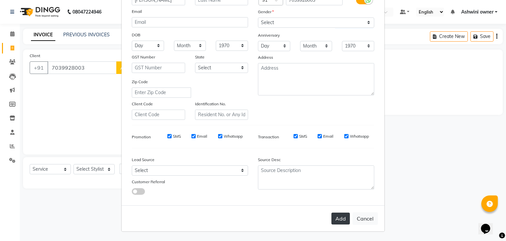
click at [342, 221] on button "Add" at bounding box center [340, 218] width 18 height 12
select select
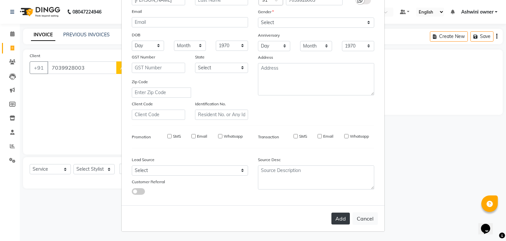
select select
checkbox input "false"
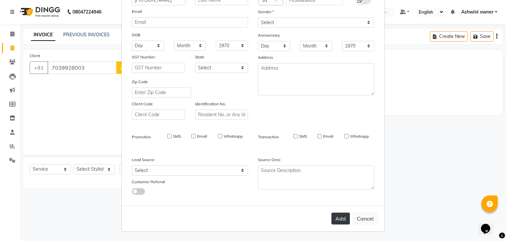
checkbox input "false"
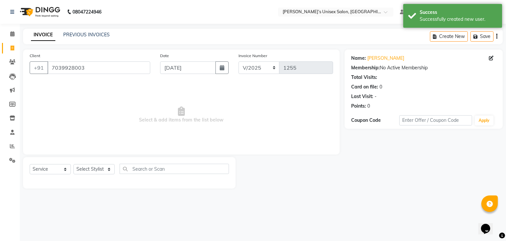
click at [96, 178] on div "Select Service Product Membership Package Voucher Prepaid Gift Card Select Styl…" at bounding box center [129, 170] width 199 height 15
click at [97, 172] on select "Select Stylist [PERSON_NAME] owner Mohit [PERSON_NAME] [PERSON_NAME]" at bounding box center [93, 169] width 41 height 10
click at [73, 164] on select "Select Stylist [PERSON_NAME] owner Mohit [PERSON_NAME] [PERSON_NAME]" at bounding box center [93, 169] width 41 height 10
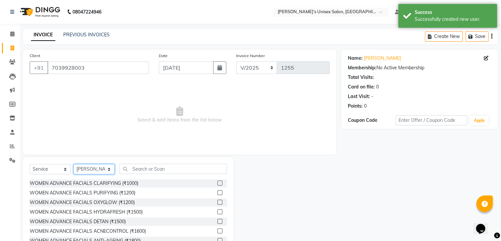
click at [90, 169] on select "Select Stylist [PERSON_NAME] owner Mohit [PERSON_NAME] [PERSON_NAME]" at bounding box center [93, 169] width 41 height 10
click at [73, 164] on select "Select Stylist [PERSON_NAME] owner Mohit [PERSON_NAME] [PERSON_NAME]" at bounding box center [93, 169] width 41 height 10
click at [94, 172] on select "Select Stylist [PERSON_NAME] owner Mohit [PERSON_NAME] [PERSON_NAME]" at bounding box center [93, 169] width 41 height 10
select select "88700"
click at [73, 164] on select "Select Stylist [PERSON_NAME] owner Mohit [PERSON_NAME] [PERSON_NAME]" at bounding box center [93, 169] width 41 height 10
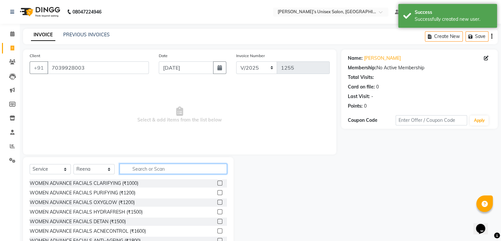
click at [142, 168] on input "text" at bounding box center [173, 168] width 107 height 10
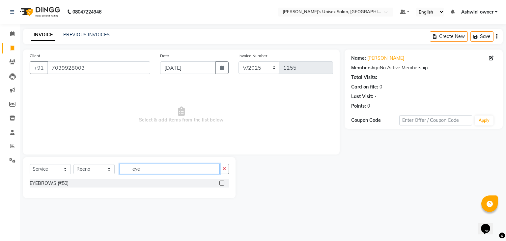
type input "eye"
click at [220, 182] on label at bounding box center [221, 182] width 5 height 5
click at [220, 182] on input "checkbox" at bounding box center [221, 183] width 4 height 4
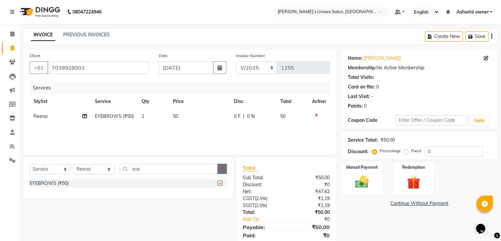
checkbox input "false"
click at [221, 167] on icon "button" at bounding box center [222, 168] width 4 height 5
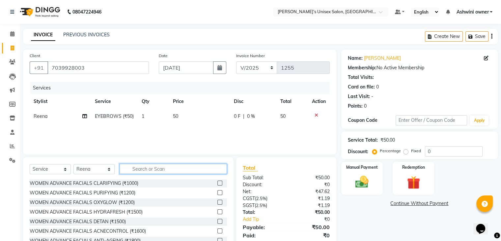
click at [217, 166] on input "text" at bounding box center [173, 168] width 107 height 10
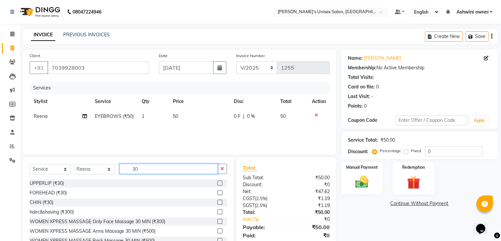
type input "30"
click at [217, 184] on label at bounding box center [219, 182] width 5 height 5
click at [217, 184] on input "checkbox" at bounding box center [219, 183] width 4 height 4
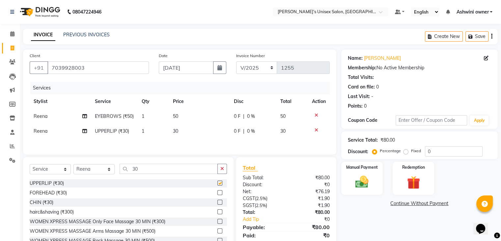
checkbox input "false"
click at [376, 182] on div "Manual Payment" at bounding box center [361, 178] width 43 height 34
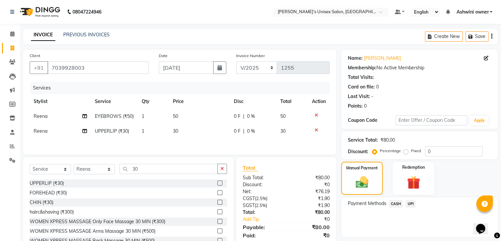
click at [410, 202] on span "UPI" at bounding box center [411, 204] width 10 height 8
click at [424, 234] on button "Add Payment" at bounding box center [445, 238] width 92 height 10
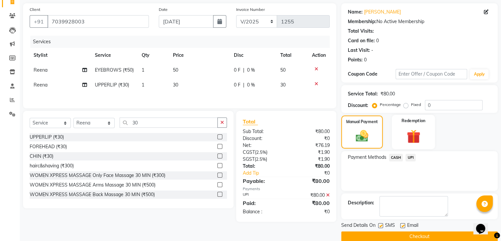
scroll to position [56, 0]
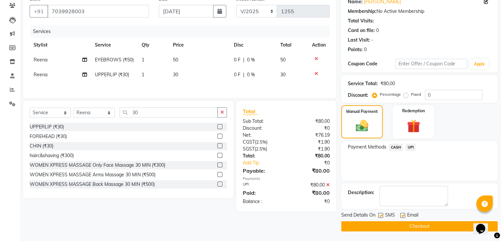
click at [415, 223] on button "Checkout" at bounding box center [419, 226] width 157 height 10
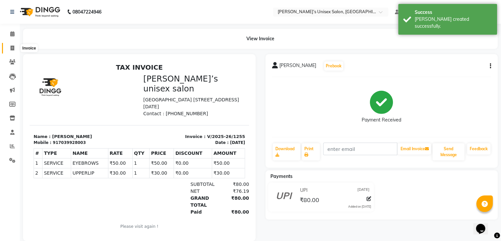
click at [12, 46] on icon at bounding box center [13, 47] width 4 height 5
select select "8735"
select select "service"
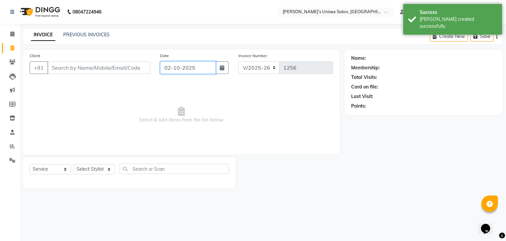
click at [177, 72] on input "02-10-2025" at bounding box center [188, 67] width 56 height 13
select select "10"
select select "2025"
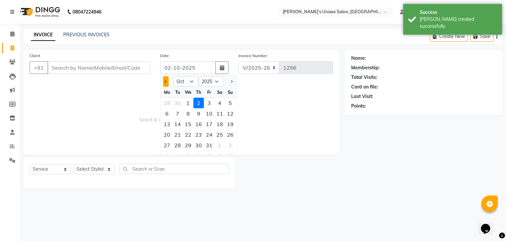
click at [167, 82] on button "Previous month" at bounding box center [166, 81] width 6 height 11
select select "9"
click at [182, 139] on div "23" at bounding box center [177, 134] width 11 height 11
type input "[DATE]"
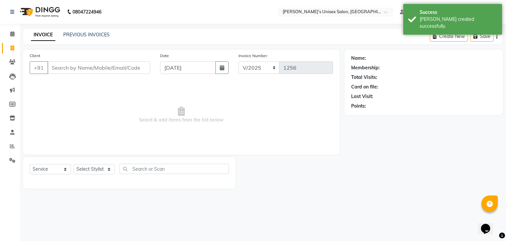
click at [159, 62] on div "Date [DATE]" at bounding box center [194, 65] width 78 height 27
click at [158, 60] on div "Date [DATE]" at bounding box center [194, 65] width 78 height 27
click at [168, 73] on input "[DATE]" at bounding box center [188, 67] width 56 height 13
select select "9"
select select "2025"
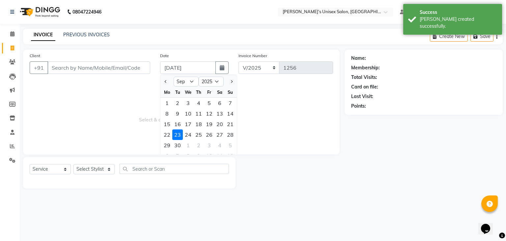
click at [178, 145] on div "30" at bounding box center [177, 145] width 11 height 11
type input "[DATE]"
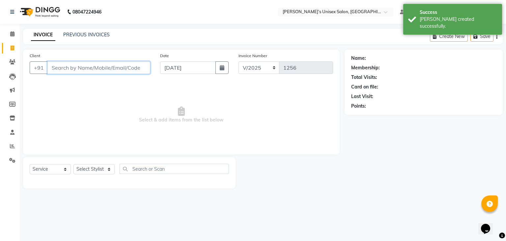
click at [141, 67] on input "Client" at bounding box center [98, 67] width 103 height 13
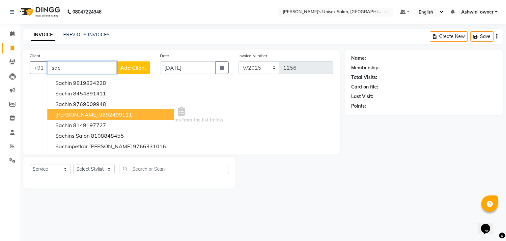
click at [144, 110] on button "[PERSON_NAME] 9892499111" at bounding box center [110, 114] width 127 height 11
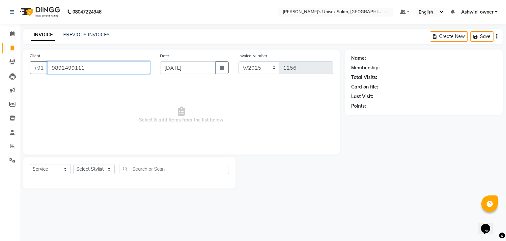
type input "9892499111"
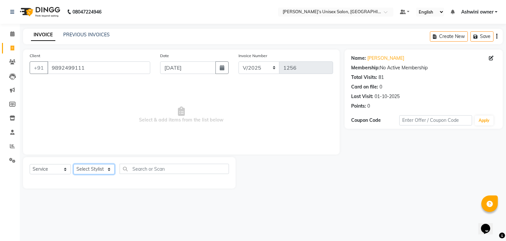
click at [99, 166] on select "Select Stylist [PERSON_NAME] owner Mohit [PERSON_NAME] [PERSON_NAME]" at bounding box center [93, 169] width 41 height 10
select select "88700"
click at [73, 164] on select "Select Stylist [PERSON_NAME] owner Mohit [PERSON_NAME] [PERSON_NAME]" at bounding box center [93, 169] width 41 height 10
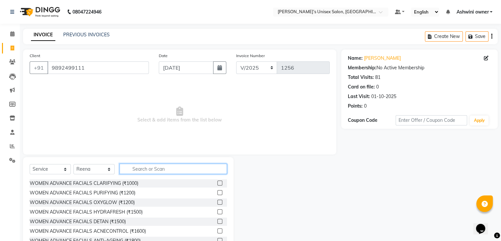
click at [143, 165] on input "text" at bounding box center [173, 168] width 107 height 10
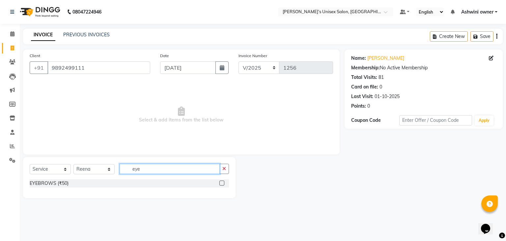
type input "eye"
click at [222, 183] on label at bounding box center [221, 182] width 5 height 5
click at [222, 183] on input "checkbox" at bounding box center [221, 183] width 4 height 4
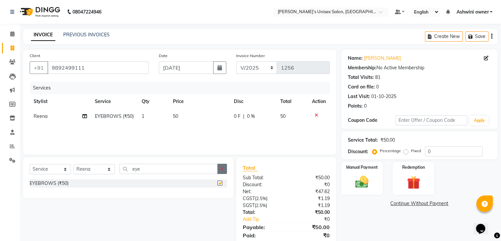
checkbox input "false"
click at [221, 171] on icon "button" at bounding box center [222, 168] width 4 height 5
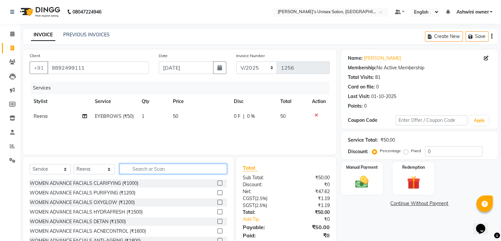
click at [212, 170] on input "text" at bounding box center [173, 168] width 107 height 10
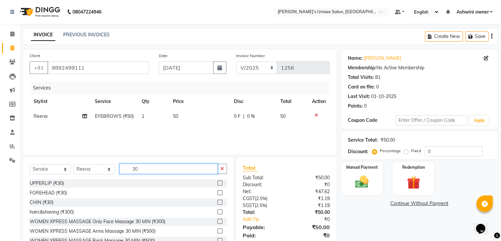
type input "30"
click at [217, 183] on label at bounding box center [219, 182] width 5 height 5
click at [217, 183] on input "checkbox" at bounding box center [219, 183] width 4 height 4
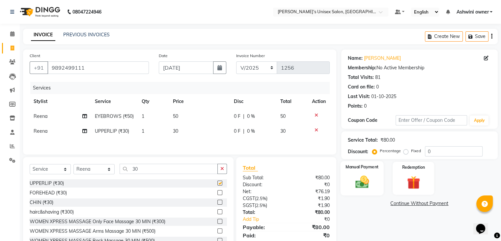
checkbox input "false"
click at [368, 187] on img at bounding box center [362, 182] width 22 height 16
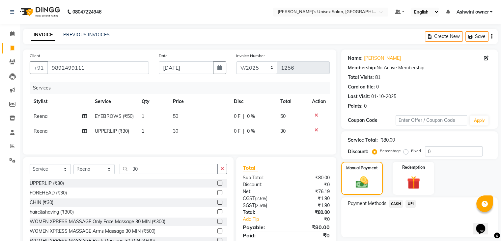
click at [393, 205] on span "CASH" at bounding box center [396, 204] width 14 height 8
click at [407, 235] on button "Add Payment" at bounding box center [445, 238] width 92 height 10
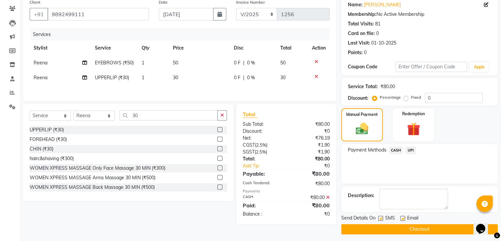
scroll to position [56, 0]
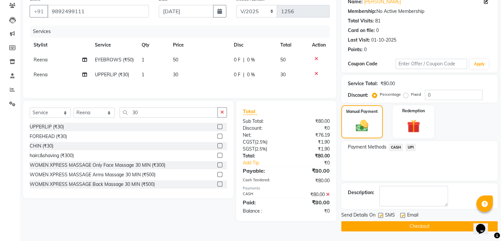
click at [406, 224] on button "Checkout" at bounding box center [419, 226] width 157 height 10
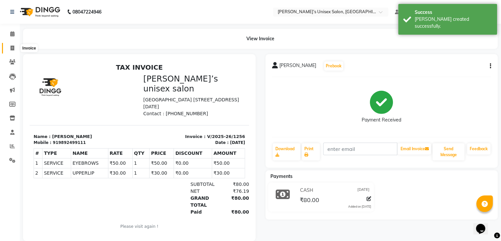
click at [12, 49] on icon at bounding box center [13, 47] width 4 height 5
select select "8735"
select select "service"
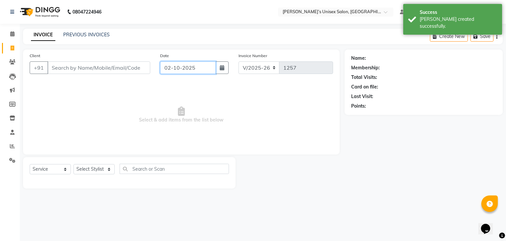
click at [186, 71] on input "02-10-2025" at bounding box center [188, 67] width 56 height 13
select select "10"
select select "2025"
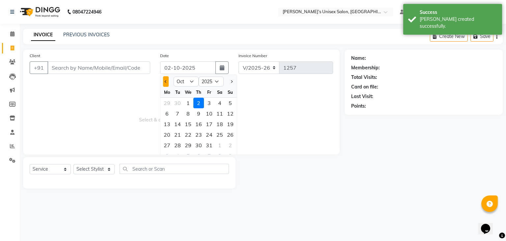
click at [164, 81] on button "Previous month" at bounding box center [166, 81] width 6 height 11
select select "9"
click at [179, 146] on div "30" at bounding box center [177, 145] width 11 height 11
type input "[DATE]"
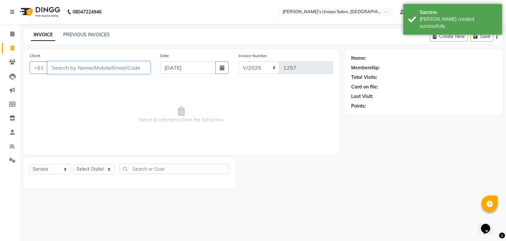
click at [112, 68] on input "Client" at bounding box center [98, 67] width 103 height 13
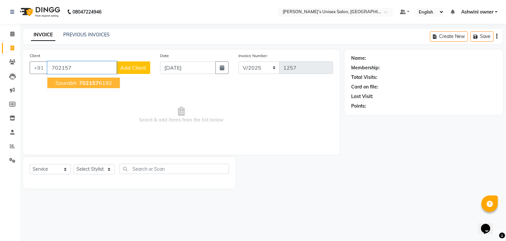
click at [103, 85] on ngb-highlight "702157 6192" at bounding box center [95, 82] width 34 height 7
type input "7021576192"
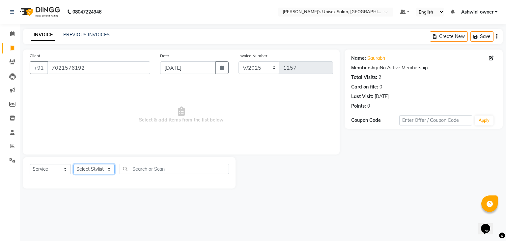
drag, startPoint x: 90, startPoint y: 164, endPoint x: 94, endPoint y: 165, distance: 4.0
click at [91, 164] on select "Select Stylist [PERSON_NAME] owner Mohit [PERSON_NAME] [PERSON_NAME]" at bounding box center [93, 169] width 41 height 10
select select "90831"
click at [73, 164] on select "Select Stylist [PERSON_NAME] owner Mohit [PERSON_NAME] [PERSON_NAME]" at bounding box center [93, 169] width 41 height 10
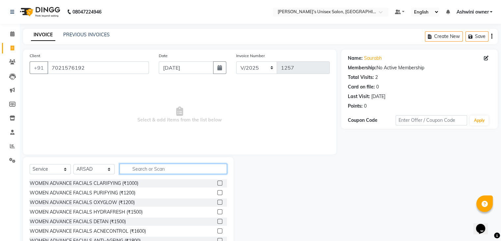
click at [157, 167] on input "text" at bounding box center [173, 168] width 107 height 10
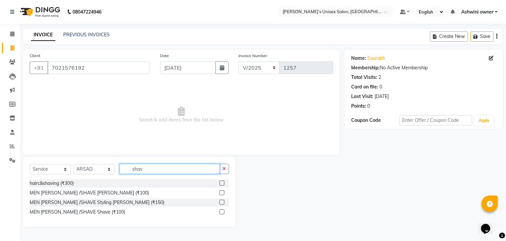
type input "shav"
click at [221, 193] on label at bounding box center [221, 192] width 5 height 5
click at [221, 193] on input "checkbox" at bounding box center [221, 192] width 4 height 4
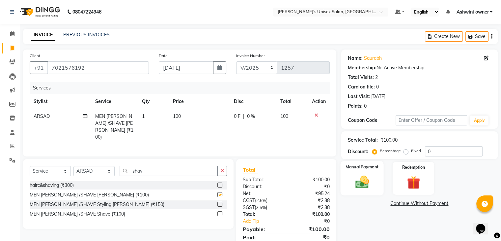
checkbox input "false"
click at [369, 194] on div "Manual Payment Redemption" at bounding box center [419, 177] width 166 height 33
click at [369, 193] on div "Manual Payment" at bounding box center [361, 178] width 43 height 34
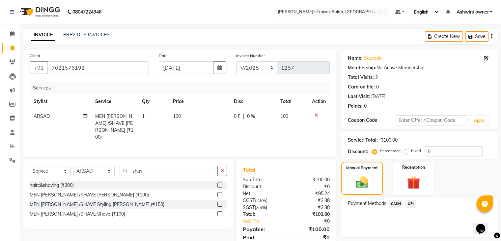
click at [394, 204] on span "CASH" at bounding box center [396, 204] width 14 height 8
click at [417, 239] on button "Add Payment" at bounding box center [445, 238] width 92 height 10
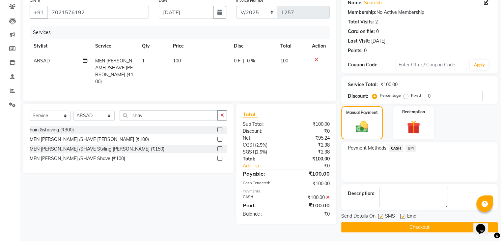
scroll to position [56, 0]
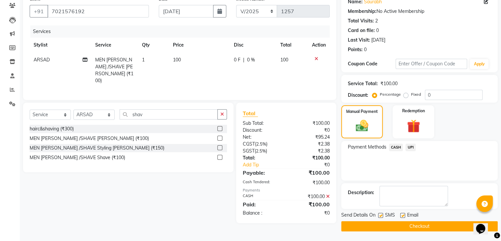
click at [413, 225] on button "Checkout" at bounding box center [419, 226] width 157 height 10
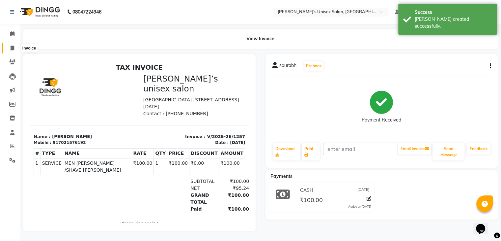
click at [8, 48] on span at bounding box center [13, 48] width 12 height 8
select select "8735"
select select "service"
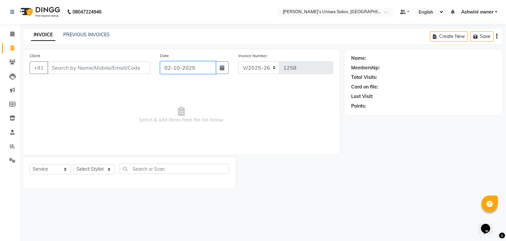
click at [174, 72] on input "02-10-2025" at bounding box center [188, 67] width 56 height 13
select select "10"
select select "2025"
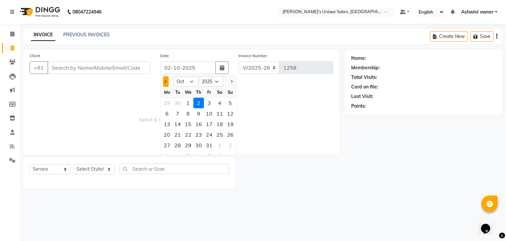
click at [165, 84] on button "Previous month" at bounding box center [166, 81] width 6 height 11
select select "9"
click at [180, 141] on div "30" at bounding box center [177, 145] width 11 height 11
type input "[DATE]"
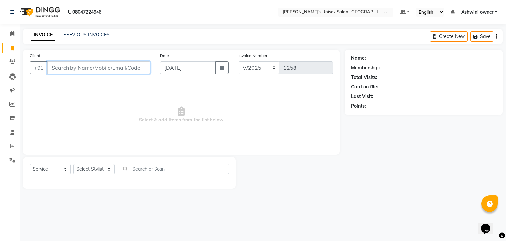
click at [124, 69] on input "Client" at bounding box center [98, 67] width 103 height 13
click at [125, 70] on input "Client" at bounding box center [98, 67] width 103 height 13
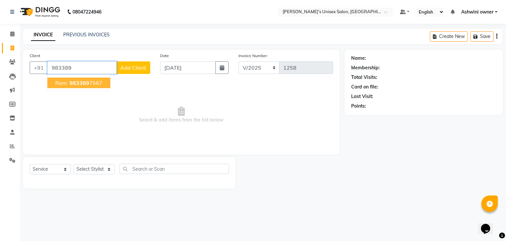
click at [89, 79] on button "ram 983389 7567" at bounding box center [78, 82] width 63 height 11
type input "9833897567"
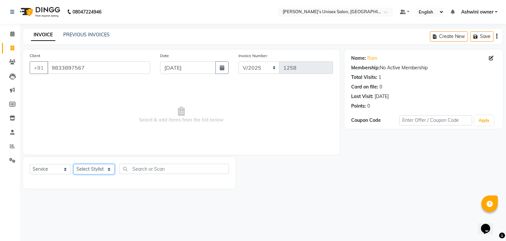
click at [91, 168] on select "Select Stylist [PERSON_NAME] owner Mohit [PERSON_NAME] [PERSON_NAME]" at bounding box center [93, 169] width 41 height 10
select select "90831"
click at [73, 164] on select "Select Stylist [PERSON_NAME] owner Mohit [PERSON_NAME] [PERSON_NAME]" at bounding box center [93, 169] width 41 height 10
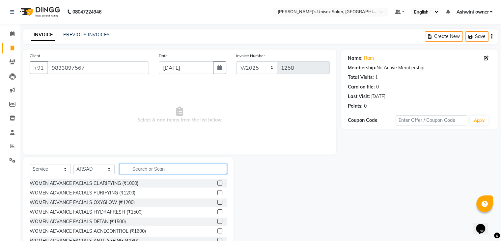
click at [162, 170] on input "text" at bounding box center [173, 168] width 107 height 10
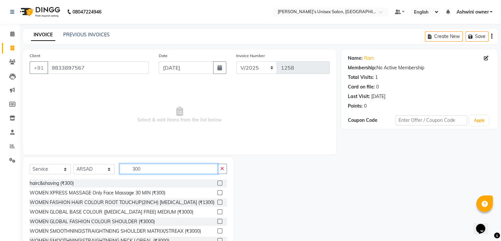
type input "300"
click at [217, 182] on label at bounding box center [219, 182] width 5 height 5
click at [217, 182] on input "checkbox" at bounding box center [219, 183] width 4 height 4
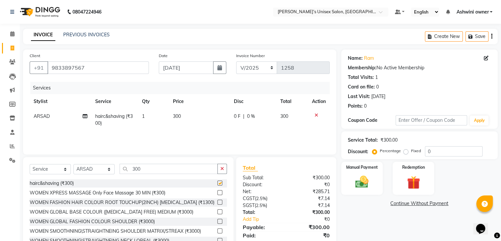
checkbox input "false"
click at [380, 187] on div "Manual Payment" at bounding box center [361, 178] width 43 height 34
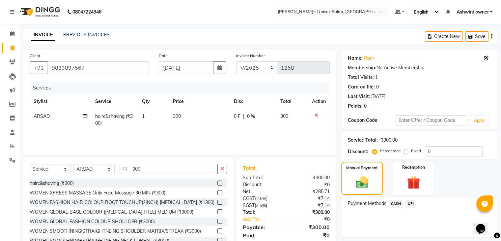
click at [409, 200] on span "UPI" at bounding box center [411, 204] width 10 height 8
click at [419, 239] on button "Add Payment" at bounding box center [445, 238] width 92 height 10
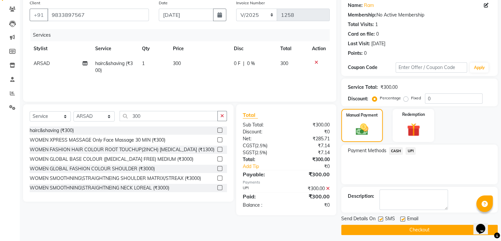
scroll to position [56, 0]
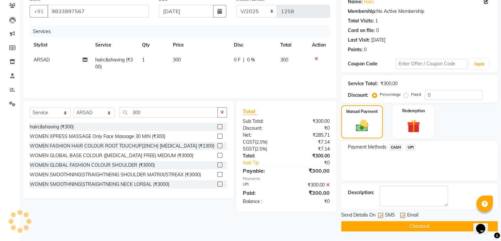
click at [413, 224] on button "Checkout" at bounding box center [419, 226] width 157 height 10
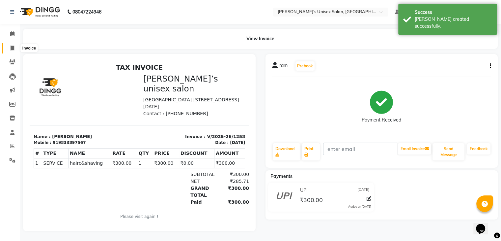
click at [8, 50] on span at bounding box center [13, 48] width 12 height 8
select select "8735"
select select "service"
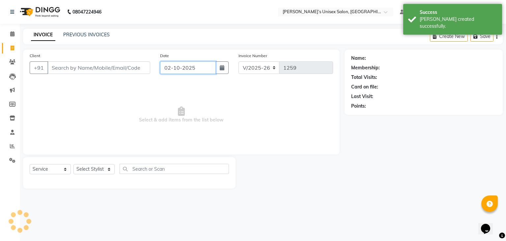
click at [176, 70] on input "02-10-2025" at bounding box center [188, 67] width 56 height 13
select select "10"
select select "2025"
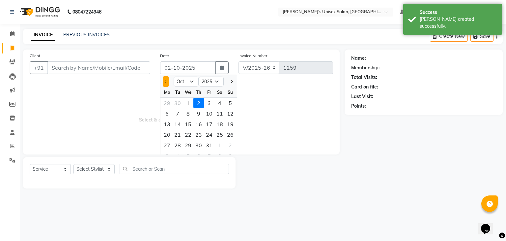
click at [168, 79] on button "Previous month" at bounding box center [166, 81] width 6 height 11
select select "9"
click at [179, 142] on div "30" at bounding box center [177, 145] width 11 height 11
type input "[DATE]"
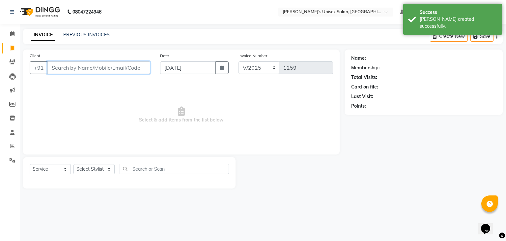
click at [134, 72] on input "Client" at bounding box center [98, 67] width 103 height 13
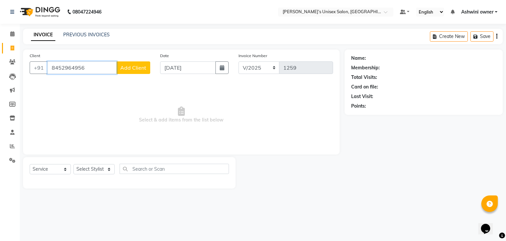
type input "8452964956"
click at [141, 70] on span "Add Client" at bounding box center [133, 67] width 26 height 7
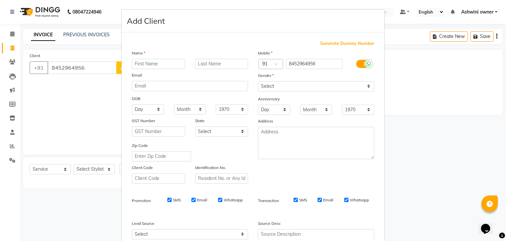
click at [144, 64] on input "text" at bounding box center [158, 64] width 53 height 10
type input "pooja"
click at [269, 85] on select "Select [DEMOGRAPHIC_DATA] [DEMOGRAPHIC_DATA] Other Prefer Not To Say" at bounding box center [316, 86] width 116 height 10
click at [258, 81] on select "Select [DEMOGRAPHIC_DATA] [DEMOGRAPHIC_DATA] Other Prefer Not To Say" at bounding box center [316, 86] width 116 height 10
click at [269, 85] on select "Select [DEMOGRAPHIC_DATA] [DEMOGRAPHIC_DATA] Other Prefer Not To Say" at bounding box center [316, 86] width 116 height 10
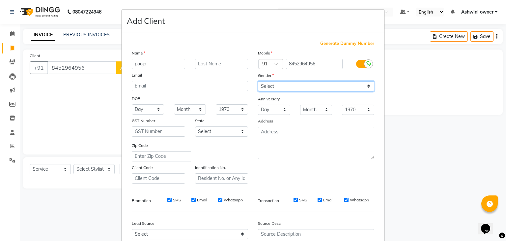
select select "[DEMOGRAPHIC_DATA]"
click at [258, 81] on select "Select [DEMOGRAPHIC_DATA] [DEMOGRAPHIC_DATA] Other Prefer Not To Say" at bounding box center [316, 86] width 116 height 10
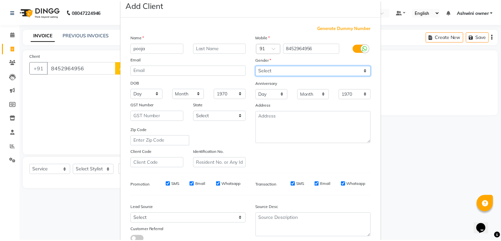
scroll to position [67, 0]
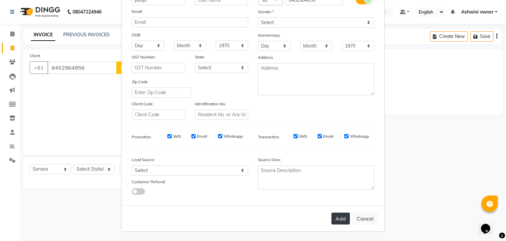
click at [337, 216] on button "Add" at bounding box center [340, 218] width 18 height 12
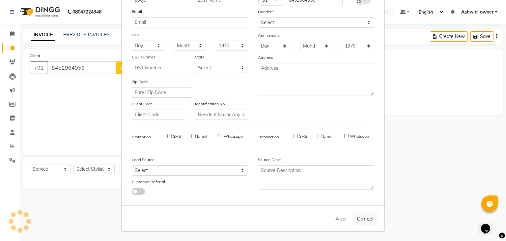
select select
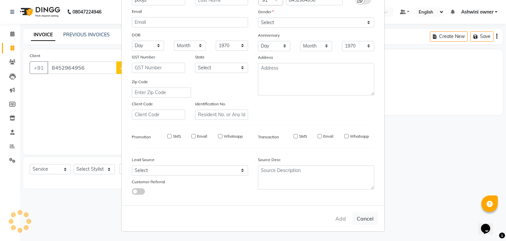
select select
checkbox input "false"
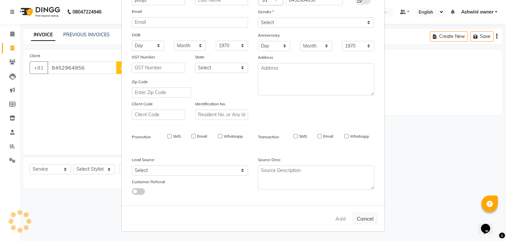
checkbox input "false"
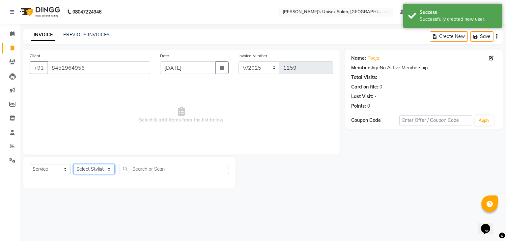
click at [89, 172] on select "Select Stylist [PERSON_NAME] owner Mohit [PERSON_NAME] [PERSON_NAME]" at bounding box center [93, 169] width 41 height 10
select select "88700"
click at [73, 164] on select "Select Stylist [PERSON_NAME] owner Mohit [PERSON_NAME] [PERSON_NAME]" at bounding box center [93, 169] width 41 height 10
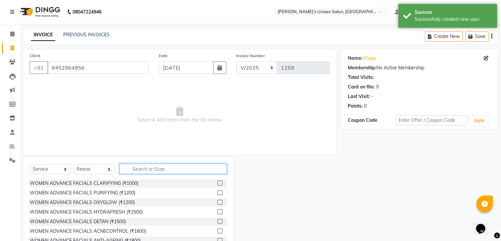
click at [155, 169] on input "text" at bounding box center [173, 168] width 107 height 10
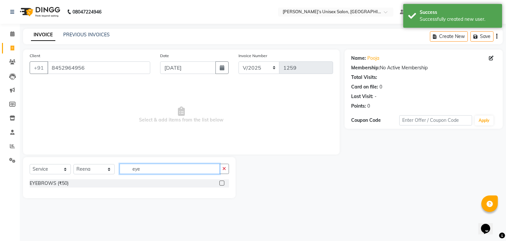
type input "eye"
click at [221, 183] on label at bounding box center [221, 182] width 5 height 5
click at [221, 183] on input "checkbox" at bounding box center [221, 183] width 4 height 4
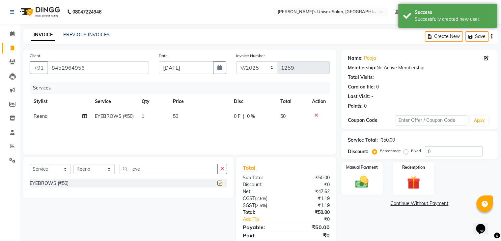
checkbox input "false"
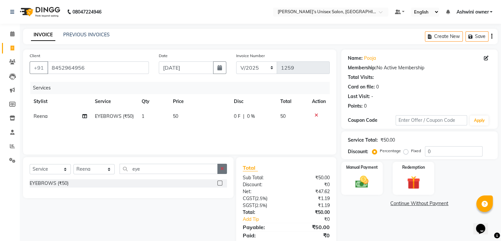
click at [223, 170] on icon "button" at bounding box center [222, 168] width 4 height 5
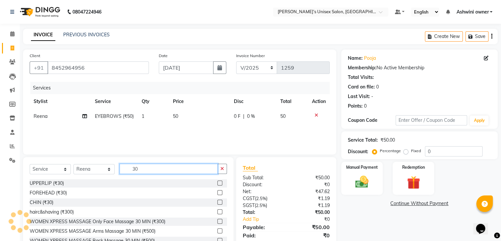
type input "30"
click at [217, 182] on label at bounding box center [219, 182] width 5 height 5
click at [217, 182] on input "checkbox" at bounding box center [219, 183] width 4 height 4
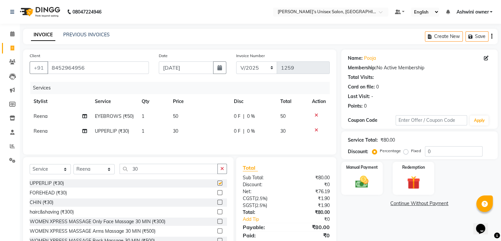
checkbox input "false"
click at [368, 171] on div "Manual Payment" at bounding box center [361, 178] width 43 height 34
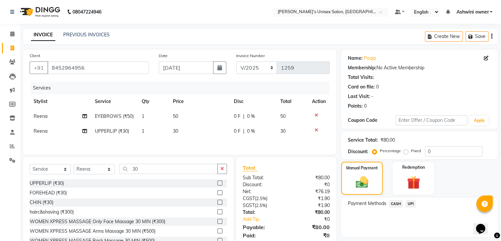
click at [409, 202] on span "UPI" at bounding box center [411, 204] width 10 height 8
click at [416, 237] on button "Add Payment" at bounding box center [445, 238] width 92 height 10
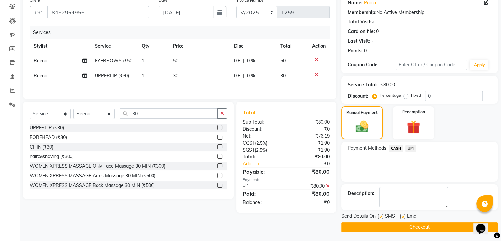
scroll to position [56, 0]
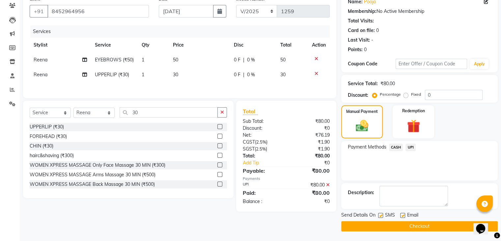
click at [412, 223] on button "Checkout" at bounding box center [419, 226] width 157 height 10
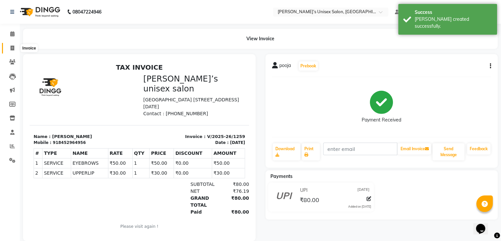
click at [12, 47] on icon at bounding box center [13, 47] width 4 height 5
select select "8735"
select select "service"
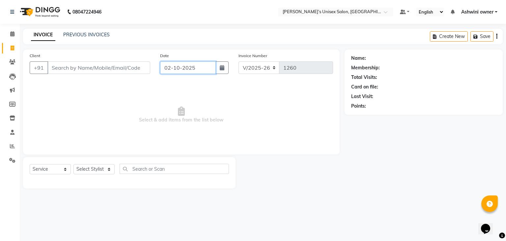
click at [167, 68] on input "02-10-2025" at bounding box center [188, 67] width 56 height 13
select select "10"
select select "2025"
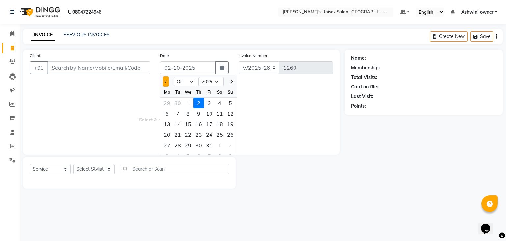
click at [166, 83] on button "Previous month" at bounding box center [166, 81] width 6 height 11
select select "9"
click at [178, 145] on div "30" at bounding box center [177, 145] width 11 height 11
type input "[DATE]"
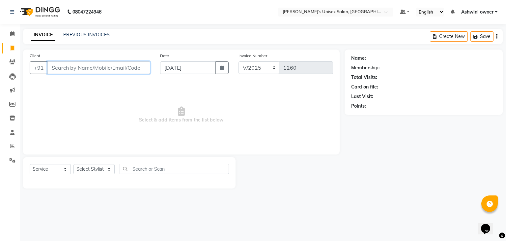
click at [120, 71] on input "Client" at bounding box center [98, 67] width 103 height 13
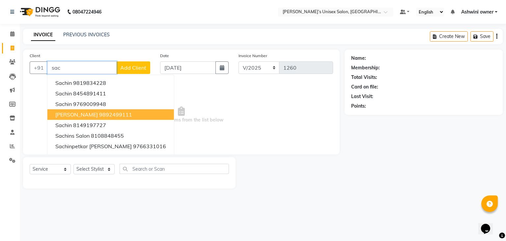
click at [123, 110] on button "[PERSON_NAME] 9892499111" at bounding box center [110, 114] width 127 height 11
type input "9892499111"
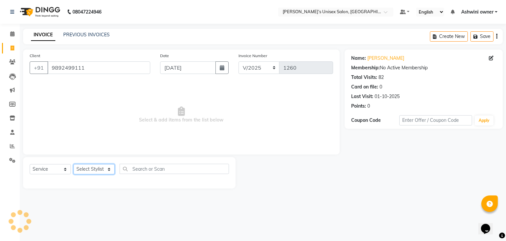
click at [96, 166] on select "Select Stylist [PERSON_NAME] owner Mohit [PERSON_NAME] [PERSON_NAME]" at bounding box center [93, 169] width 41 height 10
select select "88698"
click at [73, 164] on select "Select Stylist [PERSON_NAME] owner Mohit [PERSON_NAME] [PERSON_NAME]" at bounding box center [93, 169] width 41 height 10
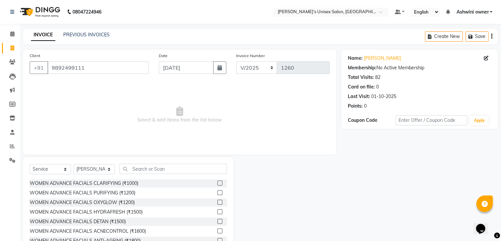
click at [146, 162] on div "Select Service Product Membership Package Voucher Prepaid Gift Card Select Styl…" at bounding box center [128, 205] width 211 height 97
click at [162, 169] on input "text" at bounding box center [173, 168] width 107 height 10
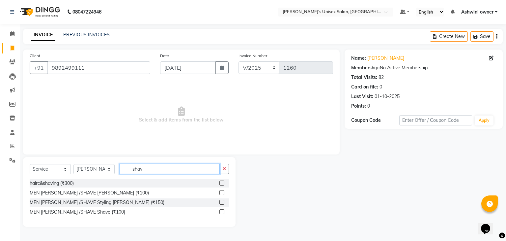
type input "shav"
click at [221, 193] on label at bounding box center [221, 192] width 5 height 5
click at [221, 193] on input "checkbox" at bounding box center [221, 192] width 4 height 4
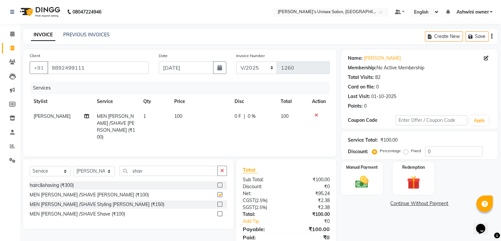
checkbox input "false"
click at [346, 184] on div "Manual Payment" at bounding box center [361, 178] width 43 height 34
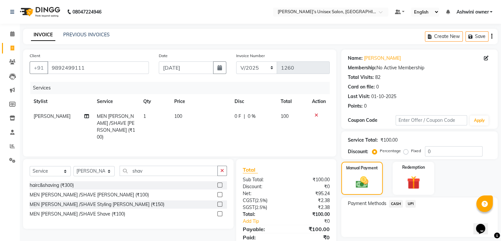
click at [413, 203] on span "UPI" at bounding box center [411, 204] width 10 height 8
click at [411, 235] on button "Add Payment" at bounding box center [445, 238] width 92 height 10
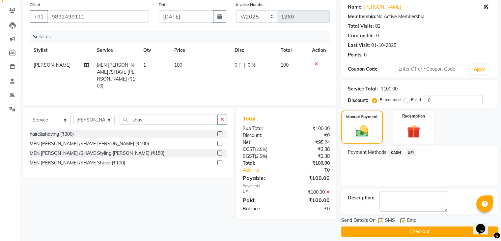
scroll to position [56, 0]
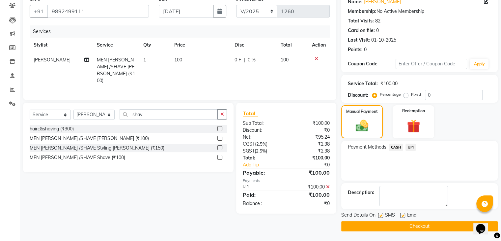
click at [405, 223] on button "Checkout" at bounding box center [419, 226] width 157 height 10
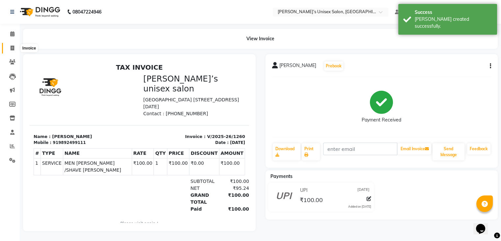
click at [11, 46] on icon at bounding box center [13, 47] width 4 height 5
select select "8735"
select select "service"
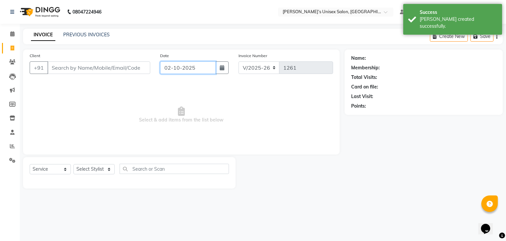
click at [165, 72] on input "02-10-2025" at bounding box center [188, 67] width 56 height 13
select select "10"
select select "2025"
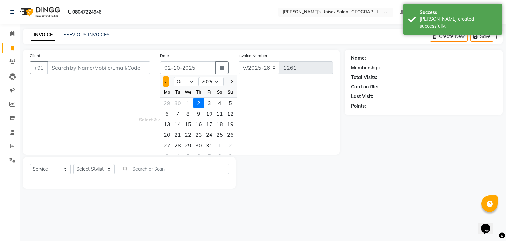
click at [164, 86] on button "Previous month" at bounding box center [166, 81] width 6 height 11
select select "9"
click at [181, 145] on div "30" at bounding box center [177, 145] width 11 height 11
type input "[DATE]"
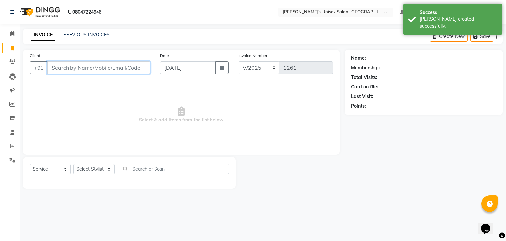
click at [139, 69] on input "Client" at bounding box center [98, 67] width 103 height 13
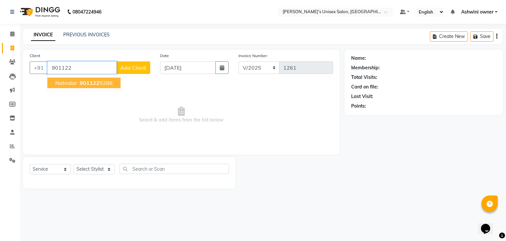
click at [106, 83] on ngb-highlight "901122 5286" at bounding box center [95, 82] width 34 height 7
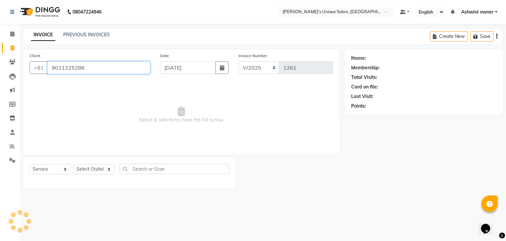
type input "9011225286"
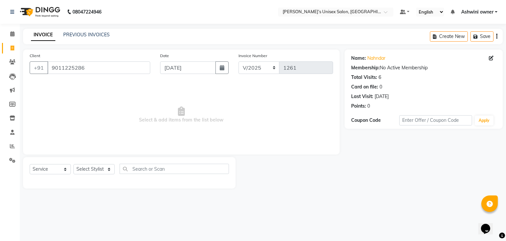
click at [103, 161] on div "Select Service Product Membership Package Voucher Prepaid Gift Card Select Styl…" at bounding box center [129, 172] width 213 height 31
click at [102, 166] on select "Select Stylist [PERSON_NAME] owner Mohit [PERSON_NAME] [PERSON_NAME]" at bounding box center [93, 169] width 41 height 10
select select "90831"
click at [73, 164] on select "Select Stylist [PERSON_NAME] owner Mohit [PERSON_NAME] [PERSON_NAME]" at bounding box center [93, 169] width 41 height 10
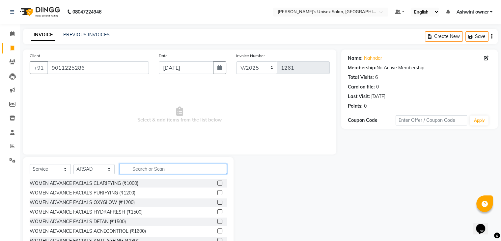
click at [130, 169] on input "text" at bounding box center [173, 168] width 107 height 10
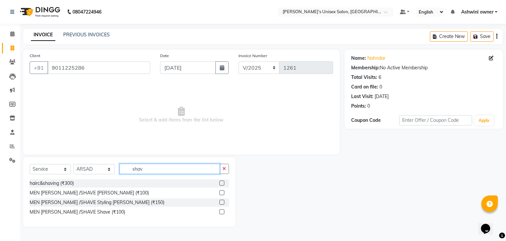
type input "shav"
click at [221, 193] on label at bounding box center [221, 192] width 5 height 5
click at [221, 193] on input "checkbox" at bounding box center [221, 192] width 4 height 4
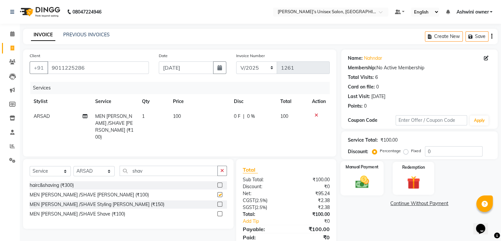
checkbox input "false"
click at [370, 177] on img at bounding box center [362, 182] width 22 height 16
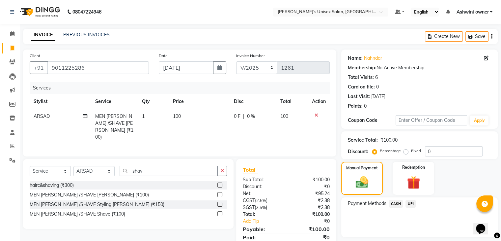
click at [409, 203] on span "UPI" at bounding box center [411, 204] width 10 height 8
click at [421, 235] on button "Add Payment" at bounding box center [445, 238] width 92 height 10
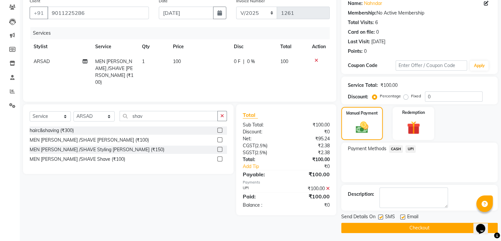
scroll to position [56, 0]
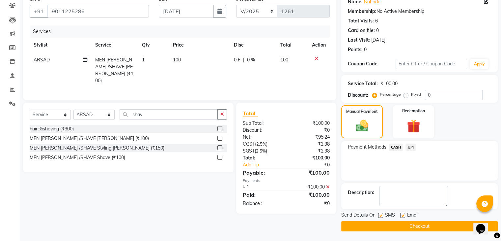
click at [419, 224] on button "Checkout" at bounding box center [419, 226] width 157 height 10
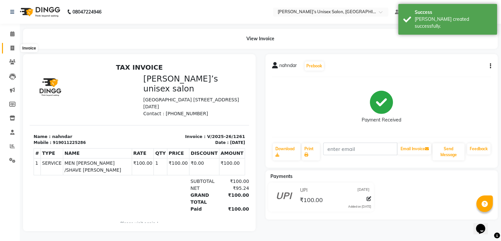
click at [12, 49] on icon at bounding box center [13, 47] width 4 height 5
select select "service"
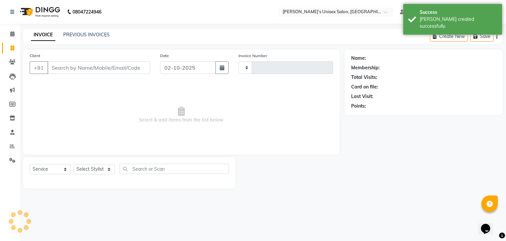
type input "1262"
select select "8735"
click at [166, 69] on input "02-10-2025" at bounding box center [188, 67] width 56 height 13
select select "10"
select select "2025"
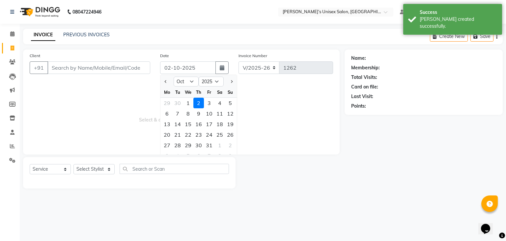
drag, startPoint x: 162, startPoint y: 84, endPoint x: 165, endPoint y: 87, distance: 4.0
click at [163, 85] on div at bounding box center [166, 81] width 13 height 11
click at [165, 81] on span "Previous month" at bounding box center [166, 81] width 3 height 3
select select "9"
click at [181, 141] on div "30" at bounding box center [177, 145] width 11 height 11
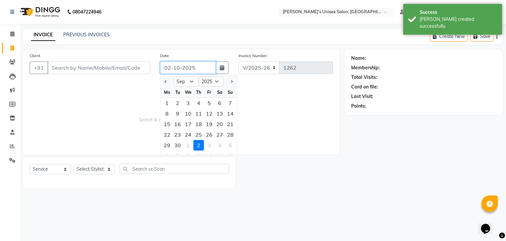
type input "[DATE]"
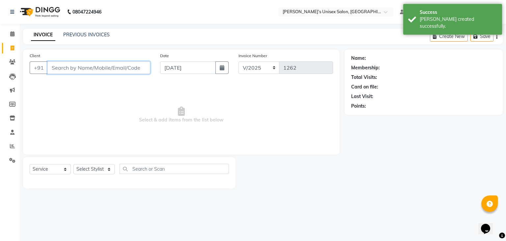
click at [144, 66] on input "Client" at bounding box center [98, 67] width 103 height 13
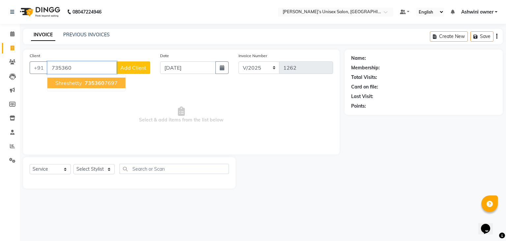
click at [102, 83] on span "735360" at bounding box center [95, 82] width 20 height 7
type input "7353607697"
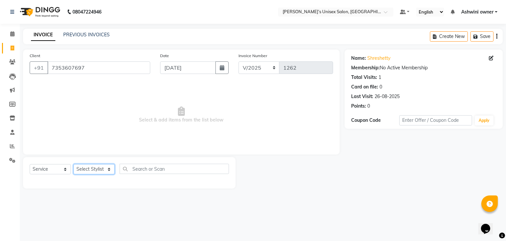
click at [95, 172] on select "Select Stylist [PERSON_NAME] owner Mohit [PERSON_NAME] [PERSON_NAME]" at bounding box center [93, 169] width 41 height 10
select select "90831"
click at [73, 164] on select "Select Stylist [PERSON_NAME] owner Mohit [PERSON_NAME] [PERSON_NAME]" at bounding box center [93, 169] width 41 height 10
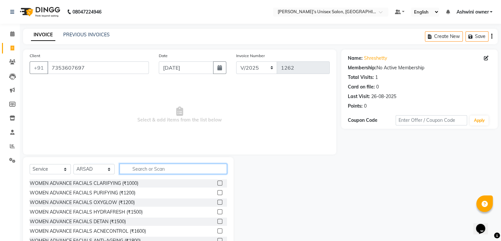
click at [150, 171] on input "text" at bounding box center [173, 168] width 107 height 10
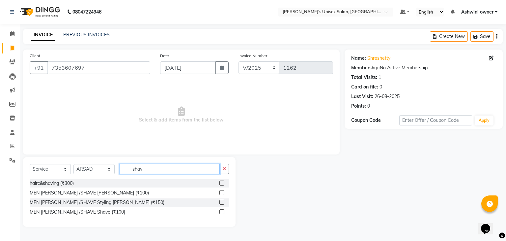
type input "shav"
click at [223, 191] on label at bounding box center [221, 192] width 5 height 5
click at [223, 191] on input "checkbox" at bounding box center [221, 192] width 4 height 4
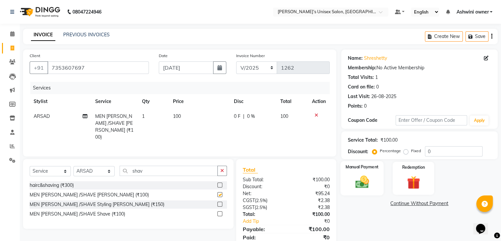
checkbox input "false"
click at [350, 184] on div "Manual Payment" at bounding box center [361, 178] width 43 height 34
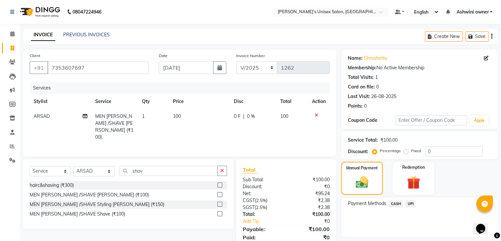
click at [411, 203] on span "UPI" at bounding box center [411, 204] width 10 height 8
click at [424, 239] on button "Add Payment" at bounding box center [445, 238] width 92 height 10
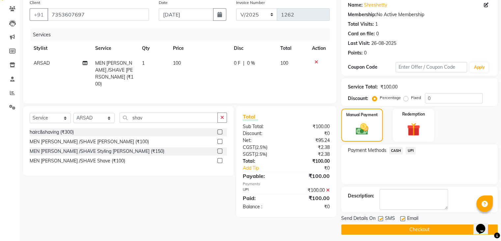
scroll to position [56, 0]
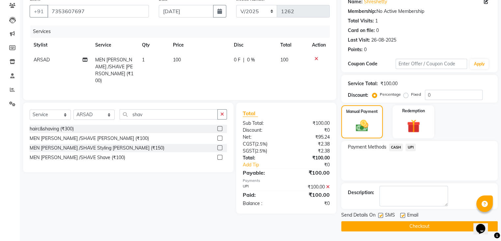
click at [418, 224] on button "Checkout" at bounding box center [419, 226] width 157 height 10
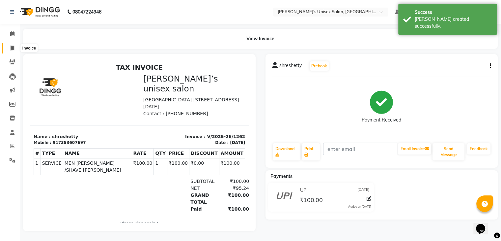
click at [12, 47] on icon at bounding box center [13, 47] width 4 height 5
select select "8735"
select select "service"
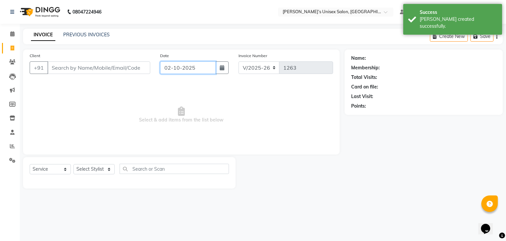
click at [166, 70] on input "02-10-2025" at bounding box center [188, 67] width 56 height 13
select select "10"
select select "2025"
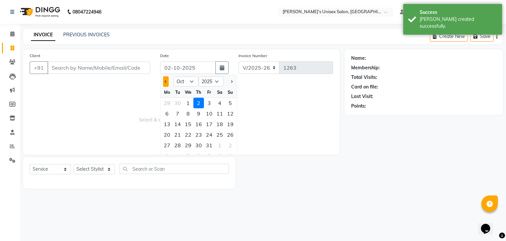
click at [166, 79] on button "Previous month" at bounding box center [166, 81] width 6 height 11
select select "9"
click at [179, 143] on div "30" at bounding box center [177, 145] width 11 height 11
type input "[DATE]"
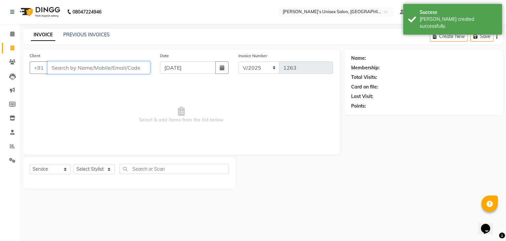
click at [140, 70] on input "Client" at bounding box center [98, 67] width 103 height 13
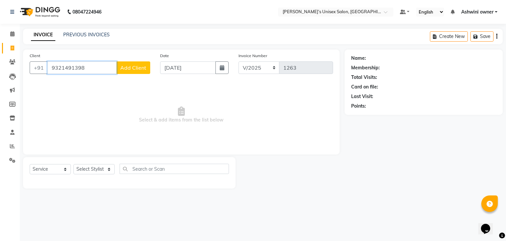
type input "9321491398"
click at [127, 66] on span "Add Client" at bounding box center [133, 67] width 26 height 7
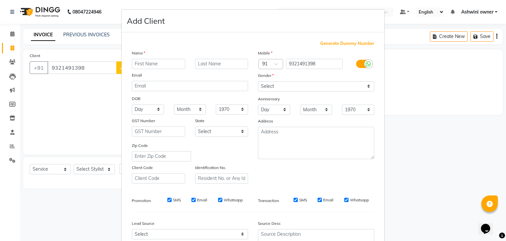
click at [156, 66] on input "text" at bounding box center [158, 64] width 53 height 10
type input "suresh"
drag, startPoint x: 269, startPoint y: 82, endPoint x: 269, endPoint y: 86, distance: 4.0
click at [269, 85] on select "Select [DEMOGRAPHIC_DATA] [DEMOGRAPHIC_DATA] Other Prefer Not To Say" at bounding box center [316, 86] width 116 height 10
select select "[DEMOGRAPHIC_DATA]"
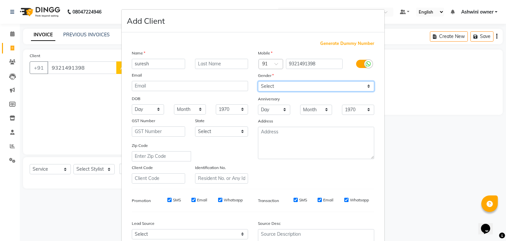
click at [258, 81] on select "Select [DEMOGRAPHIC_DATA] [DEMOGRAPHIC_DATA] Other Prefer Not To Say" at bounding box center [316, 86] width 116 height 10
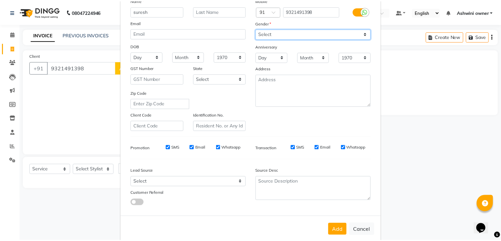
scroll to position [67, 0]
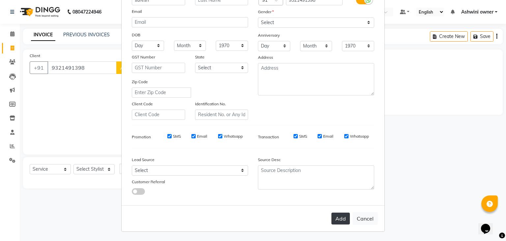
click at [331, 214] on button "Add" at bounding box center [340, 218] width 18 height 12
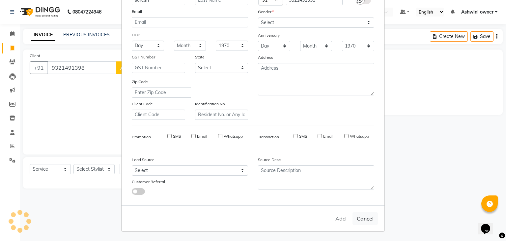
select select
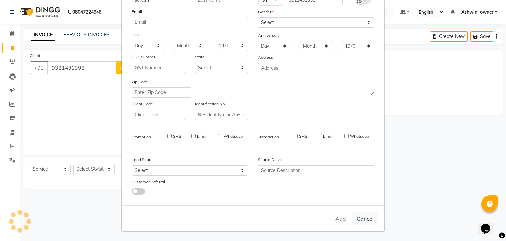
select select
checkbox input "false"
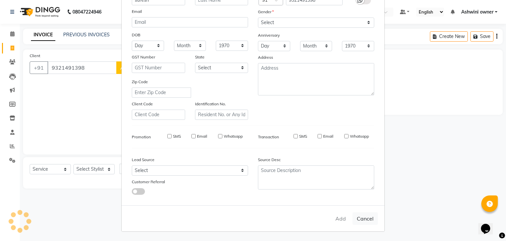
checkbox input "false"
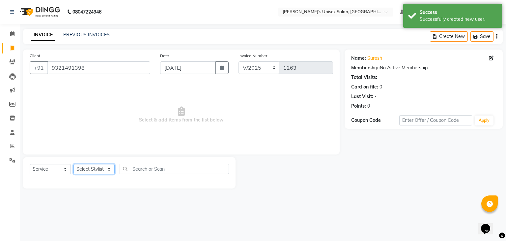
click at [95, 166] on select "Select Stylist [PERSON_NAME] owner Mohit [PERSON_NAME] [PERSON_NAME]" at bounding box center [93, 169] width 41 height 10
select select "90831"
click at [73, 164] on select "Select Stylist [PERSON_NAME] owner Mohit [PERSON_NAME] [PERSON_NAME]" at bounding box center [93, 169] width 41 height 10
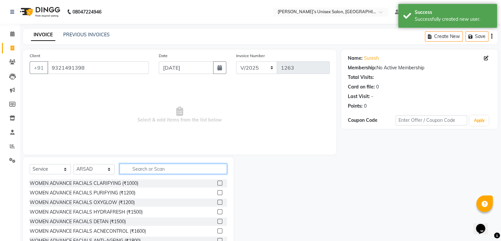
click at [149, 169] on input "text" at bounding box center [173, 168] width 107 height 10
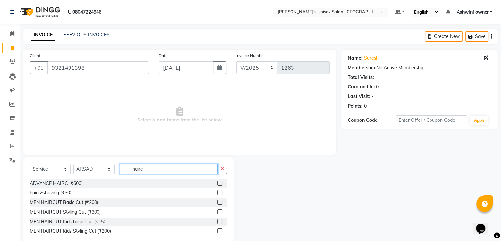
type input "hairc"
click at [219, 205] on div at bounding box center [219, 202] width 4 height 7
click at [221, 201] on label at bounding box center [219, 201] width 5 height 5
click at [221, 201] on input "checkbox" at bounding box center [219, 202] width 4 height 4
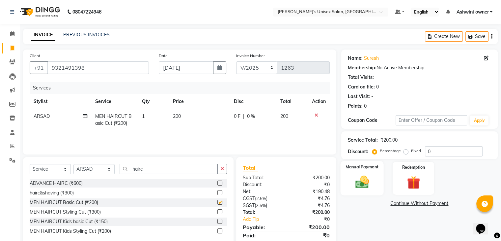
checkbox input "false"
click at [351, 178] on img at bounding box center [362, 182] width 22 height 16
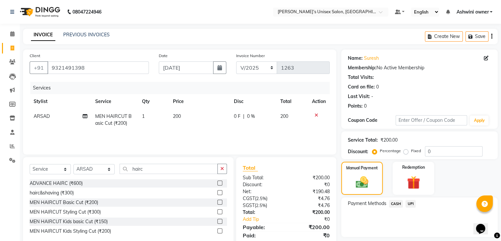
click at [411, 203] on span "UPI" at bounding box center [411, 204] width 10 height 8
click at [419, 234] on button "Add Payment" at bounding box center [445, 238] width 92 height 10
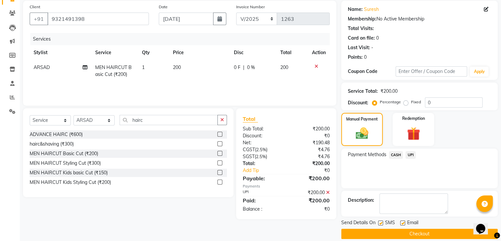
scroll to position [56, 0]
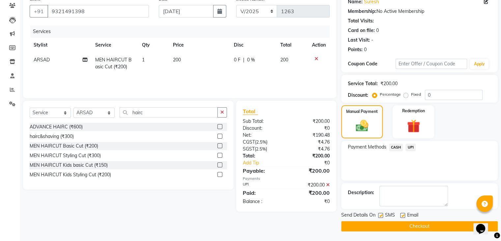
click at [415, 221] on button "Checkout" at bounding box center [419, 226] width 157 height 10
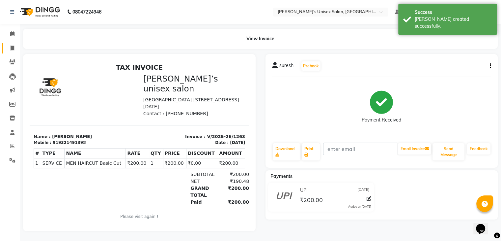
click at [12, 52] on link "Invoice" at bounding box center [10, 48] width 16 height 11
select select "service"
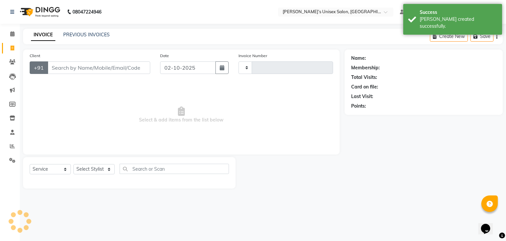
type input "1264"
select select "8735"
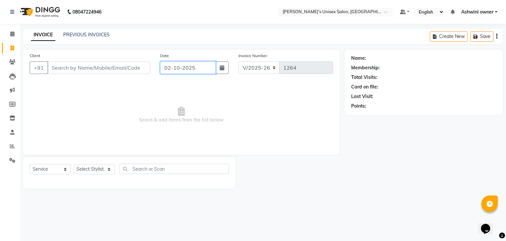
click at [169, 72] on input "02-10-2025" at bounding box center [188, 67] width 56 height 13
select select "10"
select select "2025"
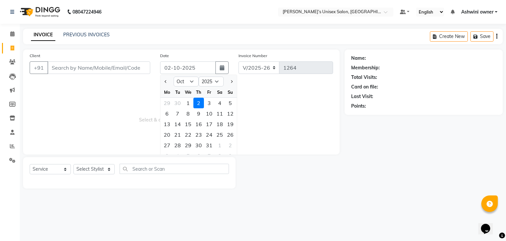
click at [169, 82] on button "Previous month" at bounding box center [166, 81] width 6 height 11
select select "9"
drag, startPoint x: 180, startPoint y: 144, endPoint x: 173, endPoint y: 139, distance: 8.7
click at [179, 144] on div "30" at bounding box center [177, 145] width 11 height 11
type input "[DATE]"
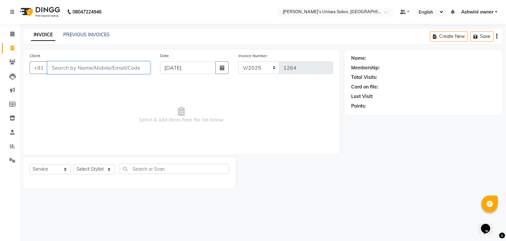
click at [134, 71] on input "Client" at bounding box center [98, 67] width 103 height 13
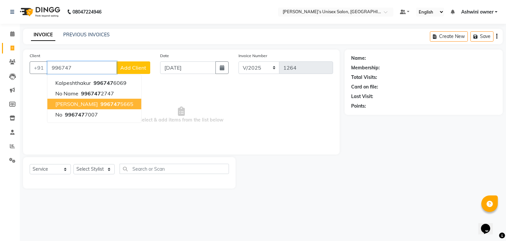
click at [100, 105] on span "996747" at bounding box center [110, 103] width 20 height 7
type input "9967475665"
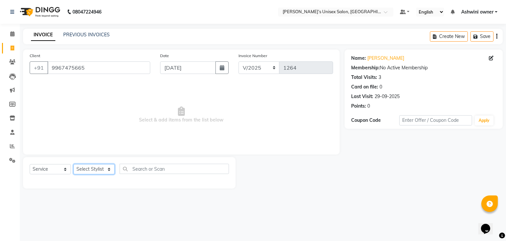
click at [86, 170] on select "Select Stylist [PERSON_NAME] owner Mohit [PERSON_NAME] [PERSON_NAME]" at bounding box center [93, 169] width 41 height 10
select select "90831"
click at [73, 164] on select "Select Stylist [PERSON_NAME] owner Mohit [PERSON_NAME] [PERSON_NAME]" at bounding box center [93, 169] width 41 height 10
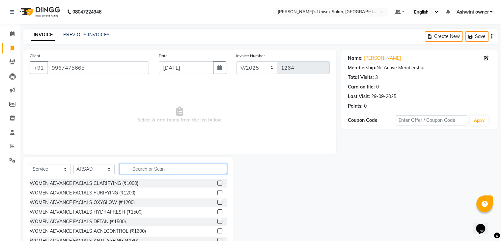
click at [139, 171] on input "text" at bounding box center [173, 168] width 107 height 10
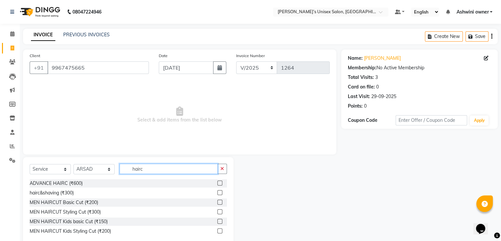
type input "hairc"
click at [219, 204] on label at bounding box center [219, 201] width 5 height 5
click at [219, 204] on input "checkbox" at bounding box center [219, 202] width 4 height 4
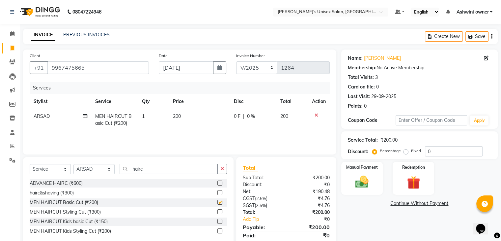
checkbox input "false"
click at [372, 185] on img at bounding box center [362, 182] width 22 height 16
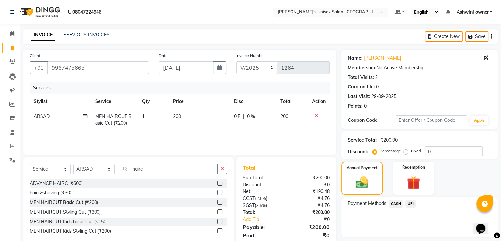
click at [396, 205] on span "CASH" at bounding box center [396, 204] width 14 height 8
click at [412, 233] on div "Note:" at bounding box center [419, 227] width 153 height 11
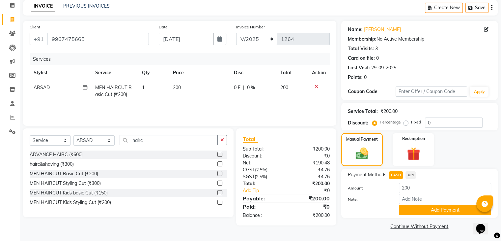
scroll to position [29, 0]
click at [412, 210] on button "Add Payment" at bounding box center [445, 209] width 92 height 10
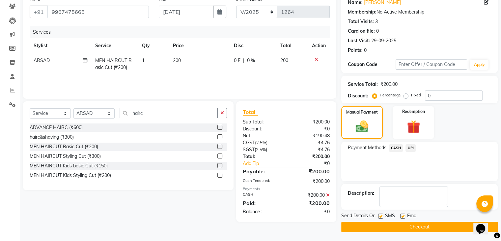
scroll to position [56, 0]
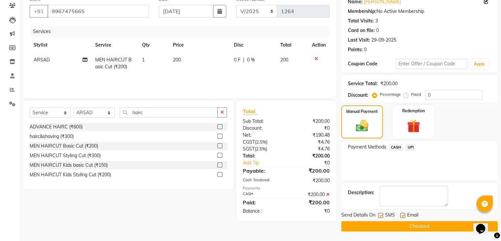
click at [411, 233] on main "INVOICE PREVIOUS INVOICES Create New Save Client [PHONE_NUMBER] Date [DATE] Inv…" at bounding box center [260, 106] width 481 height 269
click at [412, 228] on button "Checkout" at bounding box center [419, 226] width 157 height 10
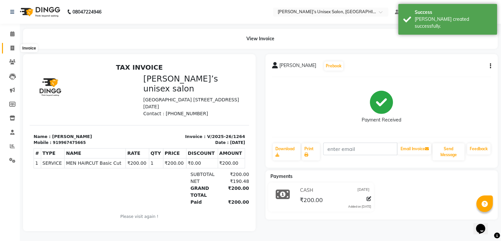
click at [13, 48] on icon at bounding box center [13, 47] width 4 height 5
select select "service"
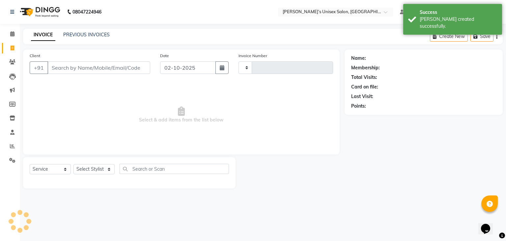
type input "1265"
select select "8735"
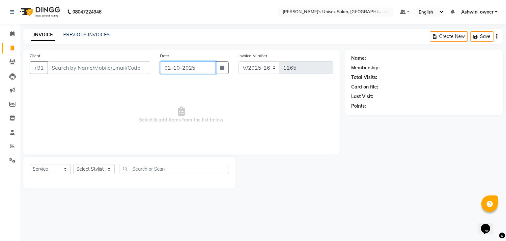
click at [163, 70] on input "02-10-2025" at bounding box center [188, 67] width 56 height 13
select select "10"
select select "2025"
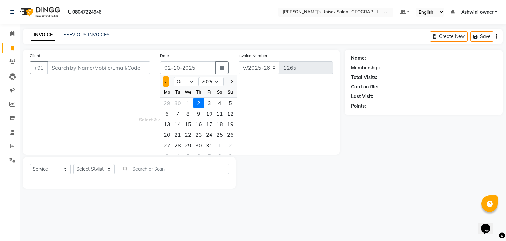
click at [167, 82] on button "Previous month" at bounding box center [166, 81] width 6 height 11
select select "9"
click at [178, 145] on div "30" at bounding box center [177, 145] width 11 height 11
type input "[DATE]"
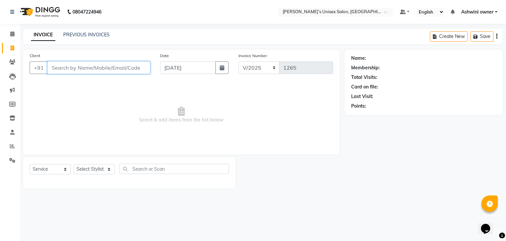
click at [125, 71] on input "Client" at bounding box center [98, 67] width 103 height 13
click at [122, 69] on input "Client" at bounding box center [98, 67] width 103 height 13
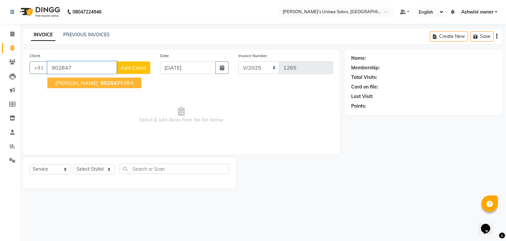
click at [99, 84] on ngb-highlight "902847 5384" at bounding box center [116, 82] width 34 height 7
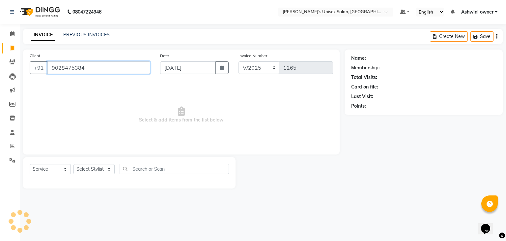
type input "9028475384"
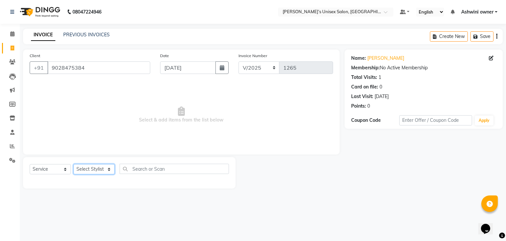
click at [95, 168] on select "Select Stylist [PERSON_NAME] owner Mohit [PERSON_NAME] [PERSON_NAME]" at bounding box center [93, 169] width 41 height 10
click at [73, 164] on select "Select Stylist [PERSON_NAME] owner Mohit [PERSON_NAME] [PERSON_NAME]" at bounding box center [93, 169] width 41 height 10
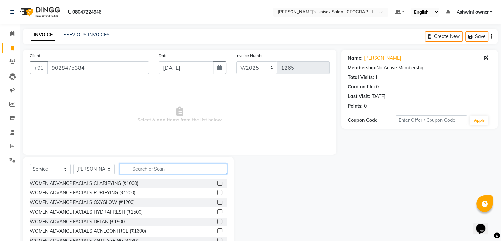
click at [138, 170] on input "text" at bounding box center [173, 168] width 107 height 10
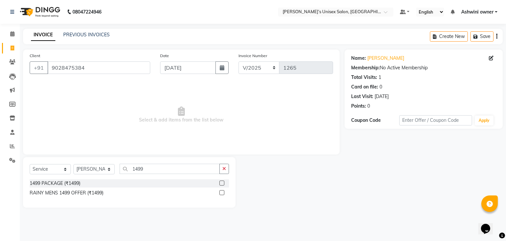
click at [222, 183] on label at bounding box center [221, 182] width 5 height 5
click at [222, 183] on input "checkbox" at bounding box center [221, 183] width 4 height 4
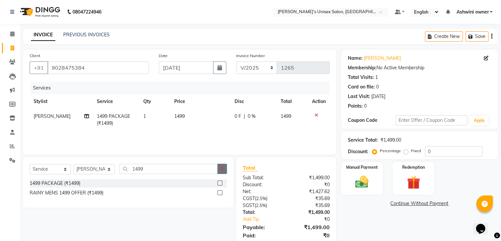
click at [221, 170] on icon "button" at bounding box center [222, 168] width 4 height 5
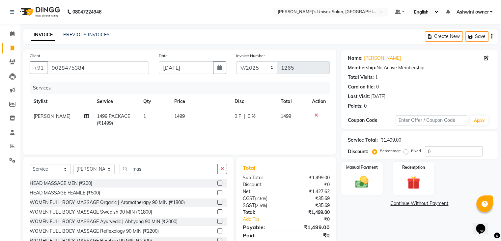
click at [217, 183] on label at bounding box center [219, 182] width 5 height 5
click at [217, 183] on input "checkbox" at bounding box center [219, 183] width 4 height 4
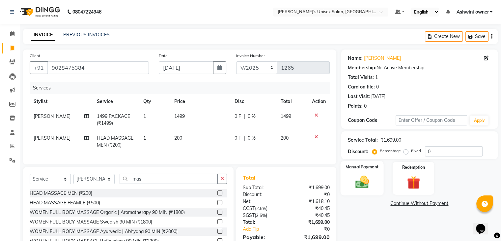
click at [376, 183] on div "Manual Payment" at bounding box center [361, 178] width 43 height 34
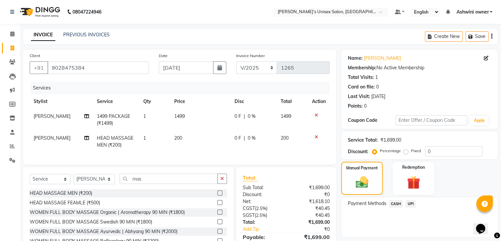
click at [413, 205] on span "UPI" at bounding box center [411, 204] width 10 height 8
click at [423, 236] on button "Add Payment" at bounding box center [445, 238] width 92 height 10
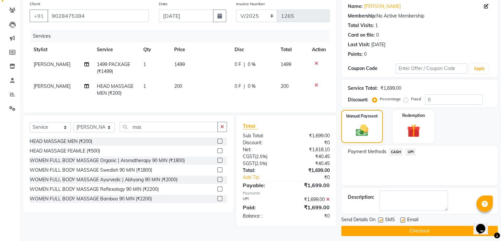
scroll to position [56, 0]
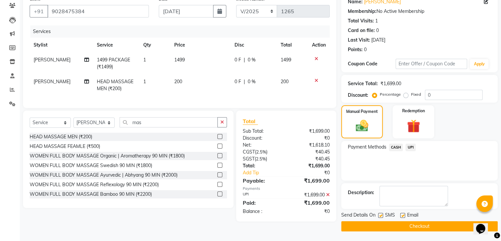
click at [420, 227] on button "Checkout" at bounding box center [419, 226] width 157 height 10
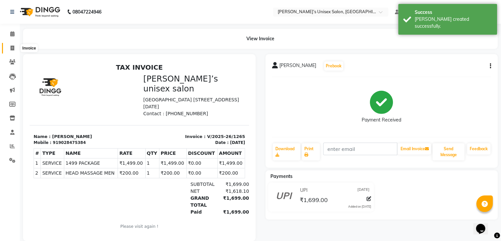
click at [13, 48] on icon at bounding box center [13, 47] width 4 height 5
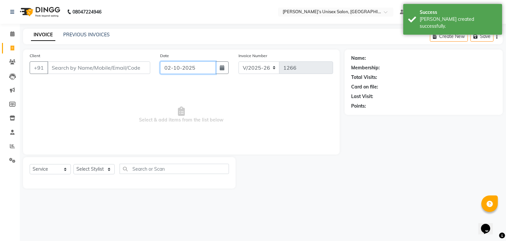
click at [170, 71] on input "02-10-2025" at bounding box center [188, 67] width 56 height 13
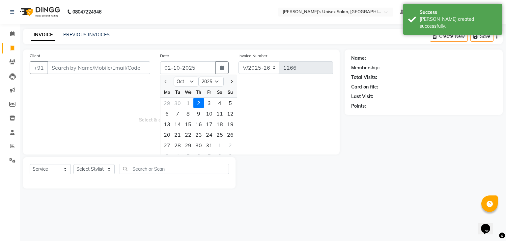
drag, startPoint x: 164, startPoint y: 77, endPoint x: 170, endPoint y: 87, distance: 11.4
click at [165, 79] on button "Previous month" at bounding box center [166, 81] width 6 height 11
click at [178, 141] on div "30" at bounding box center [177, 145] width 11 height 11
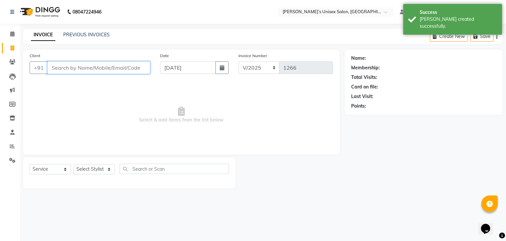
click at [139, 67] on input "Client" at bounding box center [98, 67] width 103 height 13
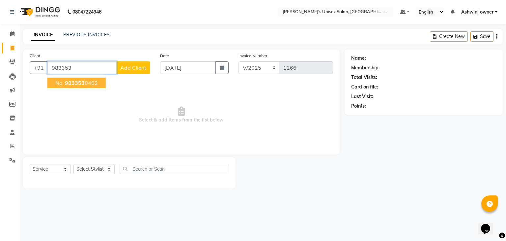
click at [88, 82] on ngb-highlight "983353 0462" at bounding box center [81, 82] width 34 height 7
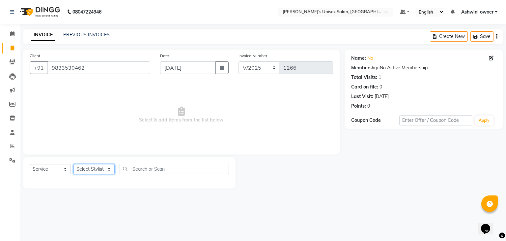
click at [94, 167] on select "Select Stylist [PERSON_NAME] owner Mohit [PERSON_NAME] [PERSON_NAME]" at bounding box center [93, 169] width 41 height 10
click at [73, 164] on select "Select Stylist [PERSON_NAME] owner Mohit [PERSON_NAME] [PERSON_NAME]" at bounding box center [93, 169] width 41 height 10
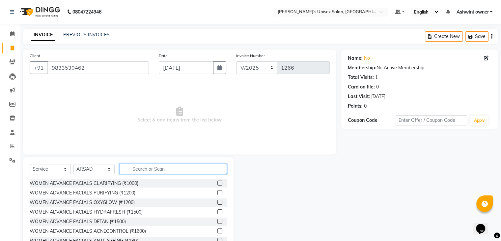
click at [143, 171] on input "text" at bounding box center [173, 168] width 107 height 10
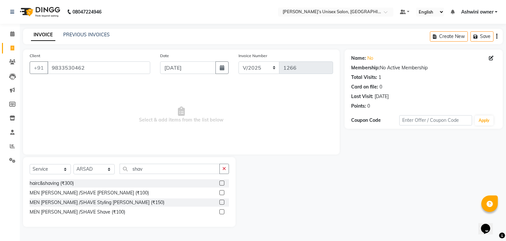
click at [224, 193] on div at bounding box center [224, 192] width 10 height 8
click at [224, 193] on label at bounding box center [221, 192] width 5 height 5
click at [224, 193] on input "checkbox" at bounding box center [221, 192] width 4 height 4
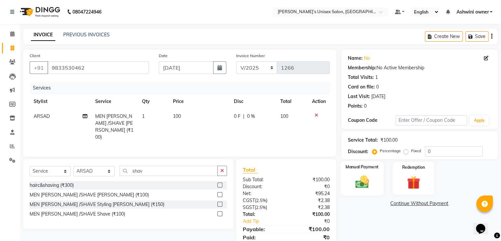
click at [342, 183] on div "Manual Payment" at bounding box center [361, 178] width 43 height 34
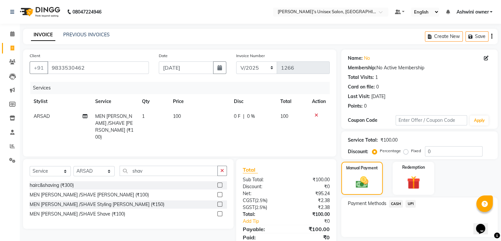
click at [409, 204] on span "UPI" at bounding box center [411, 204] width 10 height 8
click at [414, 236] on button "Add Payment" at bounding box center [445, 238] width 92 height 10
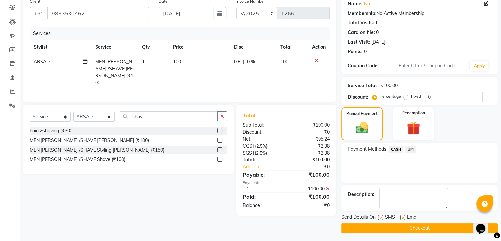
scroll to position [56, 0]
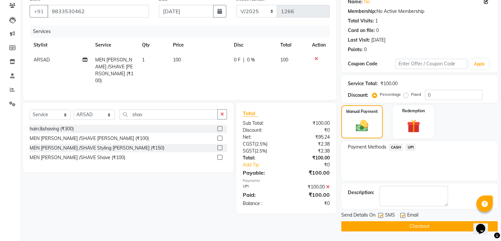
click at [422, 228] on button "Checkout" at bounding box center [419, 226] width 157 height 10
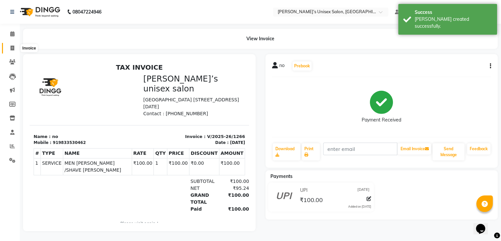
click at [17, 49] on span at bounding box center [13, 48] width 12 height 8
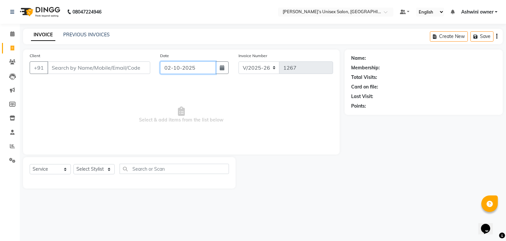
click at [172, 68] on input "02-10-2025" at bounding box center [188, 67] width 56 height 13
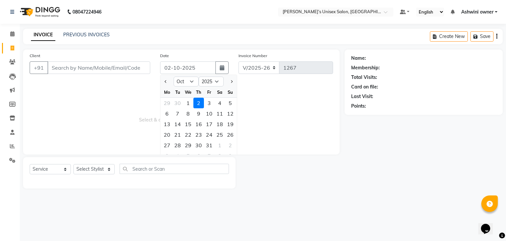
click at [164, 75] on div "Jan Feb Mar Apr May Jun [DATE] Aug Sep Oct Nov [DATE] 2016 2017 2018 2019 2020 …" at bounding box center [198, 81] width 76 height 12
click at [166, 81] on span "Previous month" at bounding box center [166, 81] width 3 height 3
click at [176, 145] on div "30" at bounding box center [177, 145] width 11 height 11
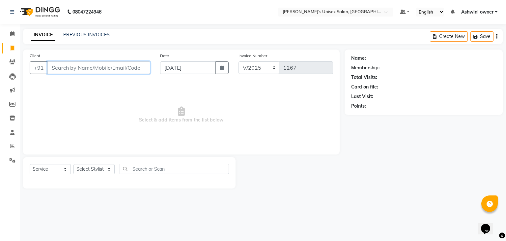
click at [124, 62] on input "Client" at bounding box center [98, 67] width 103 height 13
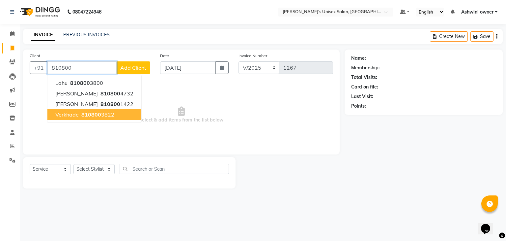
click at [88, 114] on span "810800" at bounding box center [91, 114] width 20 height 7
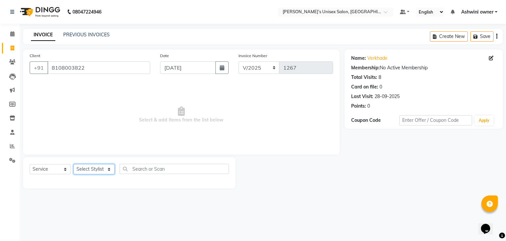
click at [85, 169] on select "Select Stylist [PERSON_NAME] owner Mohit [PERSON_NAME] [PERSON_NAME]" at bounding box center [93, 169] width 41 height 10
click at [73, 164] on select "Select Stylist [PERSON_NAME] owner Mohit [PERSON_NAME] [PERSON_NAME]" at bounding box center [93, 169] width 41 height 10
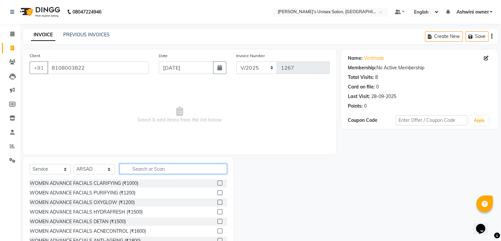
click at [170, 170] on input "text" at bounding box center [173, 168] width 107 height 10
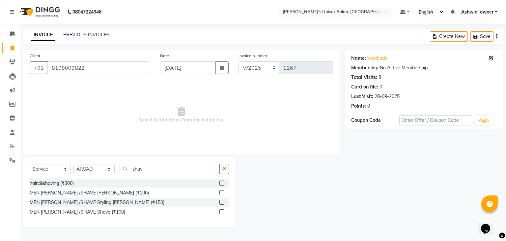
click at [222, 191] on label at bounding box center [221, 192] width 5 height 5
click at [222, 191] on input "checkbox" at bounding box center [221, 192] width 4 height 4
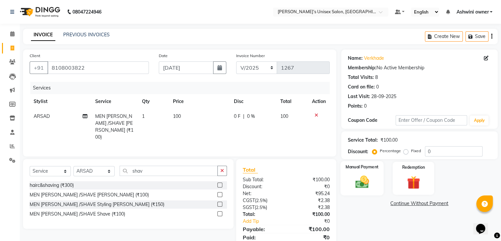
click at [357, 179] on img at bounding box center [362, 182] width 22 height 16
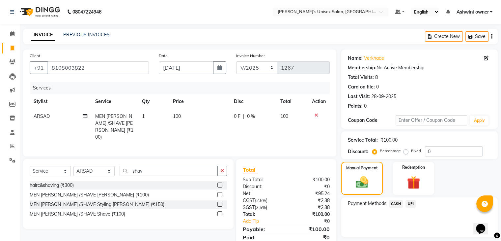
click at [411, 205] on span "UPI" at bounding box center [411, 204] width 10 height 8
click at [416, 234] on button "Add Payment" at bounding box center [445, 238] width 92 height 10
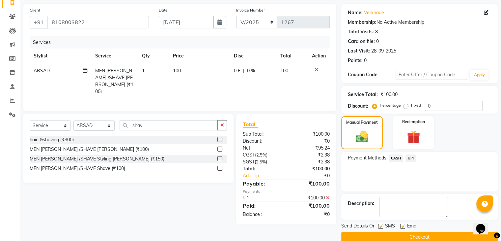
scroll to position [56, 0]
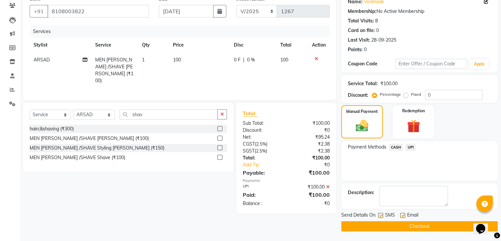
click at [417, 228] on button "Checkout" at bounding box center [419, 226] width 157 height 10
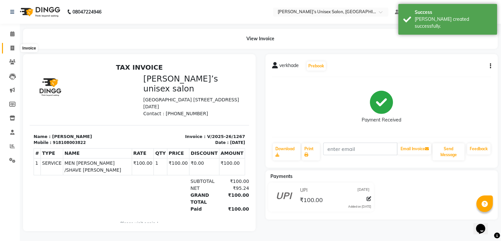
click at [13, 48] on icon at bounding box center [13, 47] width 4 height 5
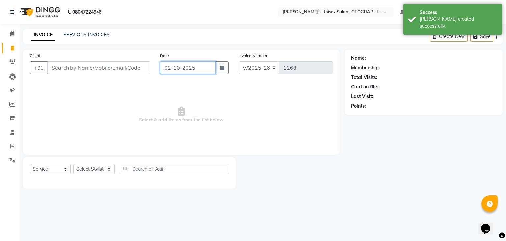
click at [163, 69] on input "02-10-2025" at bounding box center [188, 67] width 56 height 13
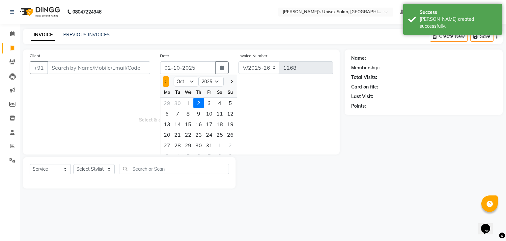
click at [166, 81] on span "Previous month" at bounding box center [166, 81] width 3 height 3
click at [177, 144] on div "30" at bounding box center [177, 145] width 11 height 11
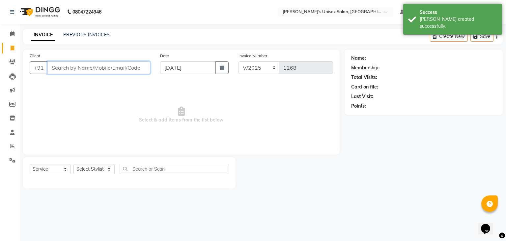
click at [110, 71] on input "Client" at bounding box center [98, 67] width 103 height 13
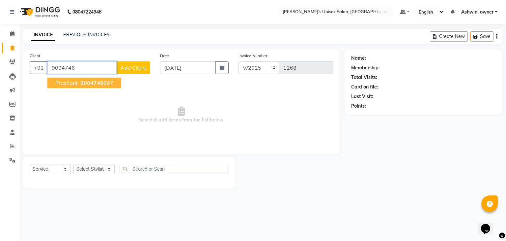
click at [91, 84] on span "9004746" at bounding box center [91, 82] width 23 height 7
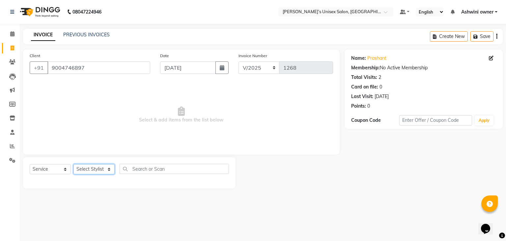
click at [88, 167] on select "Select Stylist [PERSON_NAME] owner Mohit [PERSON_NAME] [PERSON_NAME]" at bounding box center [93, 169] width 41 height 10
click at [73, 164] on select "Select Stylist [PERSON_NAME] owner Mohit [PERSON_NAME] [PERSON_NAME]" at bounding box center [93, 169] width 41 height 10
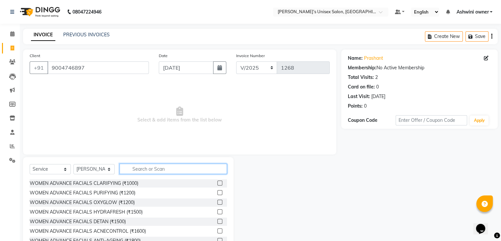
click at [157, 168] on input "text" at bounding box center [173, 168] width 107 height 10
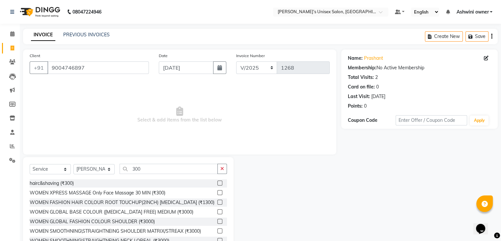
click at [217, 183] on label at bounding box center [219, 182] width 5 height 5
click at [217, 183] on input "checkbox" at bounding box center [219, 183] width 4 height 4
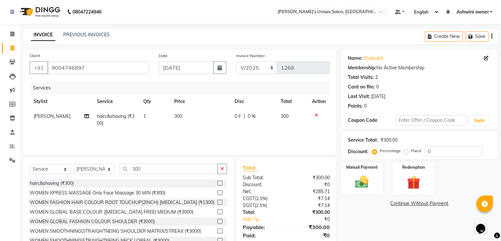
click at [221, 172] on button "button" at bounding box center [222, 168] width 10 height 10
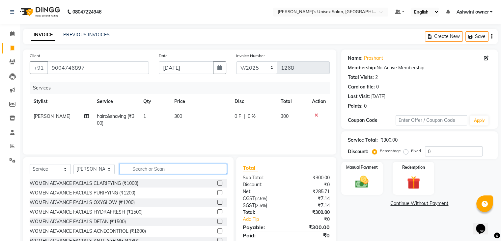
click at [205, 170] on input "text" at bounding box center [173, 168] width 107 height 10
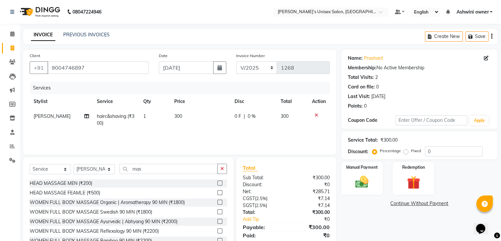
click at [217, 182] on label at bounding box center [219, 182] width 5 height 5
click at [217, 182] on input "checkbox" at bounding box center [219, 183] width 4 height 4
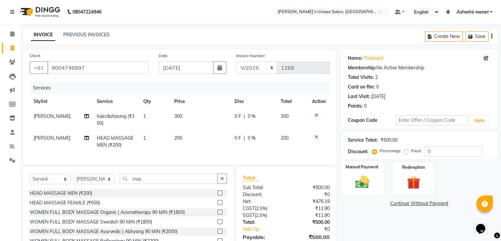
click at [366, 181] on img at bounding box center [362, 182] width 22 height 16
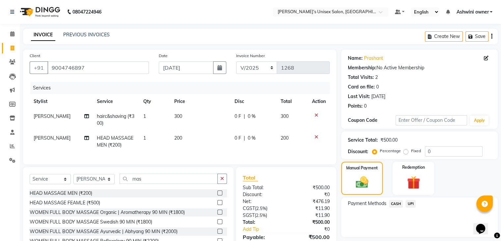
click at [396, 200] on span "CASH" at bounding box center [396, 204] width 14 height 8
click at [407, 235] on button "Add Payment" at bounding box center [445, 238] width 92 height 10
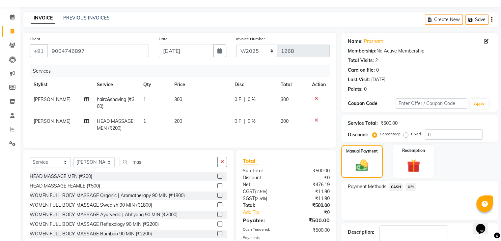
scroll to position [62, 0]
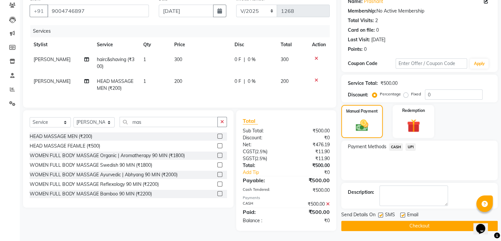
click at [400, 220] on button "Checkout" at bounding box center [419, 225] width 157 height 10
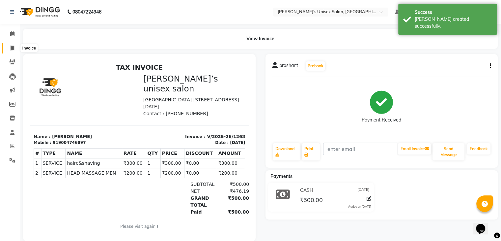
click at [15, 48] on span at bounding box center [13, 48] width 12 height 8
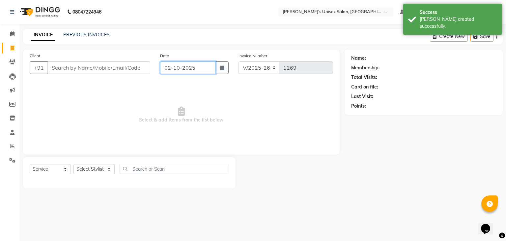
click at [170, 69] on input "02-10-2025" at bounding box center [188, 67] width 56 height 13
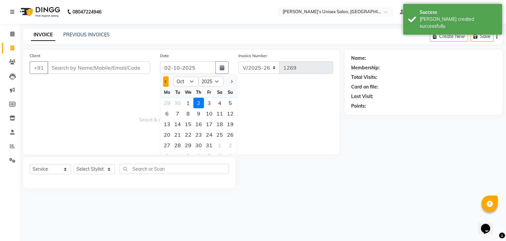
drag, startPoint x: 167, startPoint y: 76, endPoint x: 167, endPoint y: 79, distance: 3.4
click at [167, 79] on div "Jan Feb Mar Apr May Jun [DATE] Aug Sep Oct Nov [DATE] 2016 2017 2018 2019 2020 …" at bounding box center [198, 81] width 76 height 12
click at [165, 83] on span "Previous month" at bounding box center [166, 81] width 3 height 3
click at [181, 145] on div "30" at bounding box center [177, 145] width 11 height 11
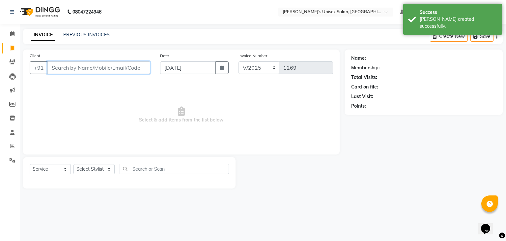
click at [140, 69] on input "Client" at bounding box center [98, 67] width 103 height 13
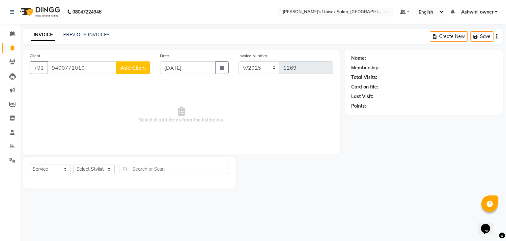
click at [131, 71] on button "Add Client" at bounding box center [133, 67] width 34 height 13
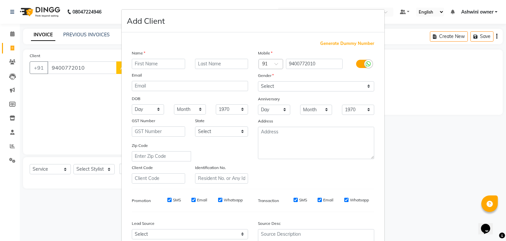
click at [137, 68] on input "text" at bounding box center [158, 64] width 53 height 10
click at [264, 90] on select "Select [DEMOGRAPHIC_DATA] [DEMOGRAPHIC_DATA] Other Prefer Not To Say" at bounding box center [316, 86] width 116 height 10
click at [258, 81] on select "Select [DEMOGRAPHIC_DATA] [DEMOGRAPHIC_DATA] Other Prefer Not To Say" at bounding box center [316, 86] width 116 height 10
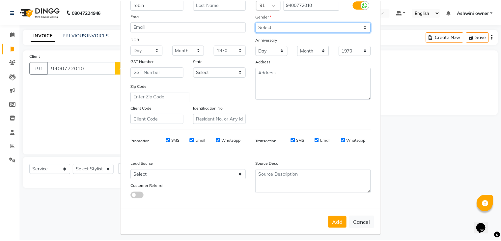
scroll to position [67, 0]
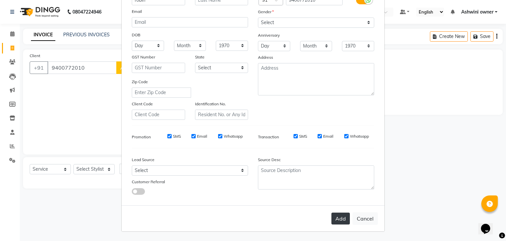
click at [341, 221] on button "Add" at bounding box center [340, 218] width 18 height 12
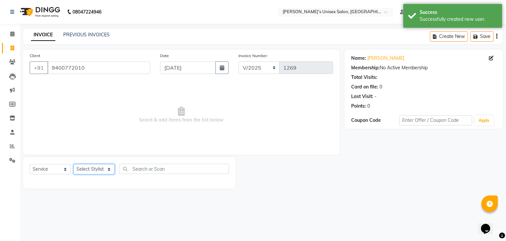
click at [97, 166] on select "Select Stylist [PERSON_NAME] owner Mohit [PERSON_NAME] [PERSON_NAME]" at bounding box center [93, 169] width 41 height 10
click at [73, 164] on select "Select Stylist [PERSON_NAME] owner Mohit [PERSON_NAME] [PERSON_NAME]" at bounding box center [93, 169] width 41 height 10
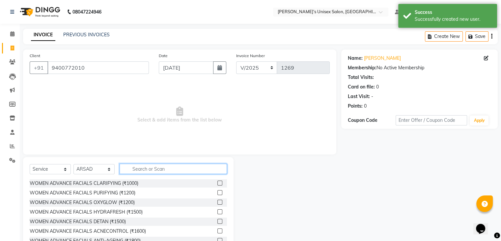
click at [145, 166] on input "text" at bounding box center [173, 168] width 107 height 10
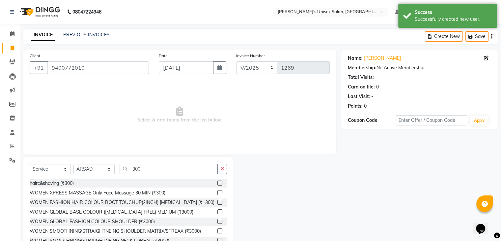
click at [217, 182] on label at bounding box center [219, 182] width 5 height 5
click at [217, 182] on input "checkbox" at bounding box center [219, 183] width 4 height 4
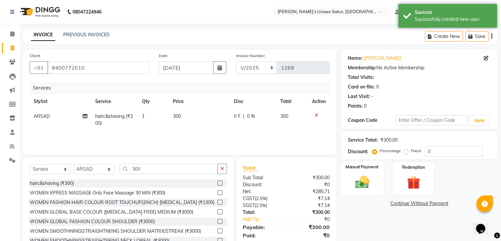
click at [351, 178] on img at bounding box center [362, 182] width 22 height 16
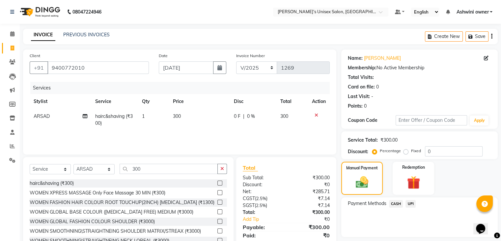
click at [400, 205] on span "CASH" at bounding box center [396, 204] width 14 height 8
click at [408, 236] on button "Add Payment" at bounding box center [445, 238] width 92 height 10
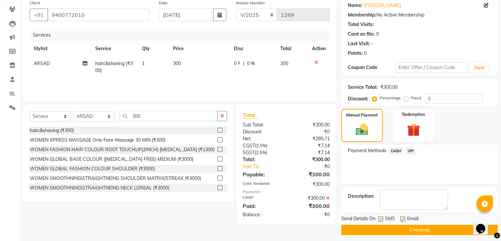
scroll to position [56, 0]
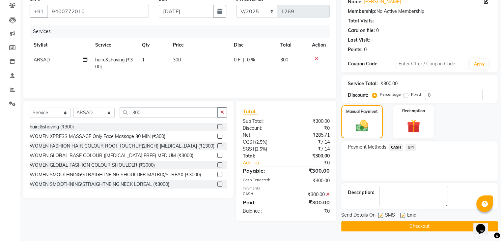
click at [411, 224] on button "Checkout" at bounding box center [419, 226] width 157 height 10
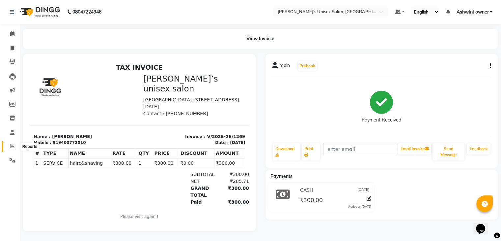
click at [14, 144] on icon at bounding box center [12, 145] width 5 height 5
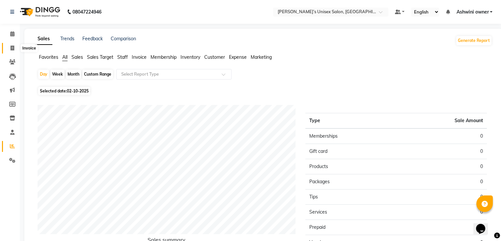
click at [11, 48] on icon at bounding box center [13, 47] width 4 height 5
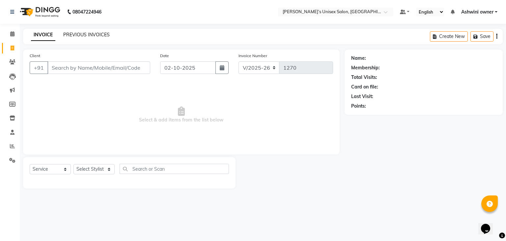
click at [94, 35] on link "PREVIOUS INVOICES" at bounding box center [86, 35] width 46 height 6
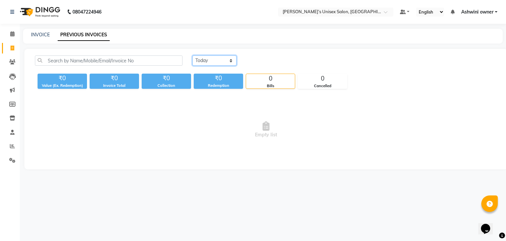
click at [203, 59] on select "[DATE] [DATE] Custom Range" at bounding box center [214, 60] width 44 height 10
click at [192, 55] on select "[DATE] [DATE] Custom Range" at bounding box center [214, 60] width 44 height 10
click at [253, 58] on input "02-10-2025" at bounding box center [268, 60] width 46 height 9
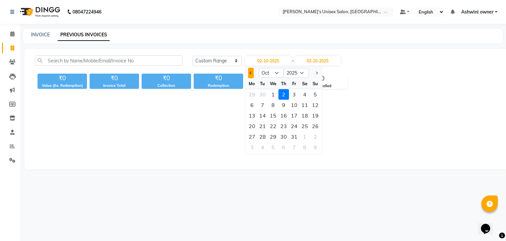
click at [248, 72] on button "Previous month" at bounding box center [251, 73] width 6 height 11
click at [260, 134] on div "30" at bounding box center [262, 136] width 11 height 11
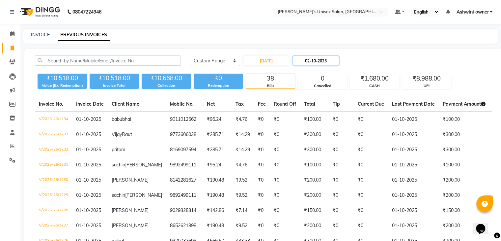
click at [305, 61] on input "02-10-2025" at bounding box center [316, 60] width 46 height 9
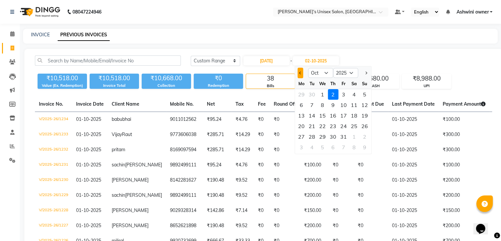
click at [302, 74] on button "Previous month" at bounding box center [301, 73] width 6 height 11
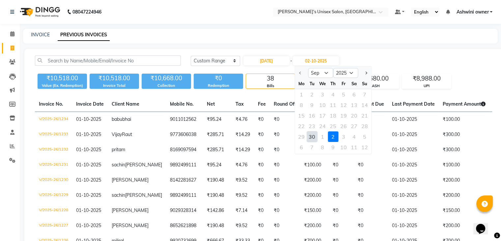
click at [313, 134] on div "30" at bounding box center [312, 136] width 11 height 11
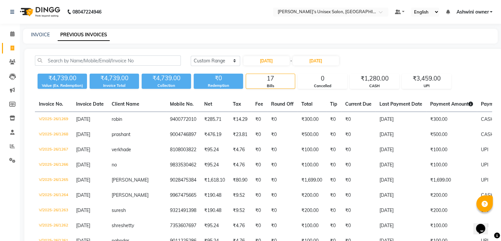
click at [194, 33] on div "INVOICE PREVIOUS INVOICES" at bounding box center [256, 34] width 467 height 7
click at [14, 139] on li "Reports" at bounding box center [10, 146] width 20 height 14
click at [12, 147] on icon at bounding box center [12, 145] width 5 height 5
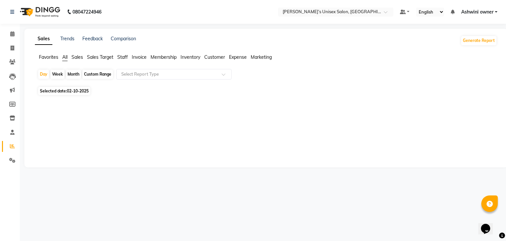
click at [123, 59] on span "Staff" at bounding box center [122, 57] width 11 height 6
click at [127, 56] on span "Staff" at bounding box center [122, 57] width 11 height 6
click at [126, 56] on span "Staff" at bounding box center [122, 57] width 11 height 6
click at [97, 73] on div "Custom Range" at bounding box center [97, 74] width 31 height 9
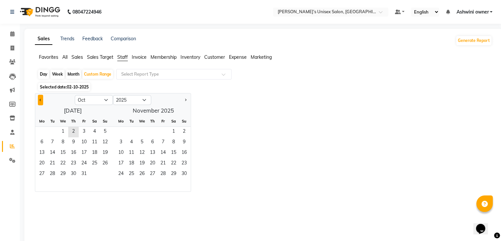
click at [42, 100] on span "Previous month" at bounding box center [41, 100] width 2 height 2
click at [41, 133] on span "1" at bounding box center [42, 132] width 11 height 11
click at [52, 173] on span "30" at bounding box center [52, 174] width 11 height 11
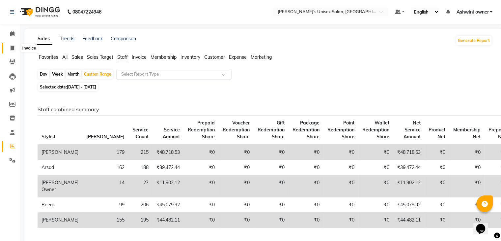
click at [10, 48] on span at bounding box center [13, 48] width 12 height 8
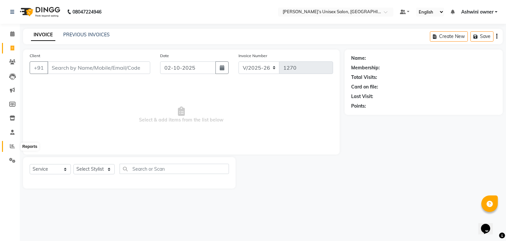
click at [13, 146] on icon at bounding box center [12, 145] width 5 height 5
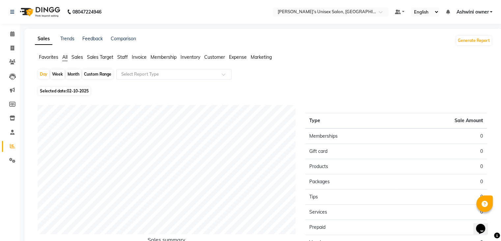
click at [48, 91] on span "Selected date: [DATE]" at bounding box center [64, 91] width 52 height 8
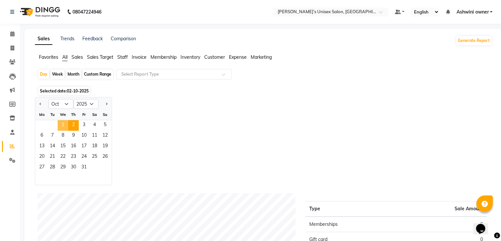
click at [59, 123] on span "1" at bounding box center [63, 125] width 11 height 11
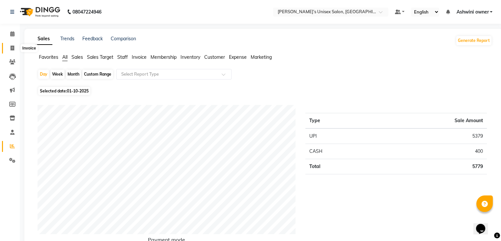
drag, startPoint x: 10, startPoint y: 49, endPoint x: 14, endPoint y: 51, distance: 4.4
click at [10, 49] on span at bounding box center [13, 48] width 12 height 8
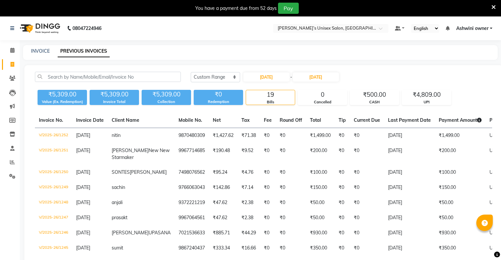
select select "range"
